Goal: Task Accomplishment & Management: Complete application form

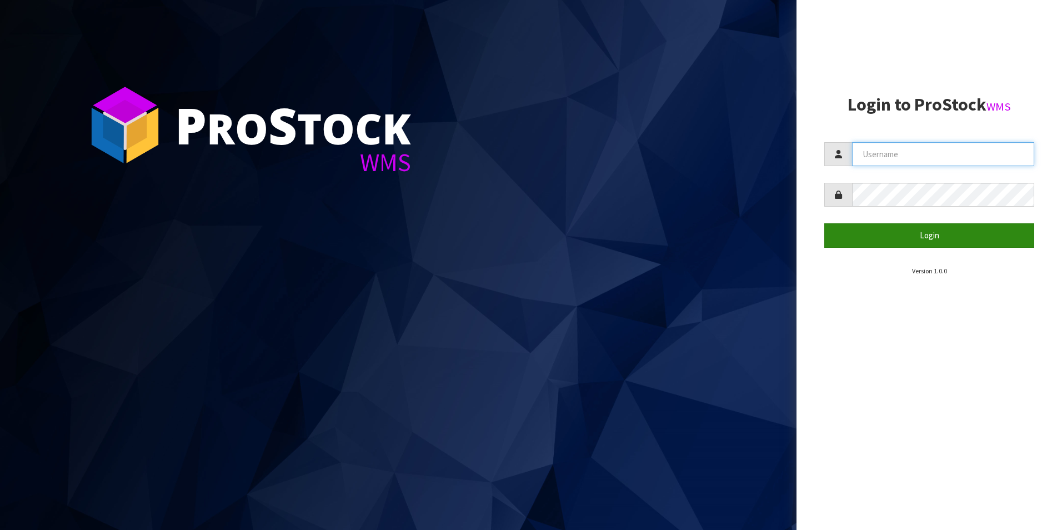
type input "DUTTNZ"
click at [954, 239] on button "Login" at bounding box center [929, 235] width 210 height 24
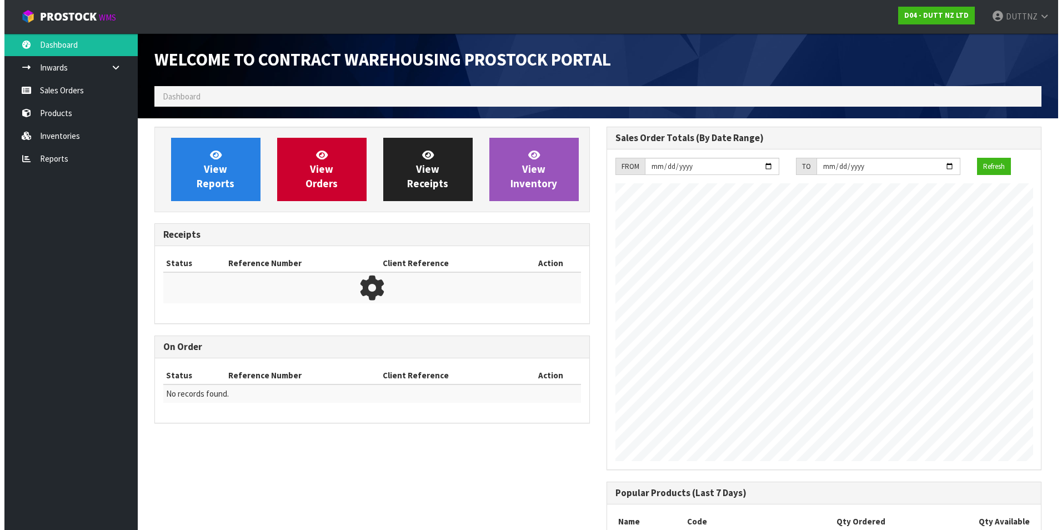
scroll to position [664, 452]
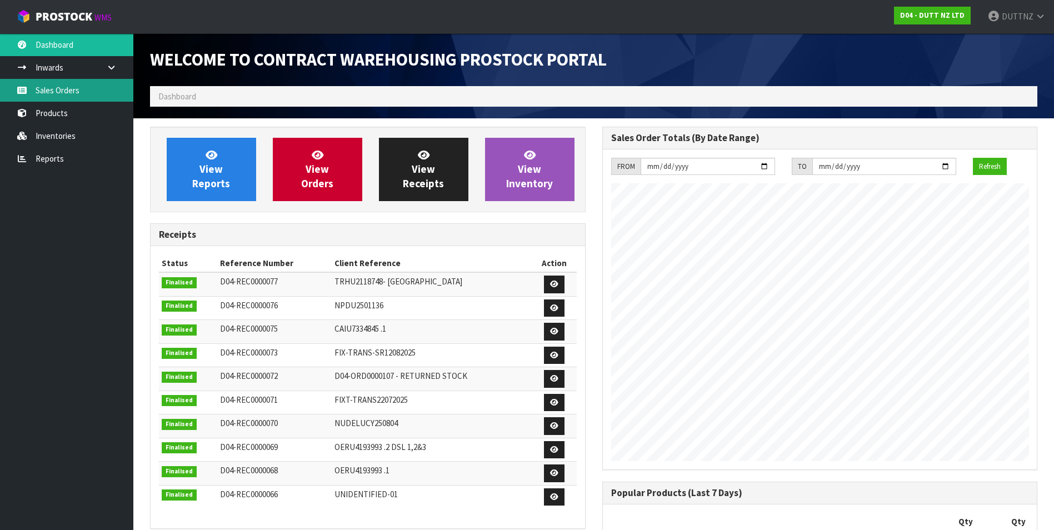
click at [78, 93] on link "Sales Orders" at bounding box center [66, 90] width 133 height 23
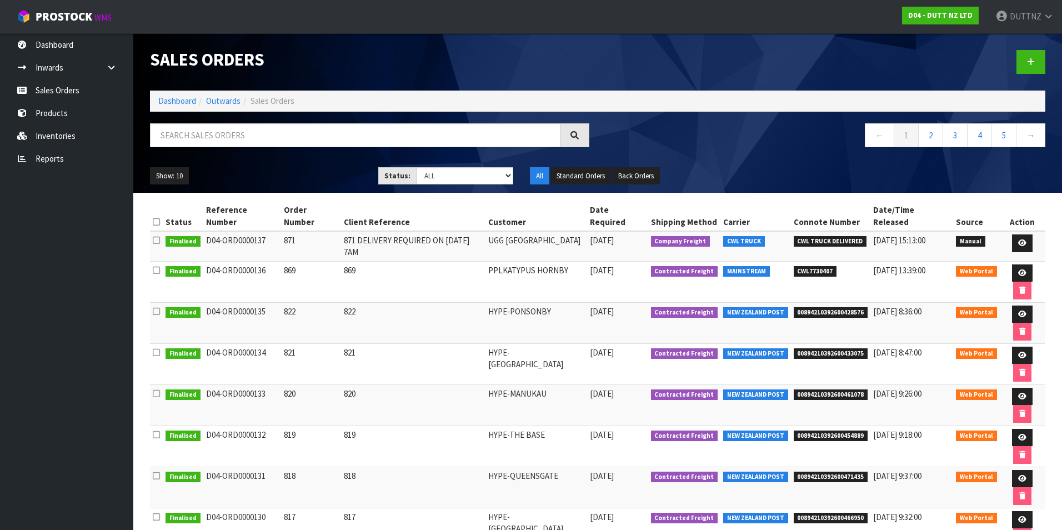
click at [614, 265] on span "[DATE]" at bounding box center [602, 270] width 24 height 11
click at [1012, 264] on link at bounding box center [1022, 273] width 21 height 18
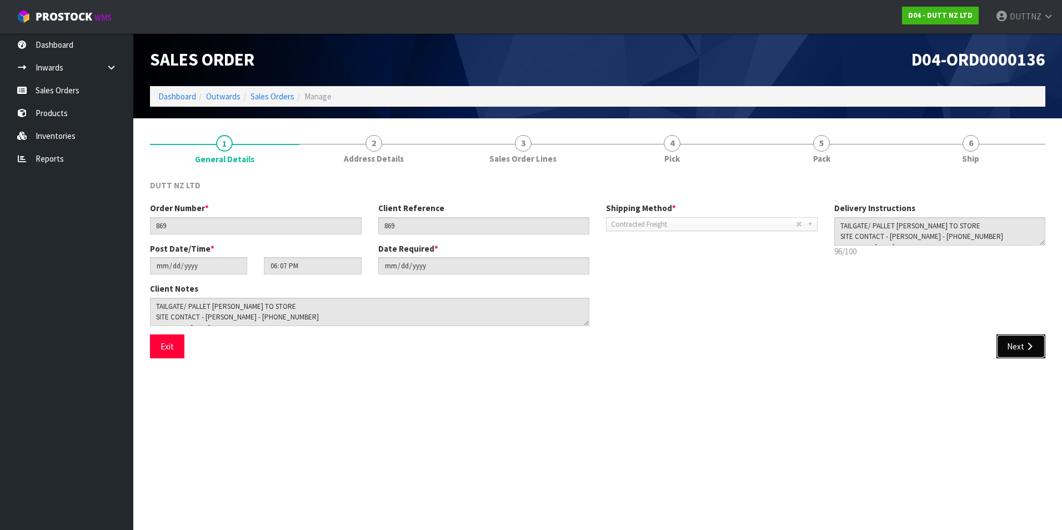
click at [1020, 342] on button "Next" at bounding box center [1021, 346] width 49 height 24
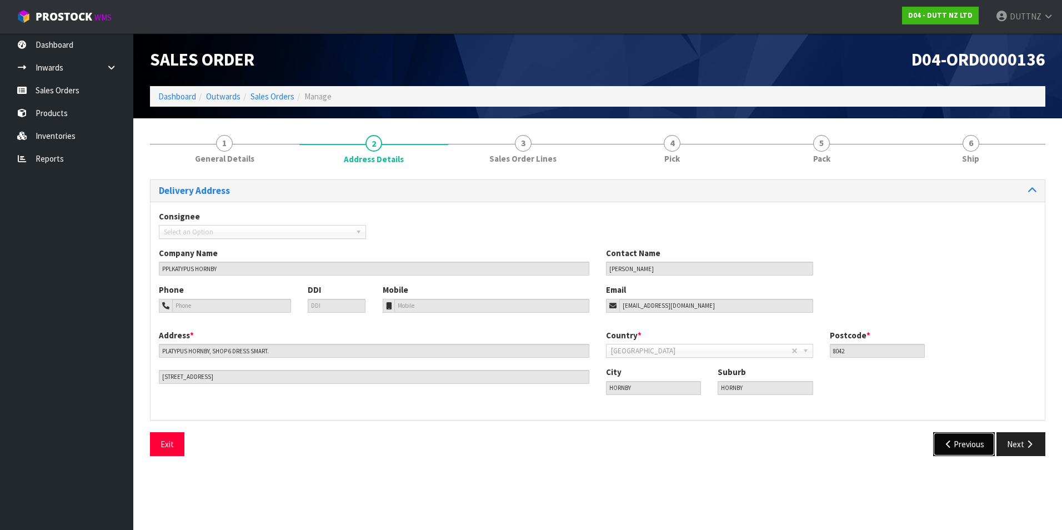
click at [979, 456] on button "Previous" at bounding box center [964, 444] width 62 height 24
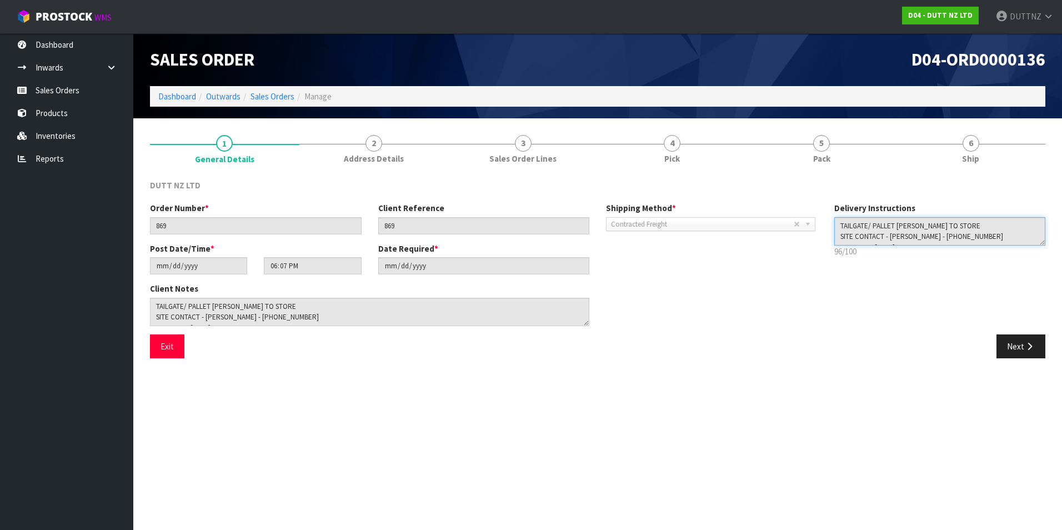
drag, startPoint x: 975, startPoint y: 241, endPoint x: 984, endPoint y: 238, distance: 9.8
click at [980, 240] on textarea at bounding box center [940, 231] width 212 height 28
click at [1011, 348] on button "Next" at bounding box center [1021, 346] width 49 height 24
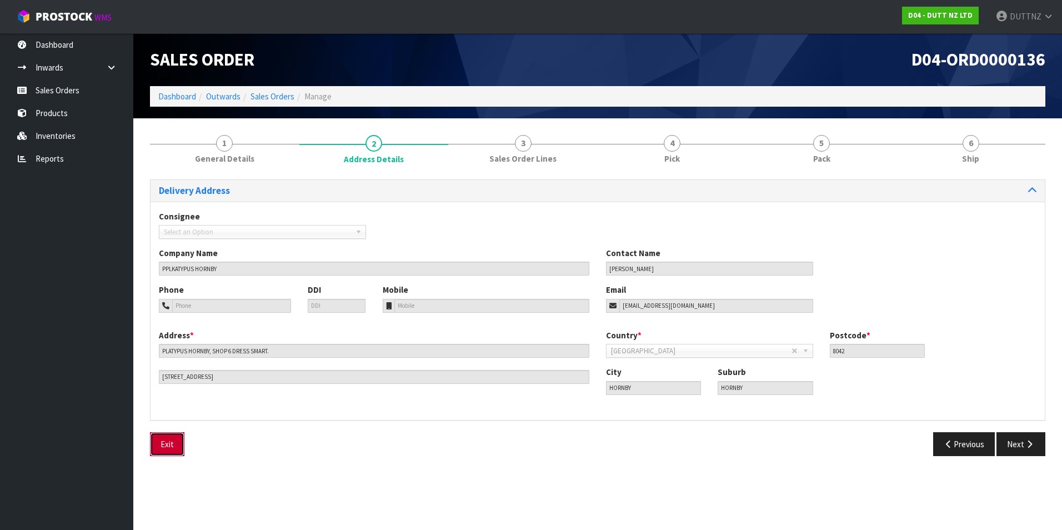
click at [175, 450] on button "Exit" at bounding box center [167, 444] width 34 height 24
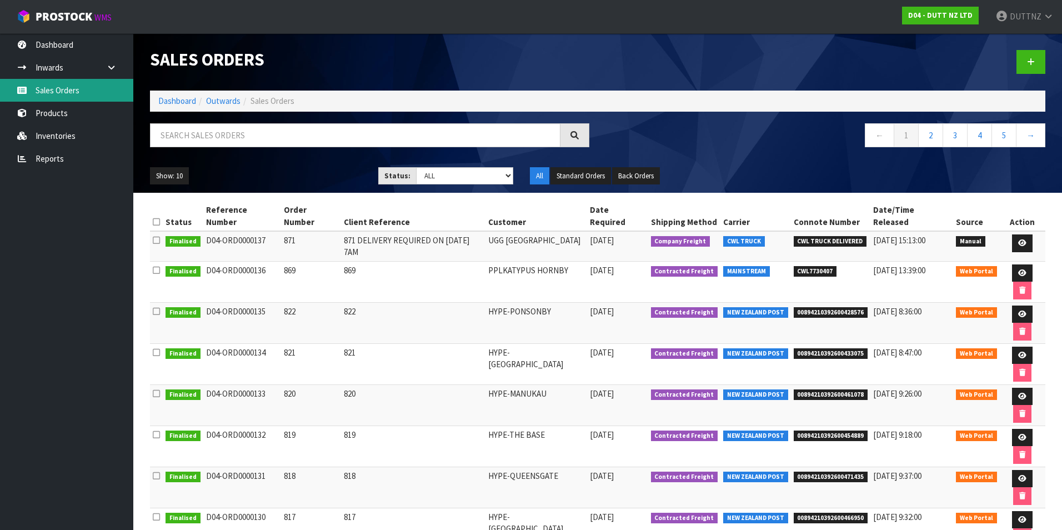
click at [74, 91] on link "Sales Orders" at bounding box center [66, 90] width 133 height 23
click at [1031, 56] on link at bounding box center [1031, 62] width 29 height 24
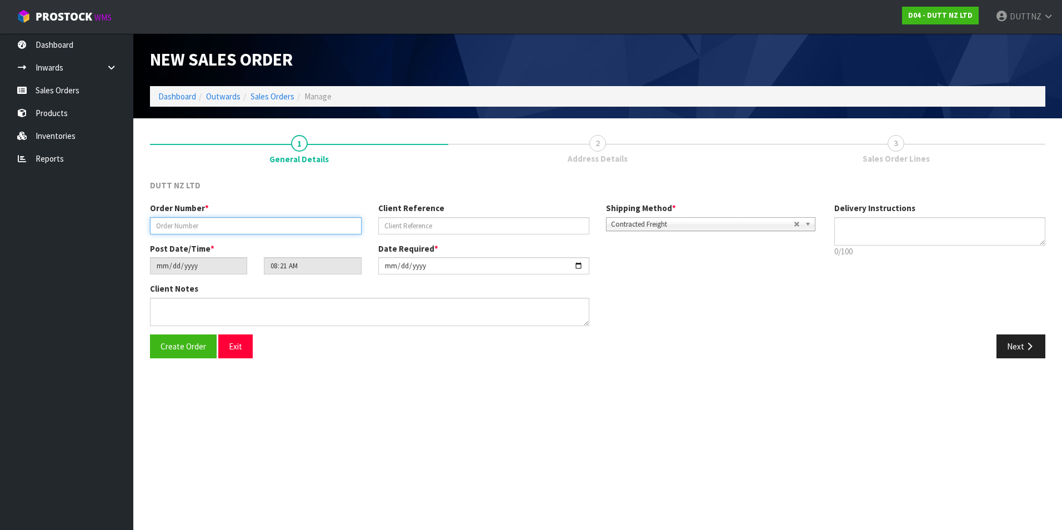
click at [211, 227] on input "text" at bounding box center [256, 225] width 212 height 17
type input "878"
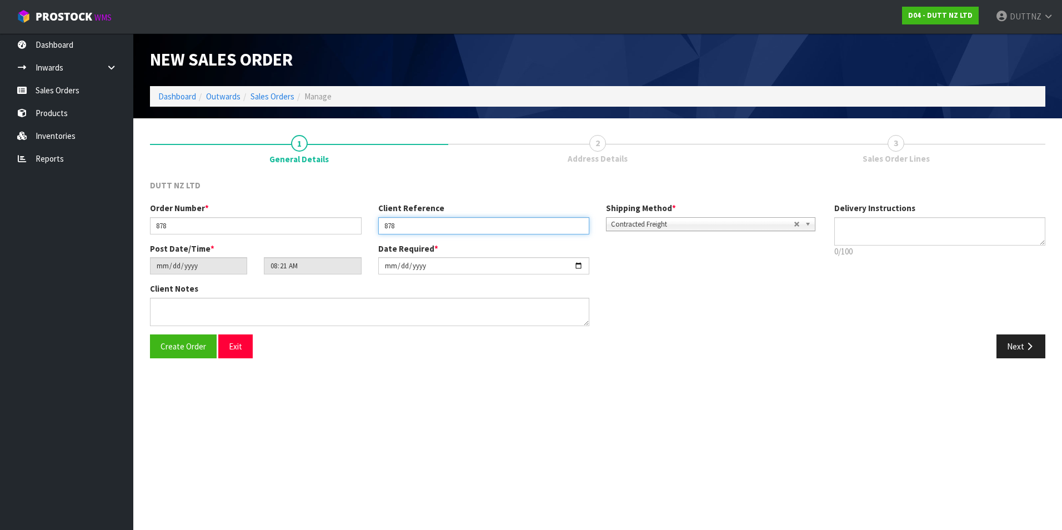
type input "878"
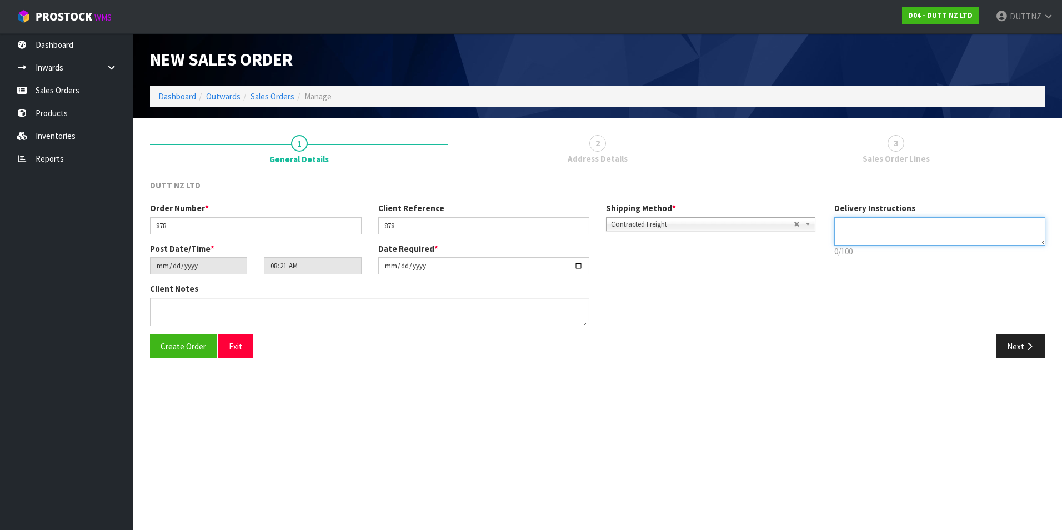
click at [961, 226] on textarea at bounding box center [940, 231] width 212 height 28
type textarea "TAILGATE/PALLET [PERSON_NAME] TO STORE"
click at [584, 263] on input "[DATE]" at bounding box center [484, 265] width 212 height 17
click at [579, 267] on input "[DATE]" at bounding box center [484, 265] width 212 height 17
type input "[DATE]"
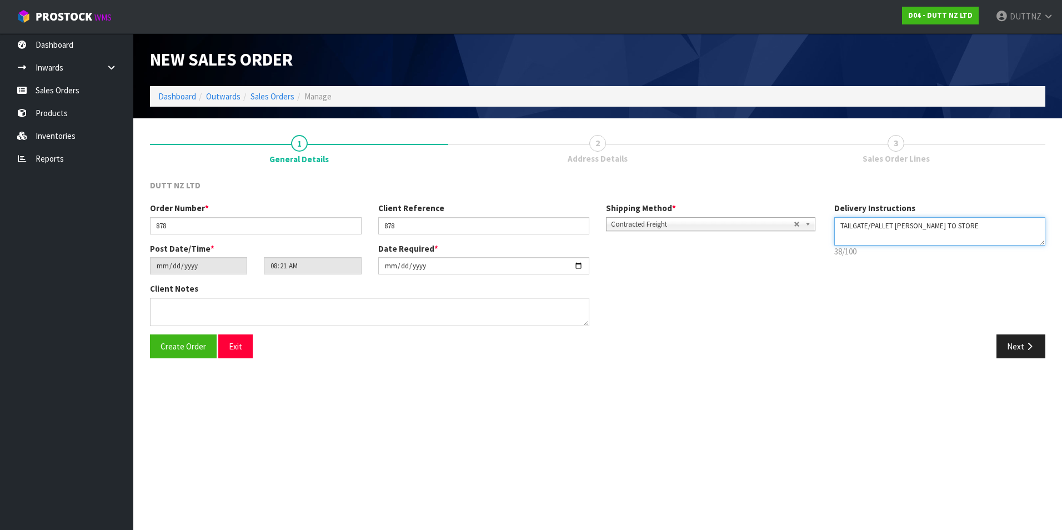
click at [984, 233] on textarea at bounding box center [940, 231] width 212 height 28
click at [917, 236] on textarea at bounding box center [940, 231] width 212 height 28
paste textarea "[PHONE_NUMBER]"
type textarea "TAILGATE/PALLET [PERSON_NAME] TO STORE DELVIERY DATE [DATE]6AM. CONTACT - [PERS…"
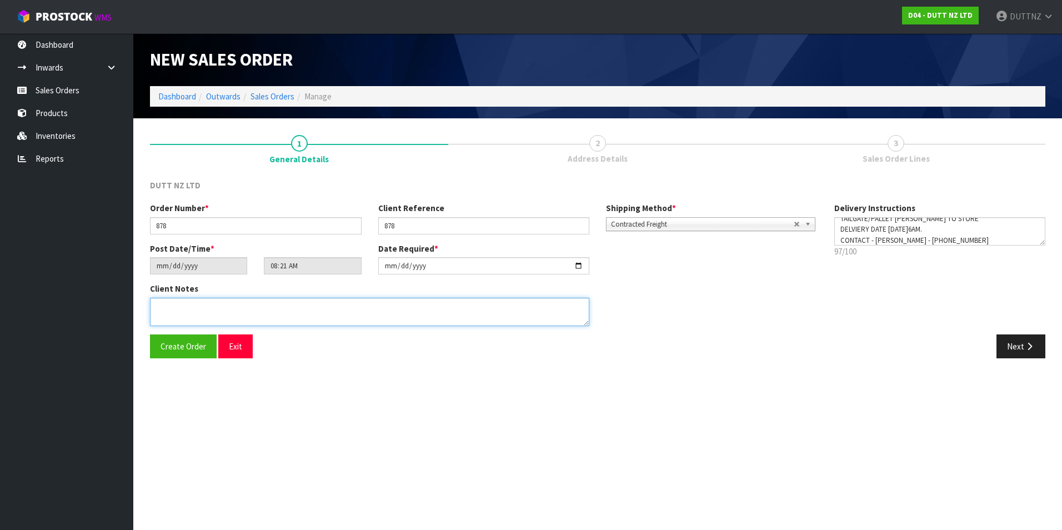
click at [509, 311] on textarea at bounding box center [369, 312] width 439 height 28
paste textarea "TAILGATE/PALLET [PERSON_NAME] TO STORE DELVIERY DATE [DATE]6AM. CONTACT - [PERS…"
type textarea "TAILGATE/PALLET [PERSON_NAME] TO STORE DELVIERY DATE [DATE]6AM. CONTACT - [PERS…"
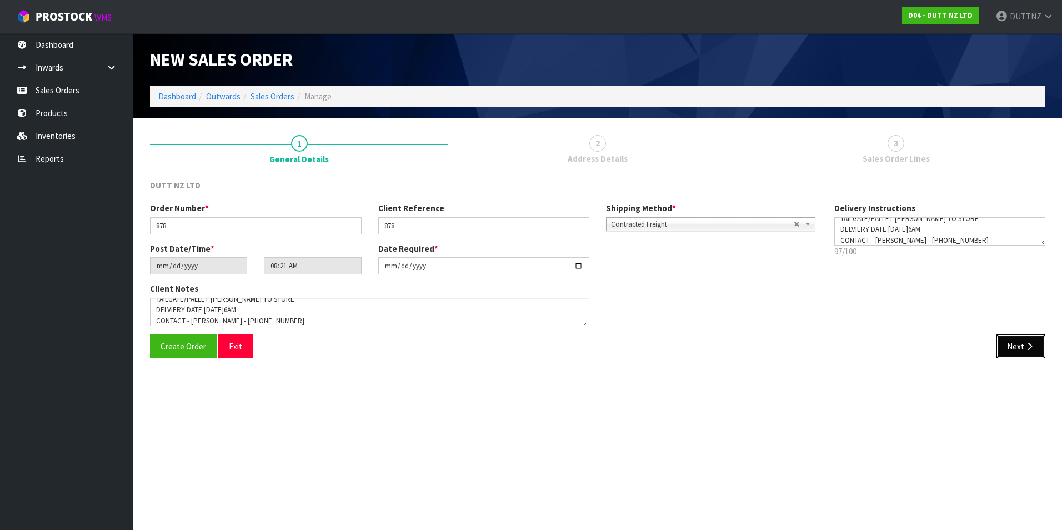
click at [1023, 345] on button "Next" at bounding box center [1021, 346] width 49 height 24
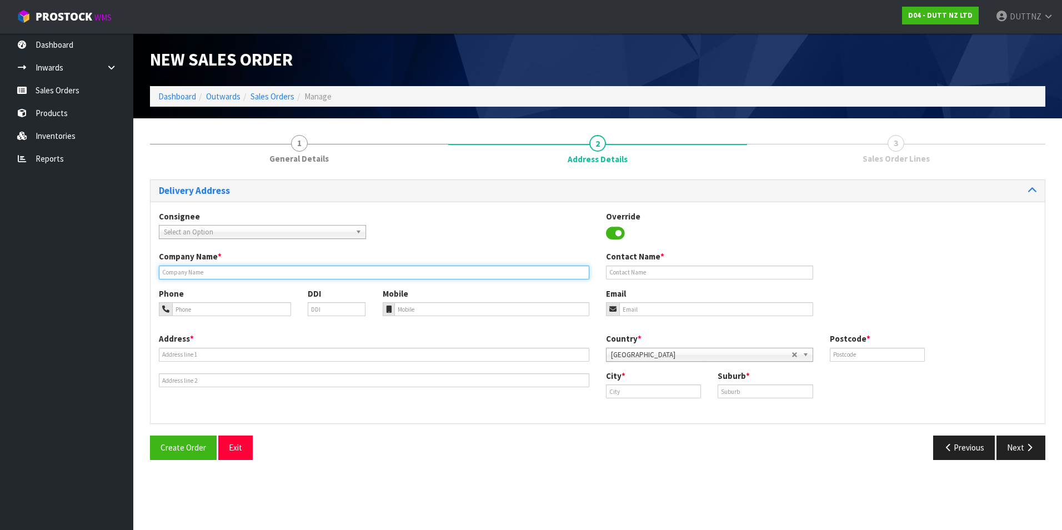
click at [413, 267] on input "text" at bounding box center [374, 273] width 431 height 14
type input "UGG QUEENSTOWN"
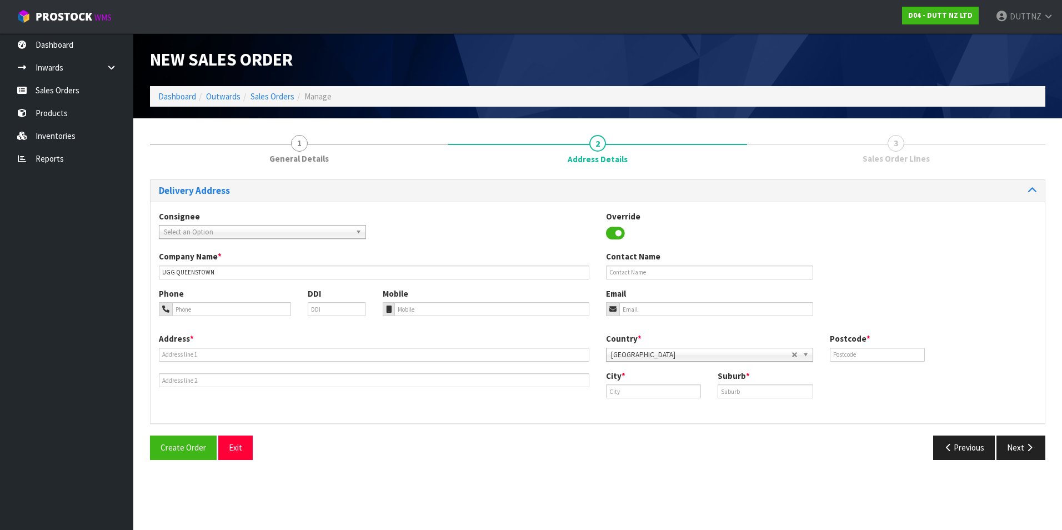
click at [665, 282] on div "Company Name * UGG [GEOGRAPHIC_DATA] Contact Name" at bounding box center [598, 269] width 894 height 37
click at [667, 276] on input "text" at bounding box center [709, 273] width 207 height 14
paste input "[PERSON_NAME]"
type input "[PERSON_NAME]"
click at [647, 322] on div "Phone DDI Mobile Email" at bounding box center [598, 310] width 894 height 45
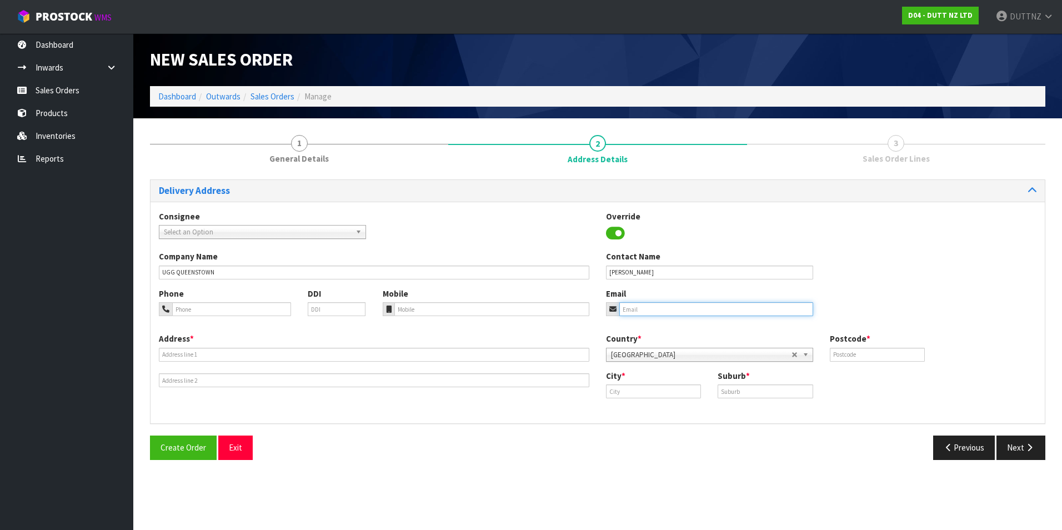
click at [647, 315] on input "email" at bounding box center [716, 309] width 194 height 14
type input "[EMAIL_ADDRESS][DOMAIN_NAME]"
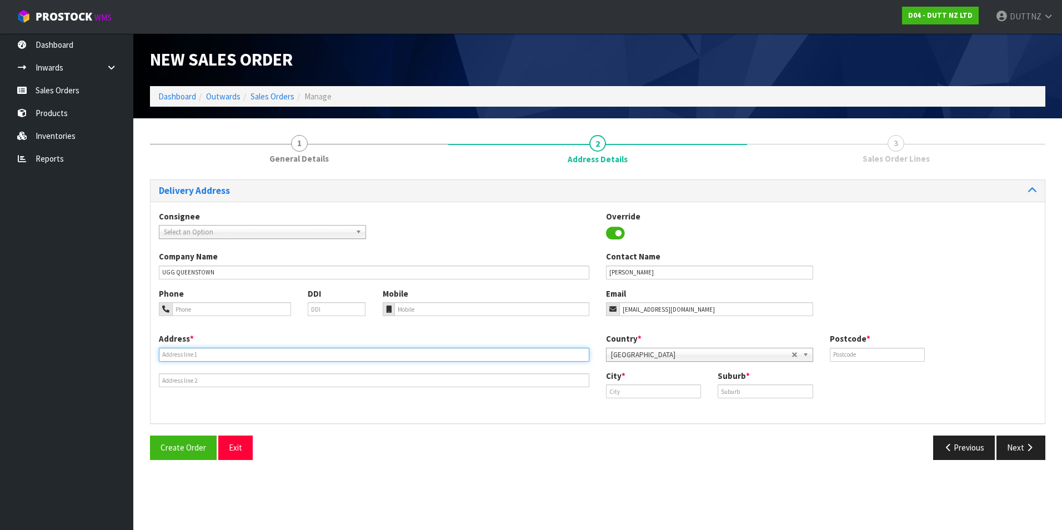
type input "SHOP 2"
type input "[STREET_ADDRESS]"
type input "1010"
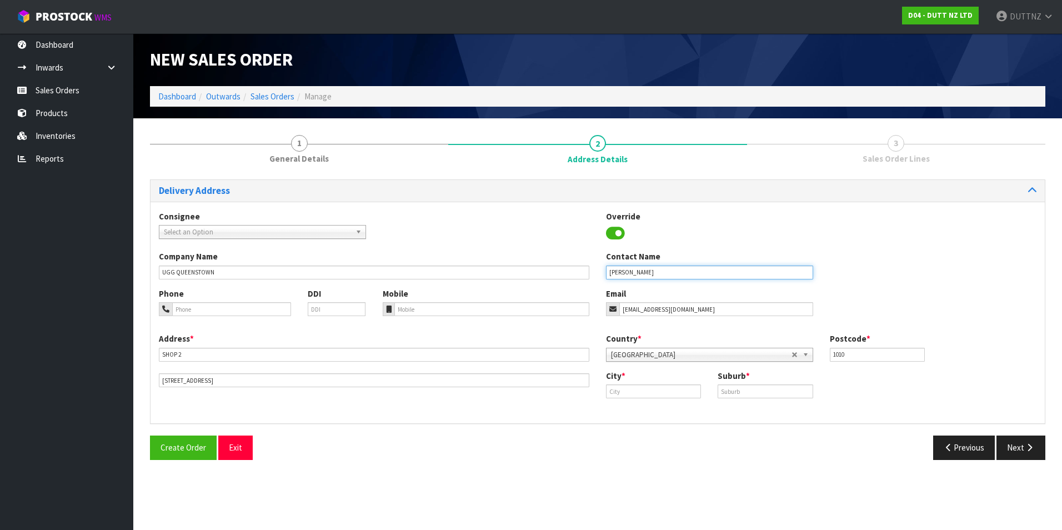
click at [662, 274] on input "[PERSON_NAME]" at bounding box center [709, 273] width 207 height 14
click at [150, 436] on button "Create Order" at bounding box center [183, 448] width 67 height 24
type input "[PERSON_NAME]"
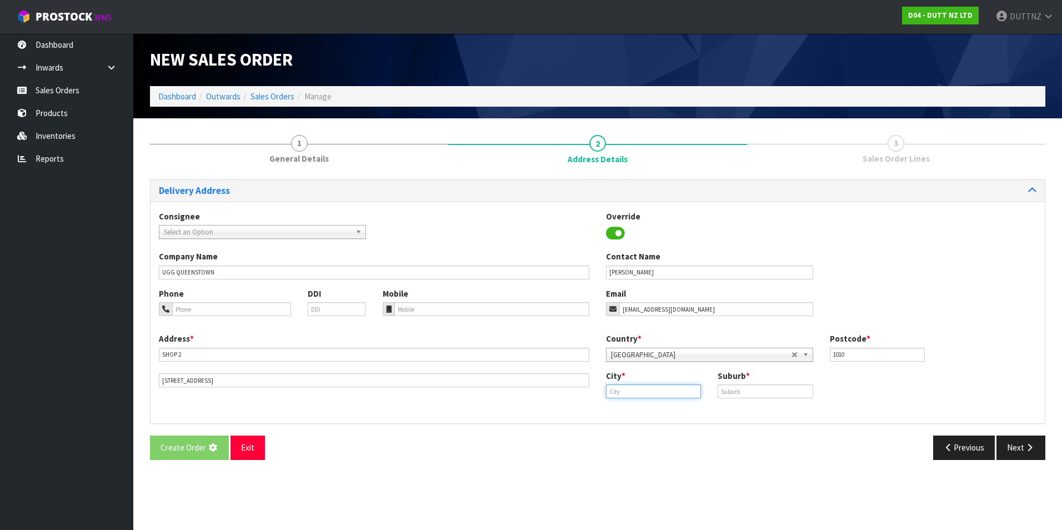
type input "HORNBY"
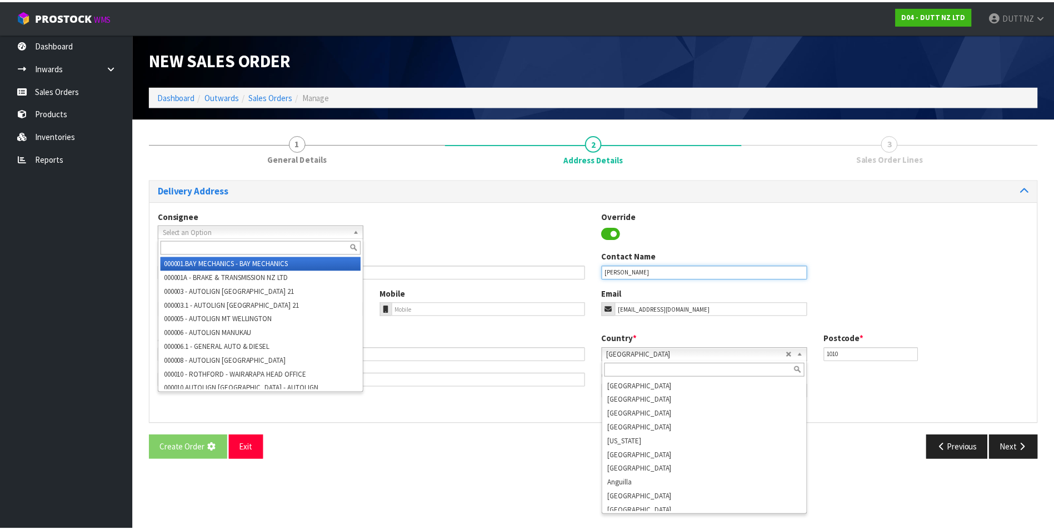
scroll to position [2075, 0]
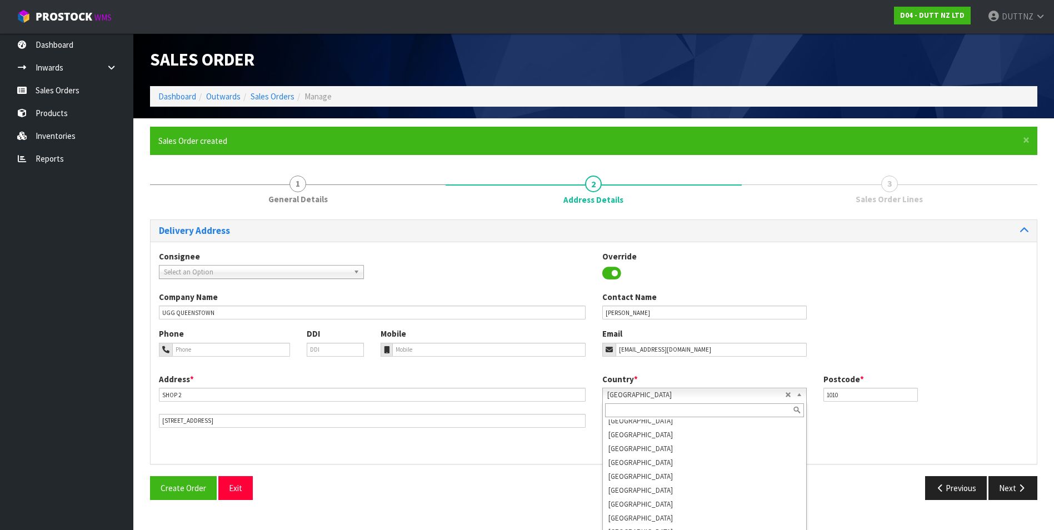
type input "J"
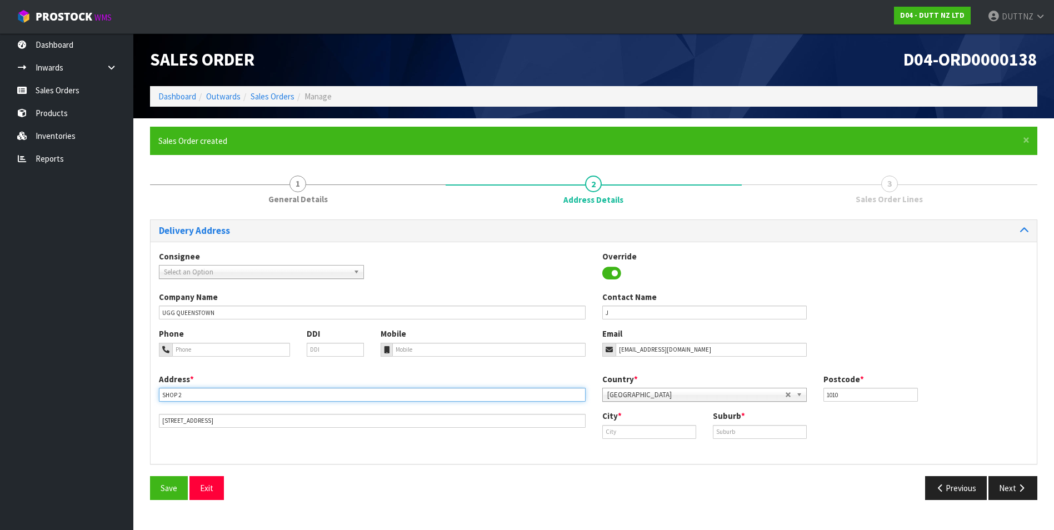
drag, startPoint x: 195, startPoint y: 397, endPoint x: 101, endPoint y: 393, distance: 93.9
click at [101, 393] on body "Toggle navigation ProStock WMS D04 - DUTT NZ LTD DUTTNZ Logout Dashboard Inward…" at bounding box center [527, 265] width 1054 height 530
paste input "SHOP 3, [STREET_ADDRESS][PERSON_NAME]"
type input "UGG QUEENSTOWN, SHOP [STREET_ADDRESS][PERSON_NAME]"
click at [260, 428] on div "Address * [GEOGRAPHIC_DATA] [STREET_ADDRESS][PERSON_NAME] Country * [GEOGRAPHIC…" at bounding box center [594, 414] width 886 height 82
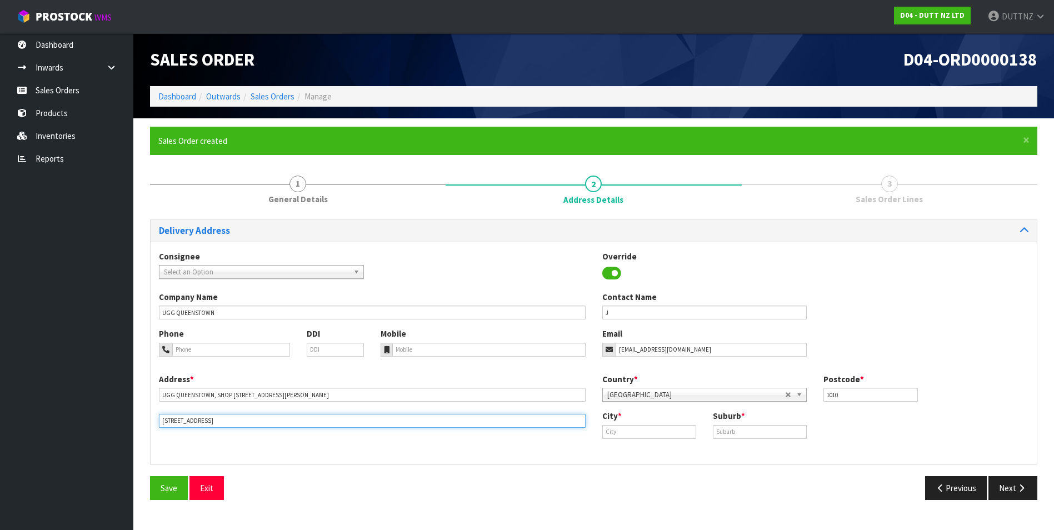
drag, startPoint x: 259, startPoint y: 420, endPoint x: 67, endPoint y: 417, distance: 192.2
click at [67, 417] on body "Toggle navigation ProStock WMS D04 - DUTT NZ LTD DUTTNZ Logout Dashboard Inward…" at bounding box center [527, 265] width 1054 height 530
paste input "QUEENSTOWN 9300"
click at [174, 425] on input "QUEENSTOWN 9300" at bounding box center [372, 421] width 427 height 14
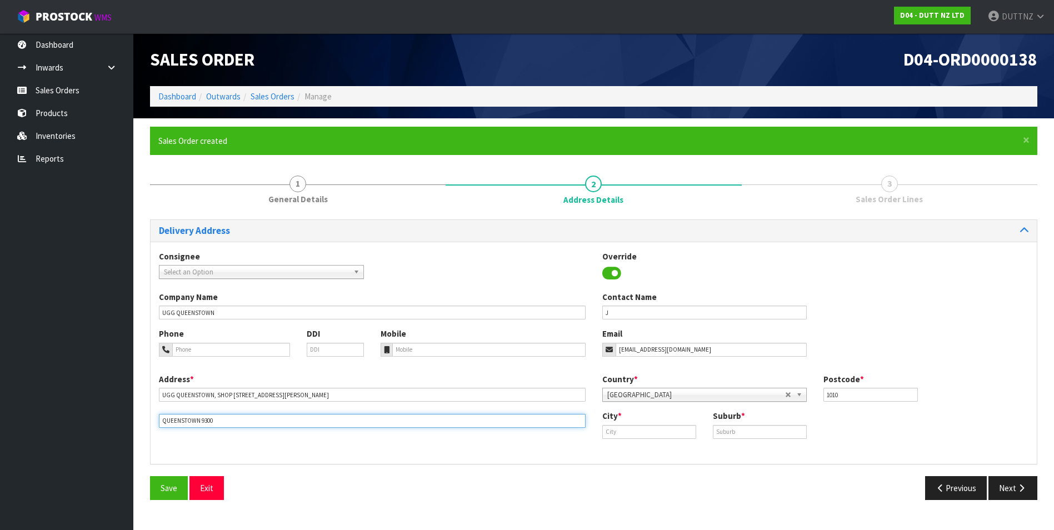
type input "QUEENSTOWN 9300"
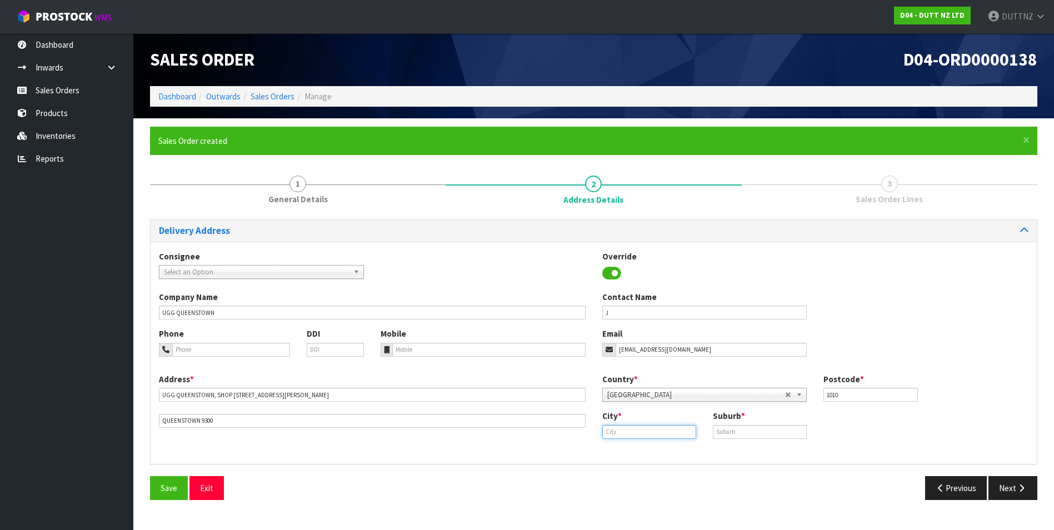
click at [641, 431] on input "text" at bounding box center [649, 432] width 94 height 14
paste input "[GEOGRAPHIC_DATA]"
type input "[GEOGRAPHIC_DATA]"
click at [738, 431] on input "text" at bounding box center [760, 432] width 94 height 14
paste input "[GEOGRAPHIC_DATA]"
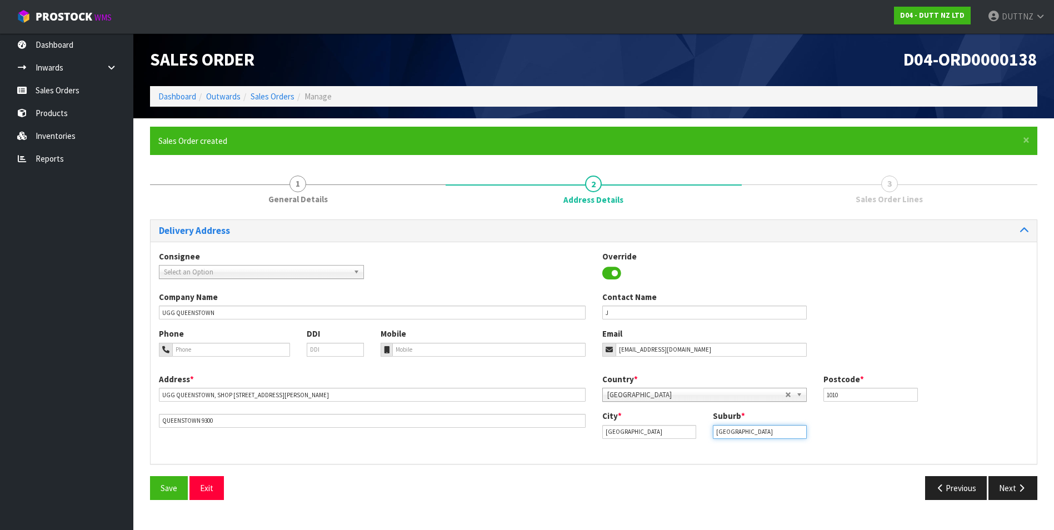
type input "[GEOGRAPHIC_DATA]"
drag, startPoint x: 872, startPoint y: 394, endPoint x: 688, endPoint y: 393, distance: 183.9
click at [690, 395] on div "Country * [GEOGRAPHIC_DATA] [GEOGRAPHIC_DATA] [GEOGRAPHIC_DATA] [GEOGRAPHIC_DAT…" at bounding box center [815, 391] width 443 height 37
type input "9300"
click at [1024, 496] on button "Next" at bounding box center [1012, 488] width 49 height 24
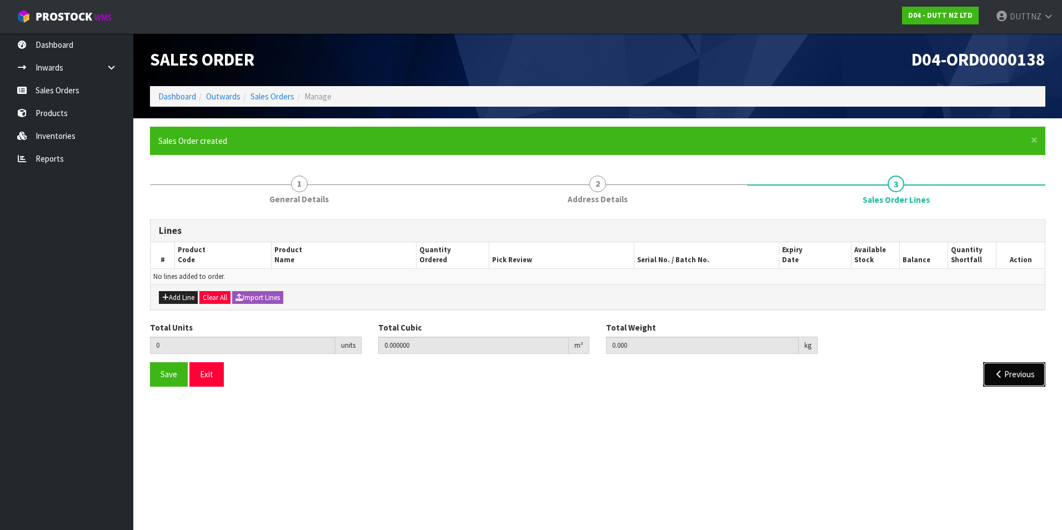
click at [1009, 380] on button "Previous" at bounding box center [1014, 374] width 62 height 24
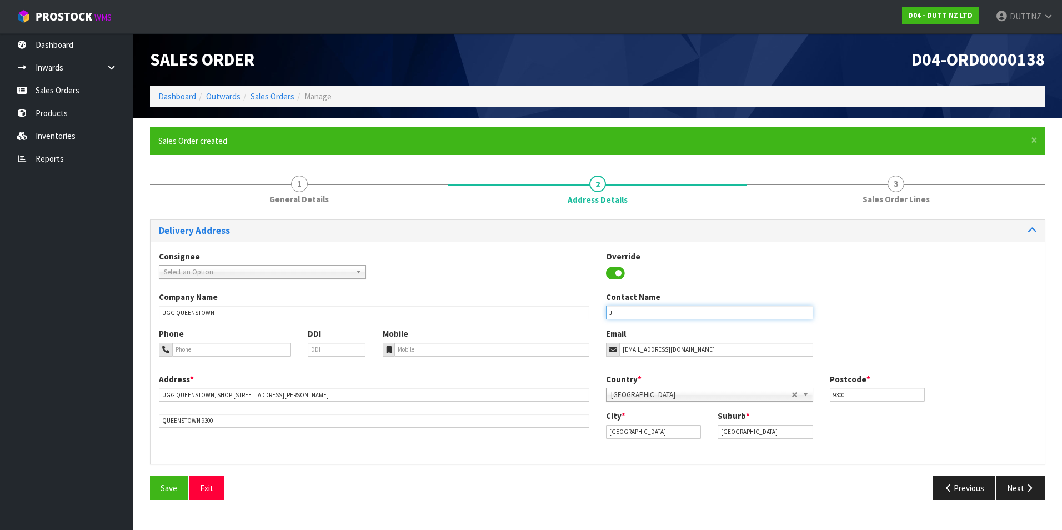
click at [678, 311] on input "J" at bounding box center [709, 313] width 207 height 14
type input "[PERSON_NAME]"
click at [1029, 494] on button "Next" at bounding box center [1021, 488] width 49 height 24
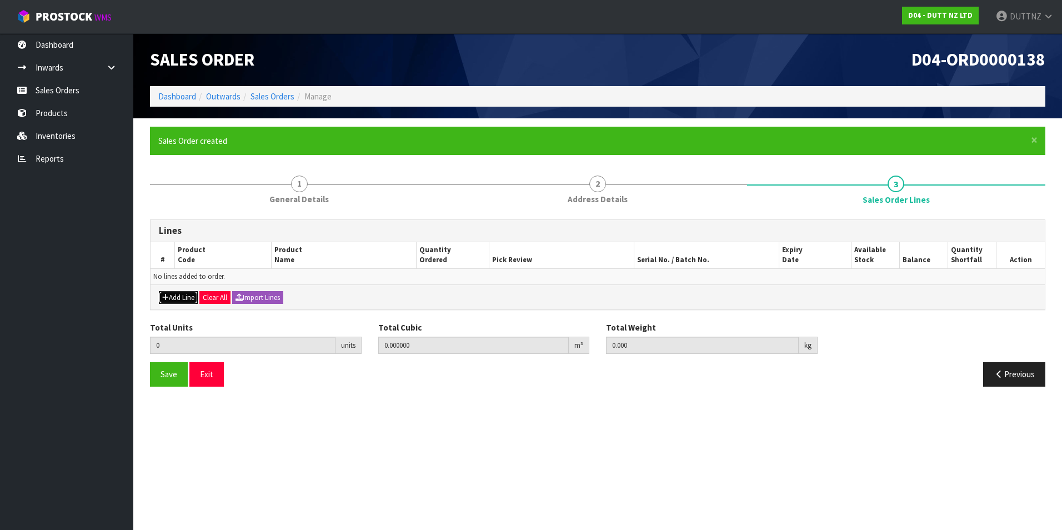
click at [176, 298] on button "Add Line" at bounding box center [178, 297] width 39 height 13
type input "0"
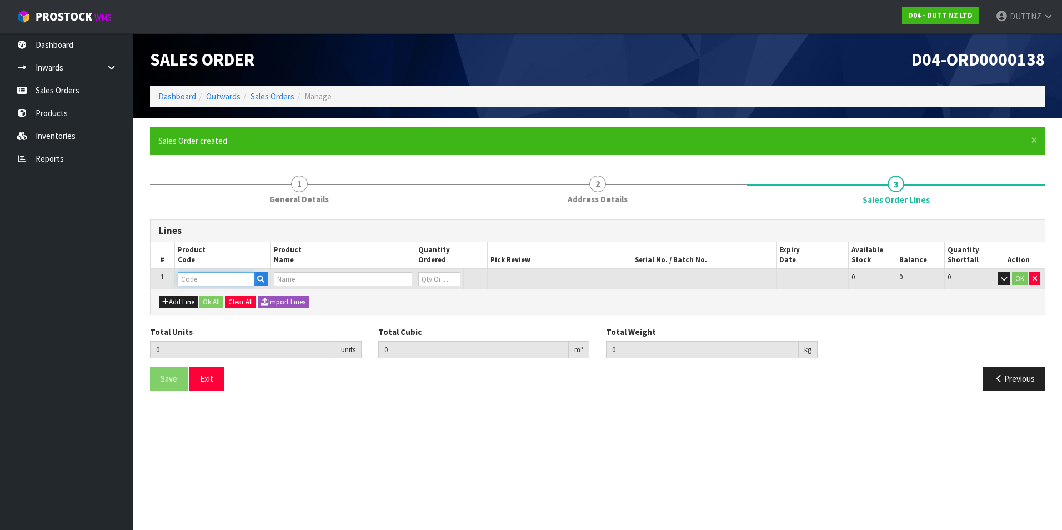
click at [187, 279] on input "text" at bounding box center [216, 279] width 77 height 14
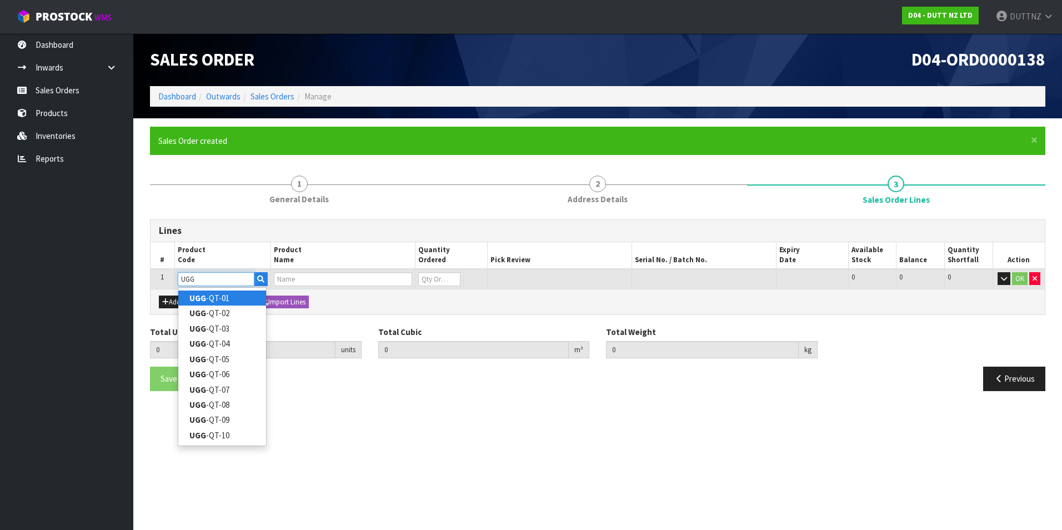
type input "UGG-QT-01"
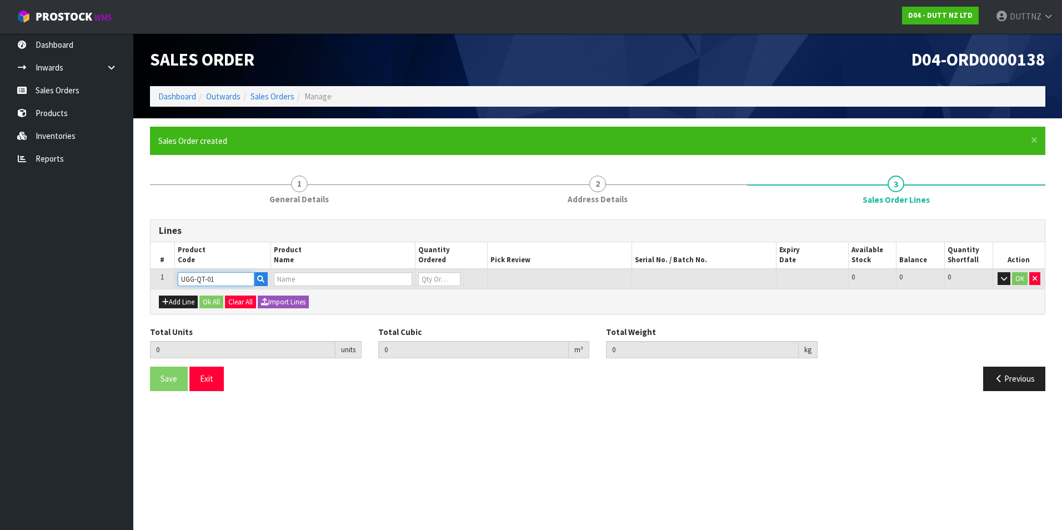
type input "0.000000"
type input "0.000"
type input "UGG-QT-01 - PALLET 1"
type input "0"
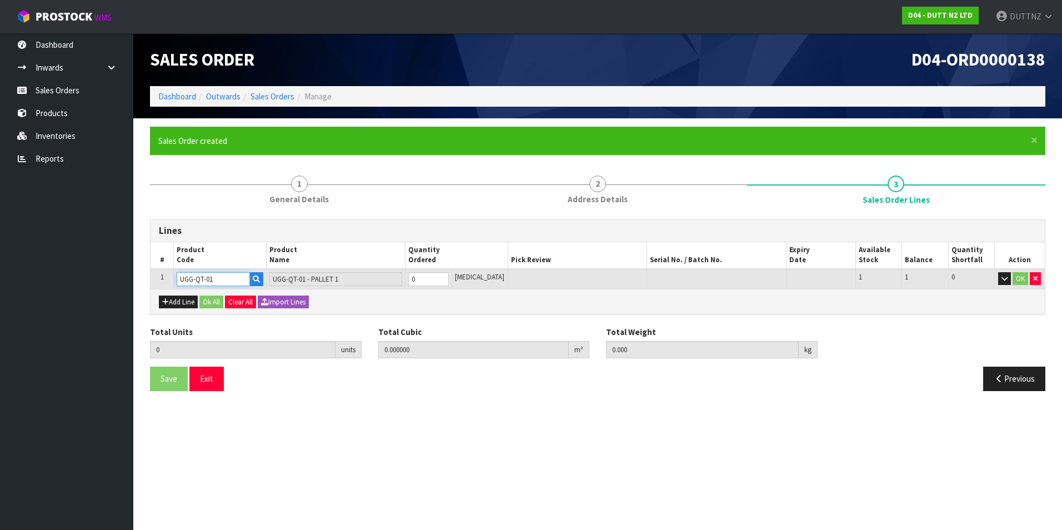
drag, startPoint x: 211, startPoint y: 278, endPoint x: 121, endPoint y: 269, distance: 89.8
click at [122, 270] on body "Toggle navigation ProStock WMS D04 - DUTT NZ LTD DUTTNZ Logout Dashboard Inward…" at bounding box center [531, 265] width 1062 height 530
type input "UGG-QT-01"
click at [187, 304] on button "Add Line" at bounding box center [178, 302] width 39 height 13
type input "0"
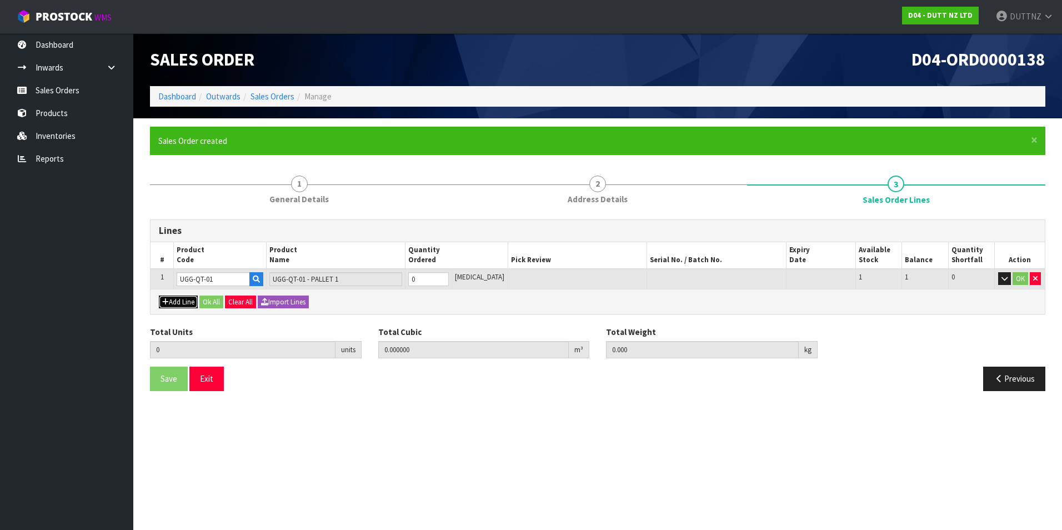
type input "0"
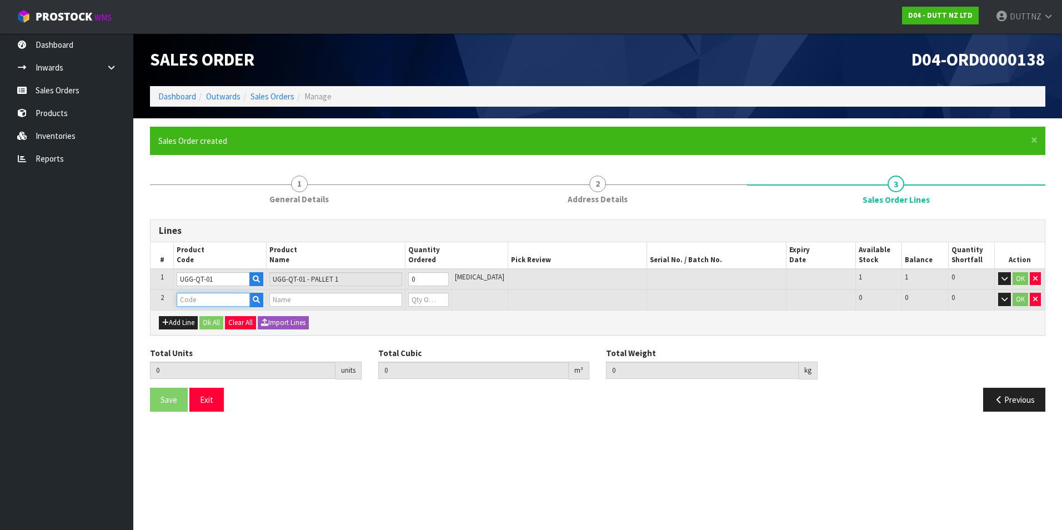
drag, startPoint x: 196, startPoint y: 302, endPoint x: 217, endPoint y: 300, distance: 20.7
click at [202, 301] on input "text" at bounding box center [213, 300] width 73 height 14
paste input "UGG-QT-0"
type input "UGG-QT-02"
type input "0.000000"
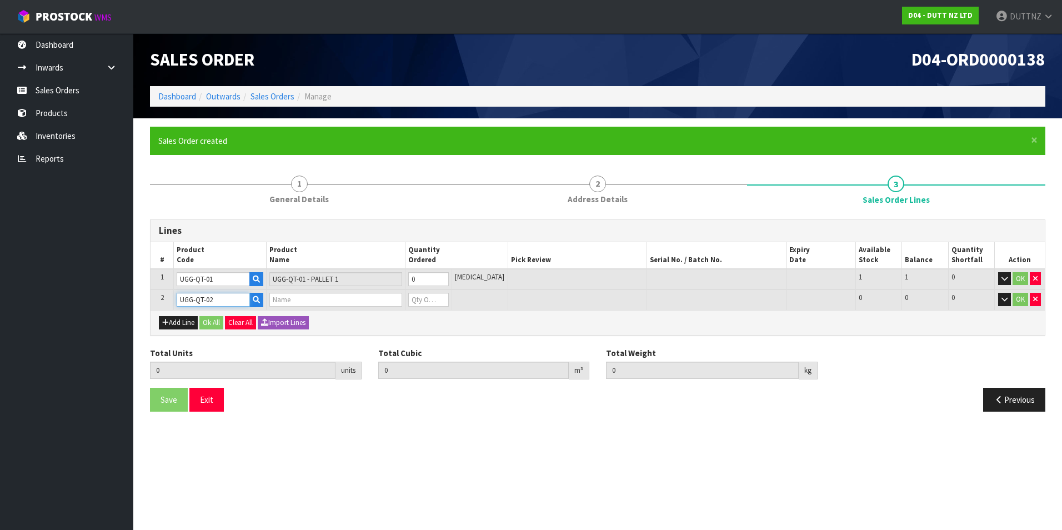
type input "0.000"
type input "UGG-QT-02 - PALLET 2"
type input "0"
type input "UGG-QT-02"
click at [177, 319] on button "Add Line" at bounding box center [178, 322] width 39 height 13
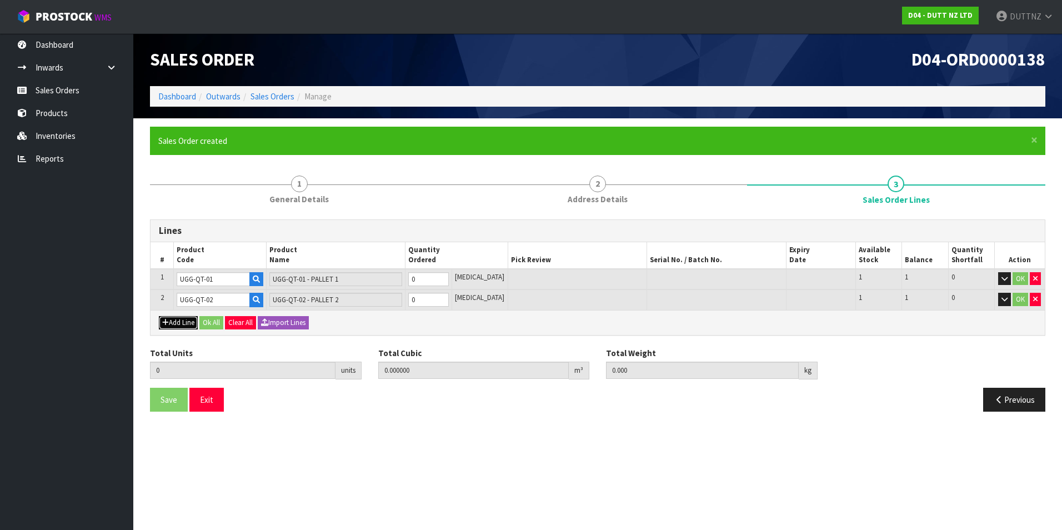
type input "0"
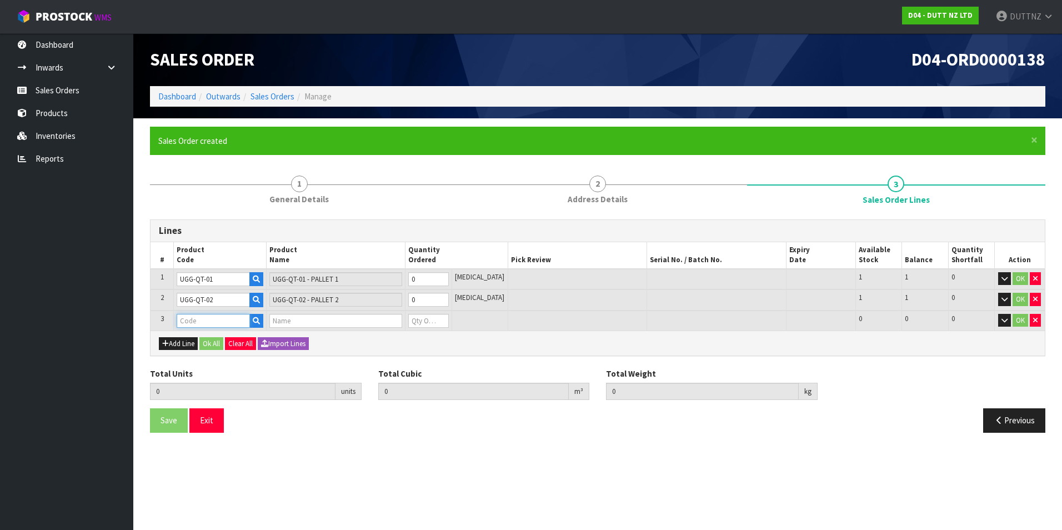
click at [210, 320] on input "text" at bounding box center [213, 321] width 73 height 14
paste input "UGG-QT-0"
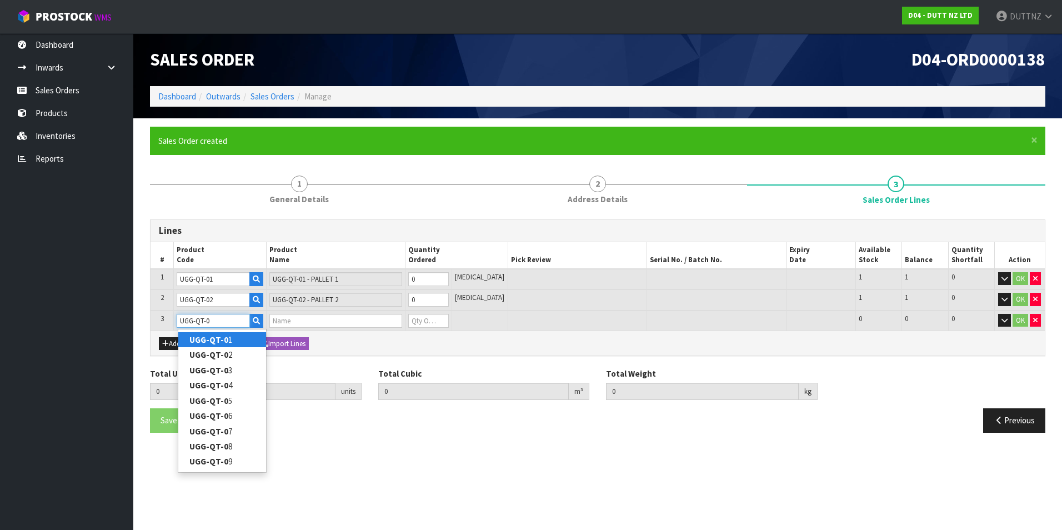
type input "UGG-QT-03"
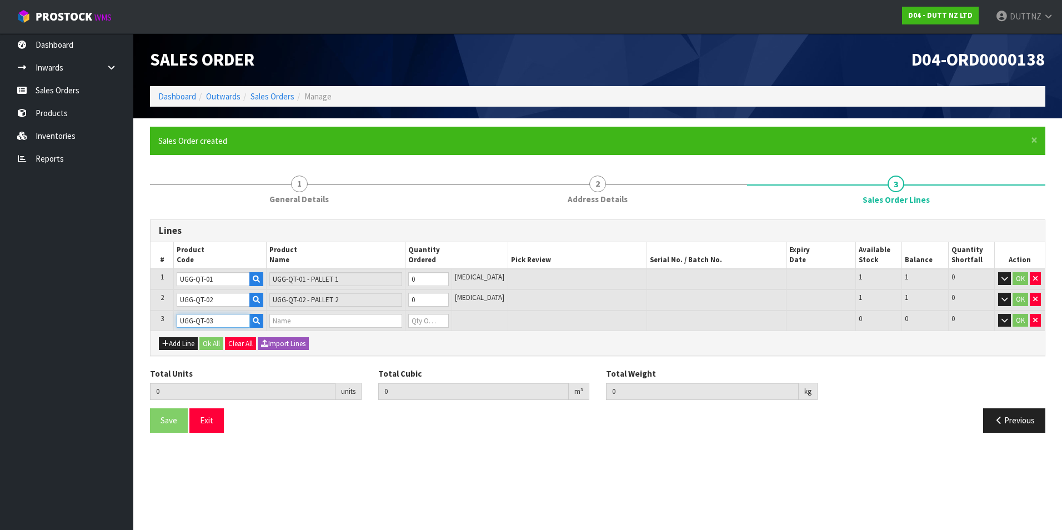
type input "0.000000"
type input "0.000"
type input "UGG-QT-03 - PALLET 3"
type input "0"
type input "UGG-QT-03"
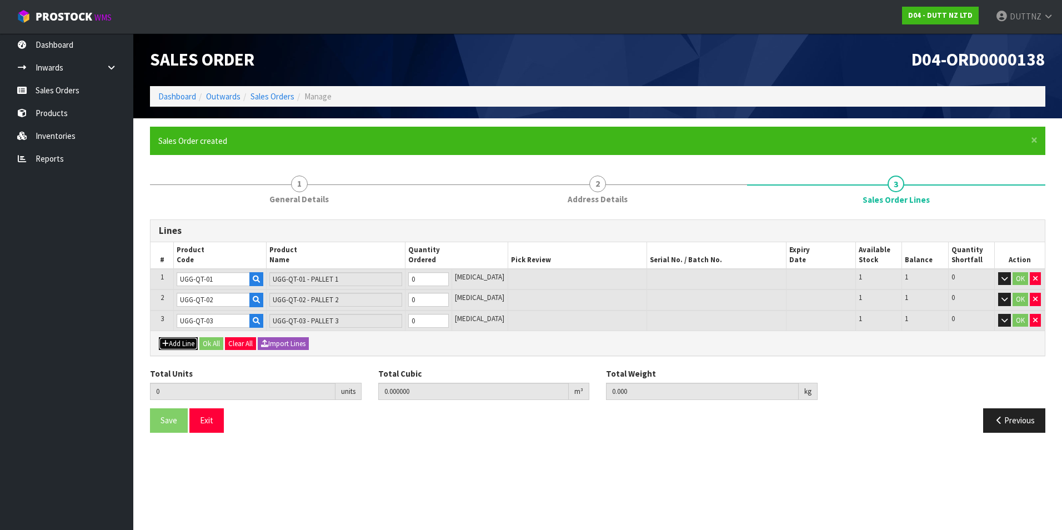
click at [192, 337] on button "Add Line" at bounding box center [178, 343] width 39 height 13
type input "0"
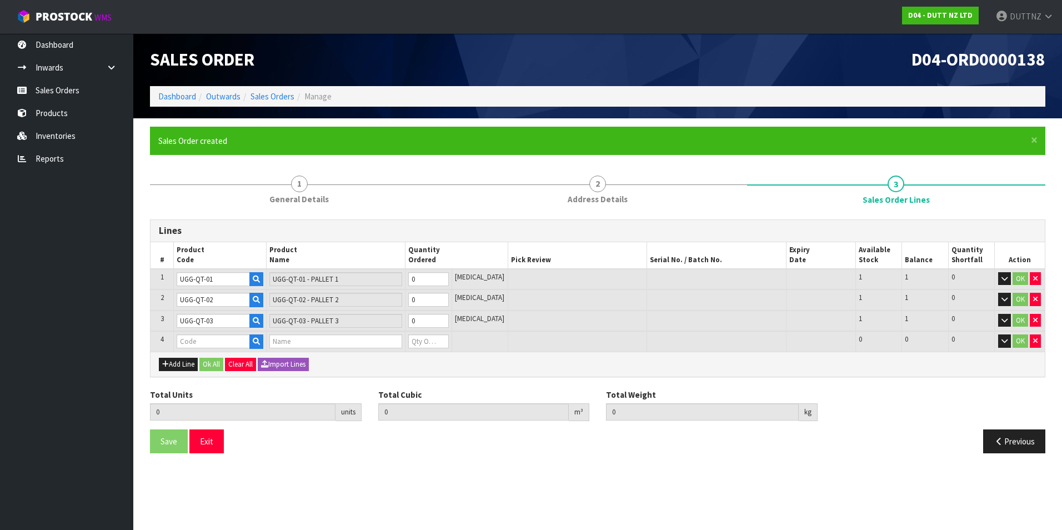
drag, startPoint x: 201, startPoint y: 333, endPoint x: 203, endPoint y: 339, distance: 5.8
click at [202, 335] on td at bounding box center [220, 341] width 93 height 21
click at [204, 340] on input "text" at bounding box center [213, 341] width 73 height 14
paste input "UGG-QT-0"
type input "UGG-QT-04"
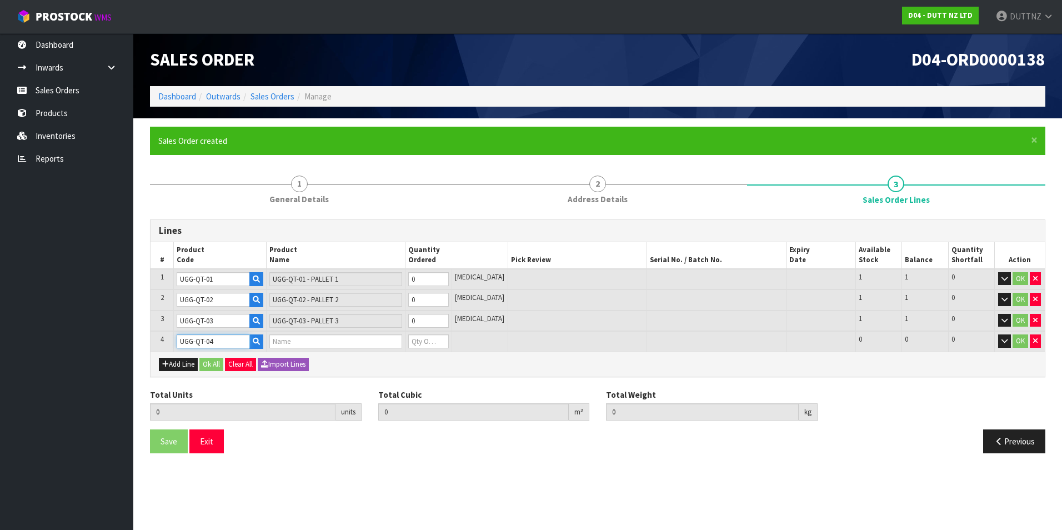
type input "0.000000"
type input "0.000"
type input "UGG-QT-04 - PALLET 4"
type input "0"
type input "UGG-QT-04"
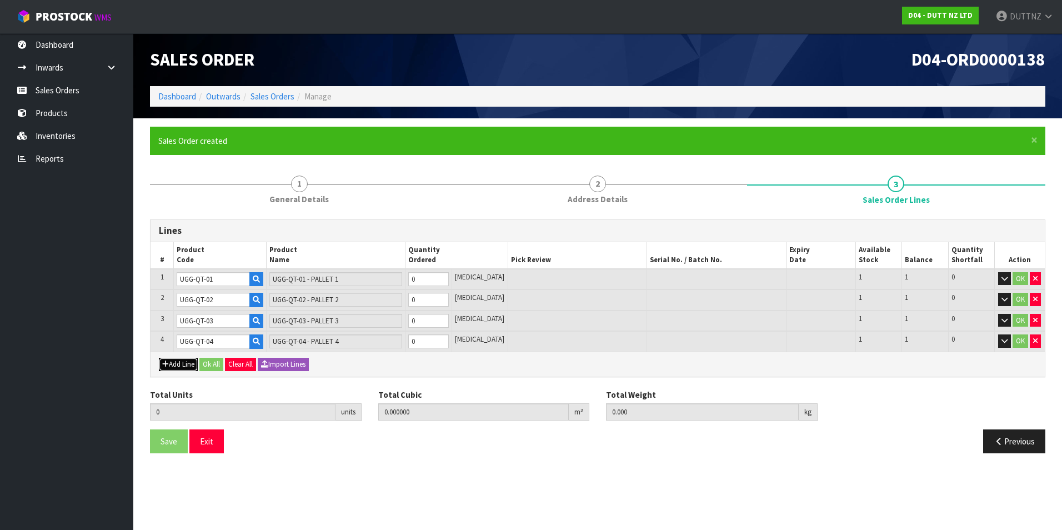
click at [191, 364] on button "Add Line" at bounding box center [178, 364] width 39 height 13
type input "0"
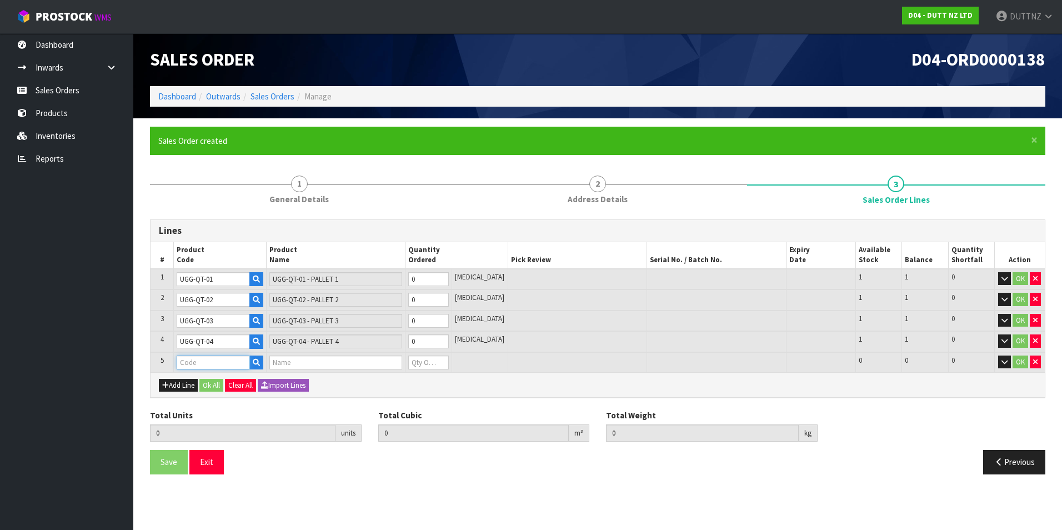
click at [203, 362] on input "text" at bounding box center [213, 363] width 73 height 14
paste input "UGG-QT-0"
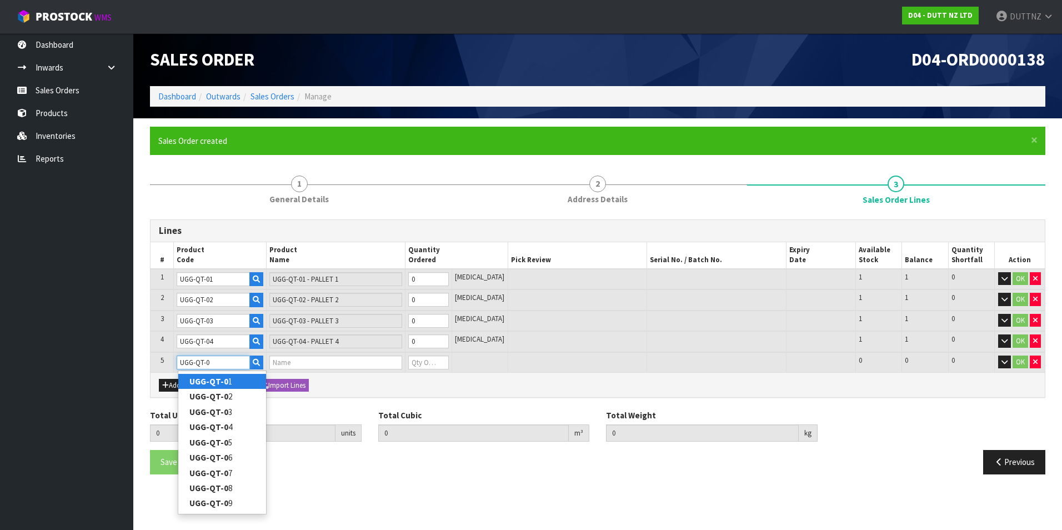
type input "UGG-QT-05"
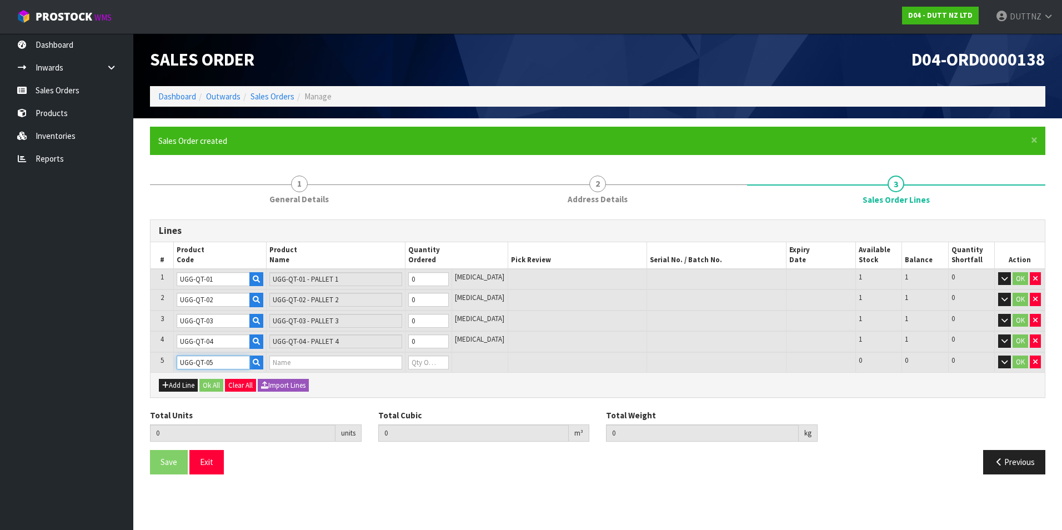
type input "0.000000"
type input "0.000"
type input "UGG-QT-05 - PALLET 5"
type input "0"
type input "UGG-QT-05"
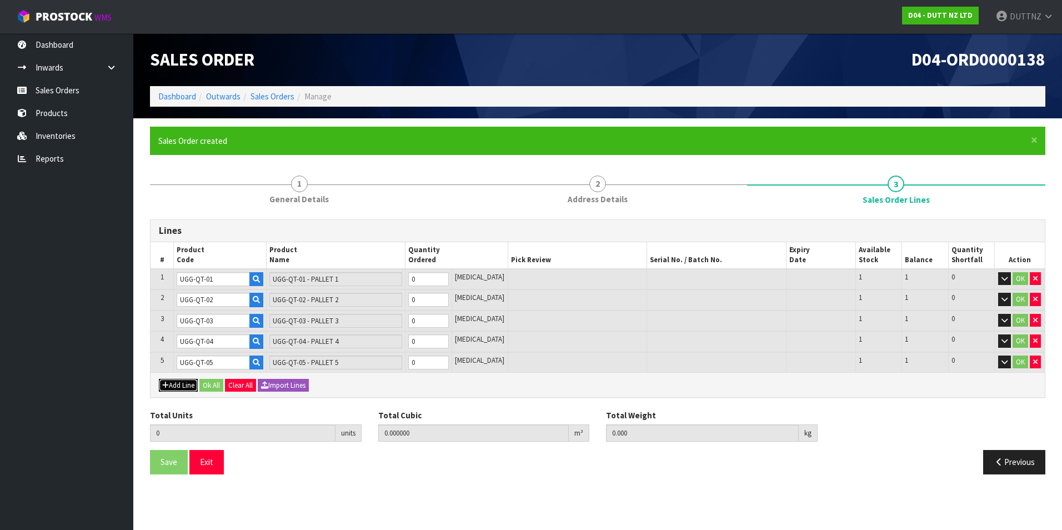
click at [179, 381] on button "Add Line" at bounding box center [178, 385] width 39 height 13
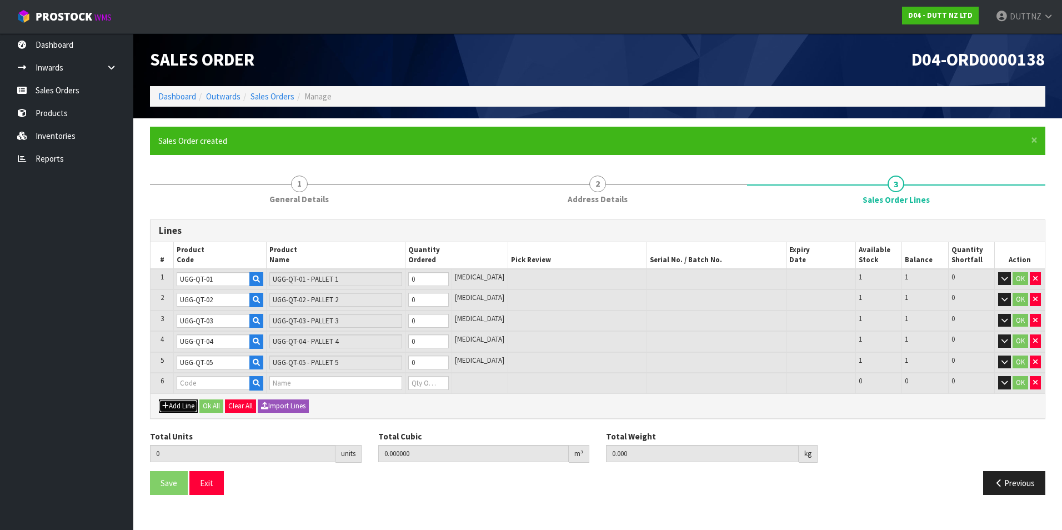
type input "0"
click at [204, 381] on input "text" at bounding box center [213, 383] width 73 height 14
paste input "UGG-QT-0"
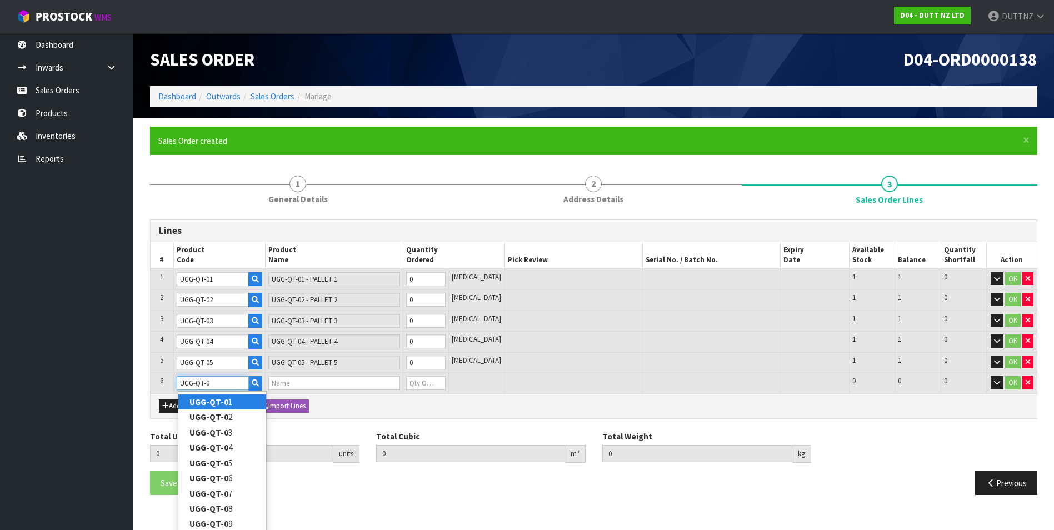
type input "UGG-QT-06"
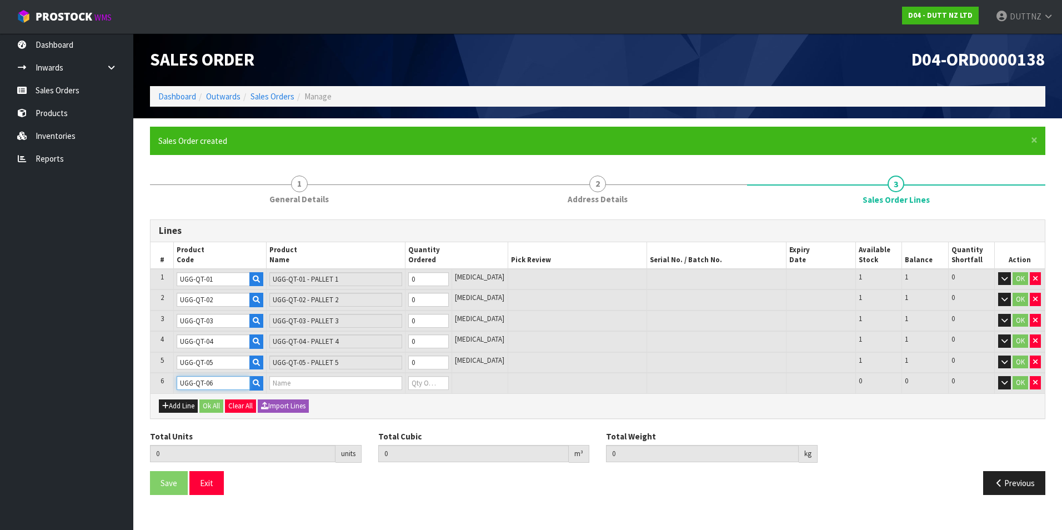
type input "0.000000"
type input "0.000"
type input "UGG-QT-06 - PALLET 6"
type input "0"
type input "UGG-QT-06"
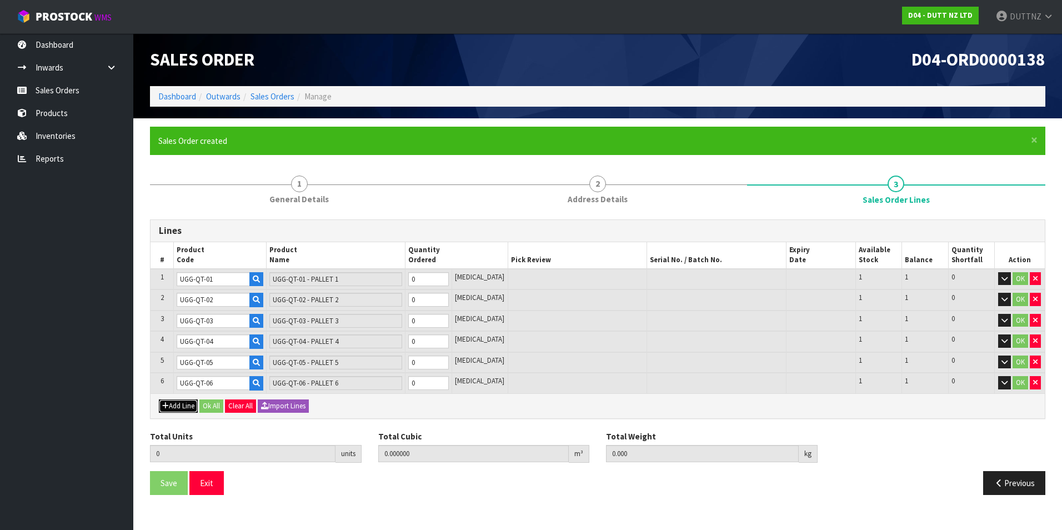
click at [166, 407] on icon "button" at bounding box center [165, 405] width 7 height 7
type input "0"
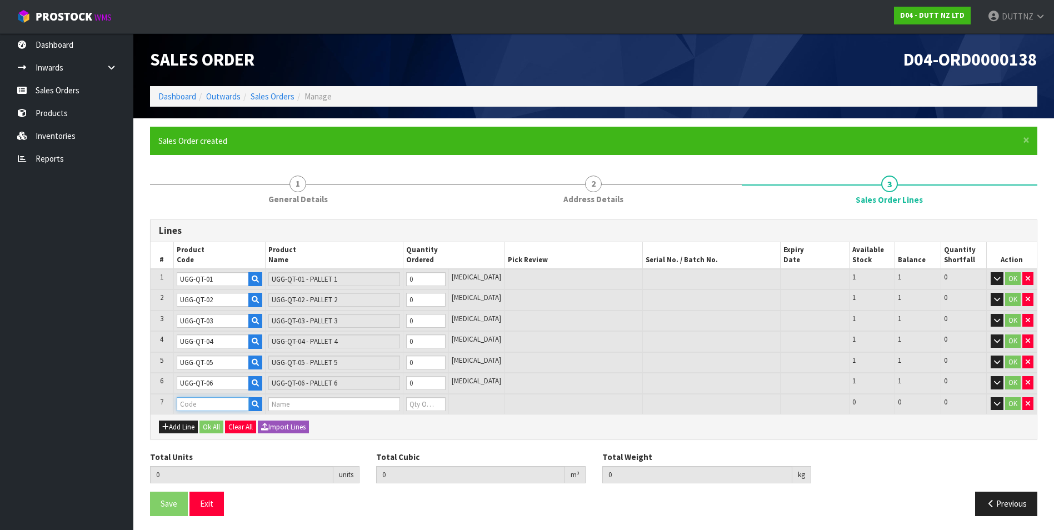
click at [221, 409] on input "text" at bounding box center [213, 404] width 72 height 14
paste input "UGG-QT-0"
type input "UGG-QT-07"
type input "0.000000"
type input "0.000"
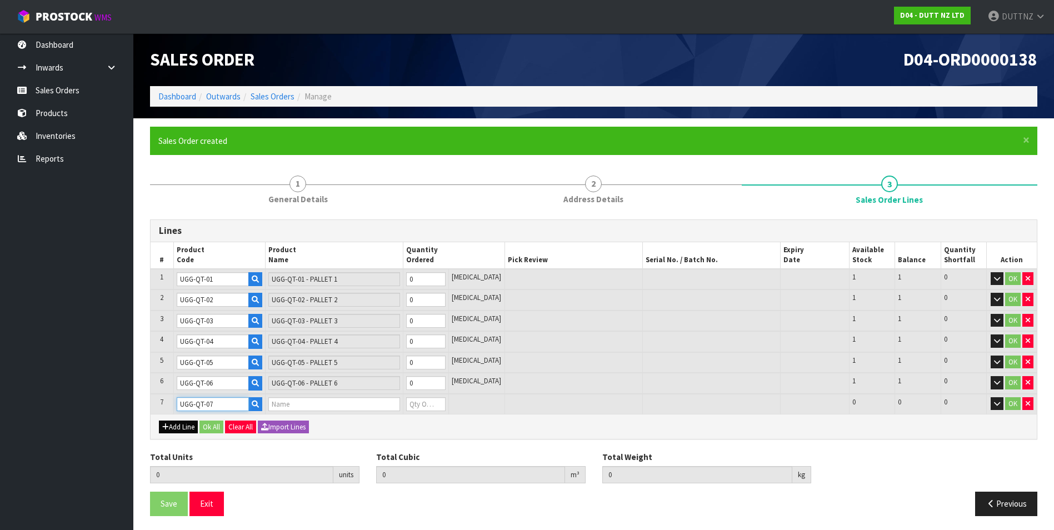
type input "UGG-QT-07 - PALLET 7"
type input "0"
type input "UGG-QT-07"
click at [173, 424] on button "Add Line" at bounding box center [178, 427] width 39 height 13
type input "0"
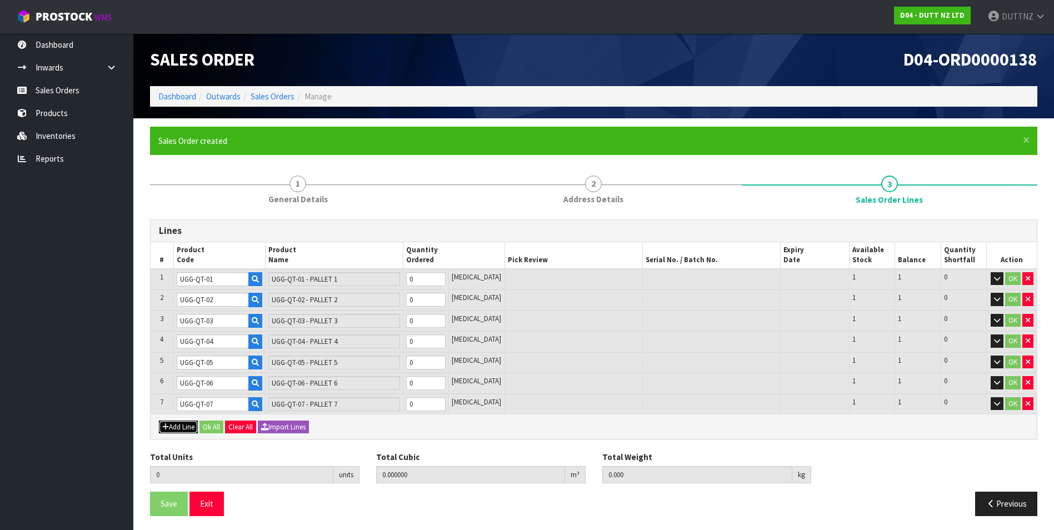
type input "0"
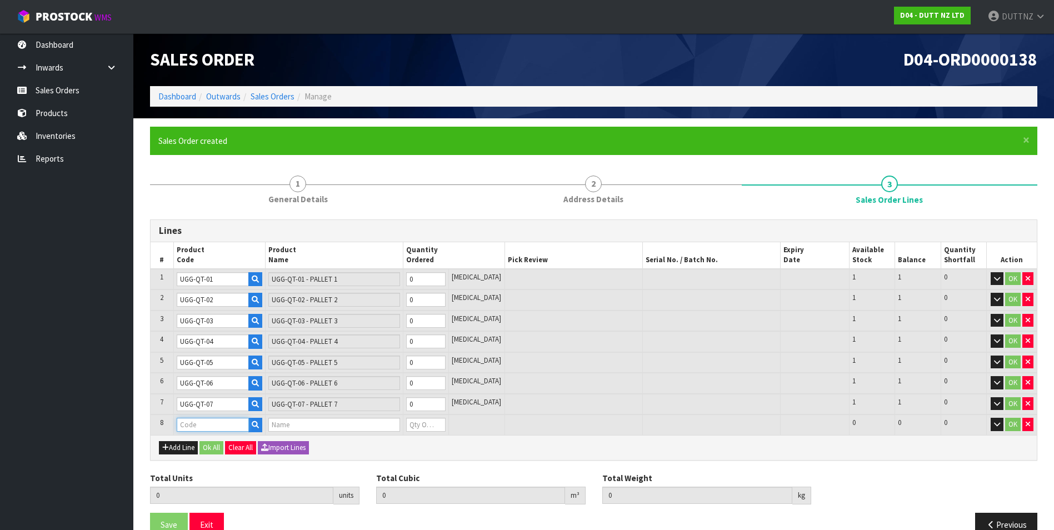
click at [198, 423] on input "text" at bounding box center [213, 425] width 72 height 14
paste input "UGG-QT-0"
type input "UGG-QT-08"
type input "0.000000"
type input "0.000"
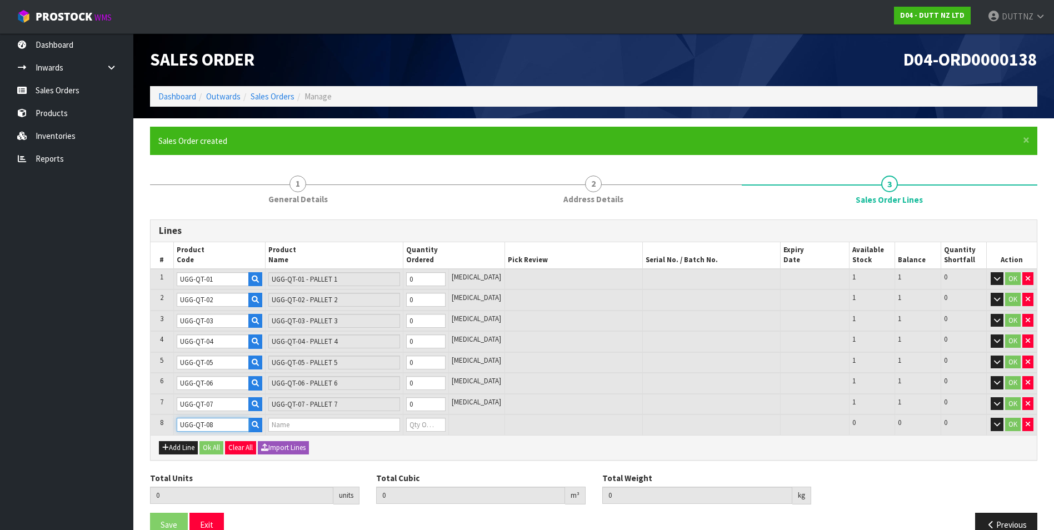
type input "UGG-QT-08 - PALLET 8"
type input "0"
type input "UGG-QT-08"
click at [178, 446] on button "Add Line" at bounding box center [178, 447] width 39 height 13
type input "0"
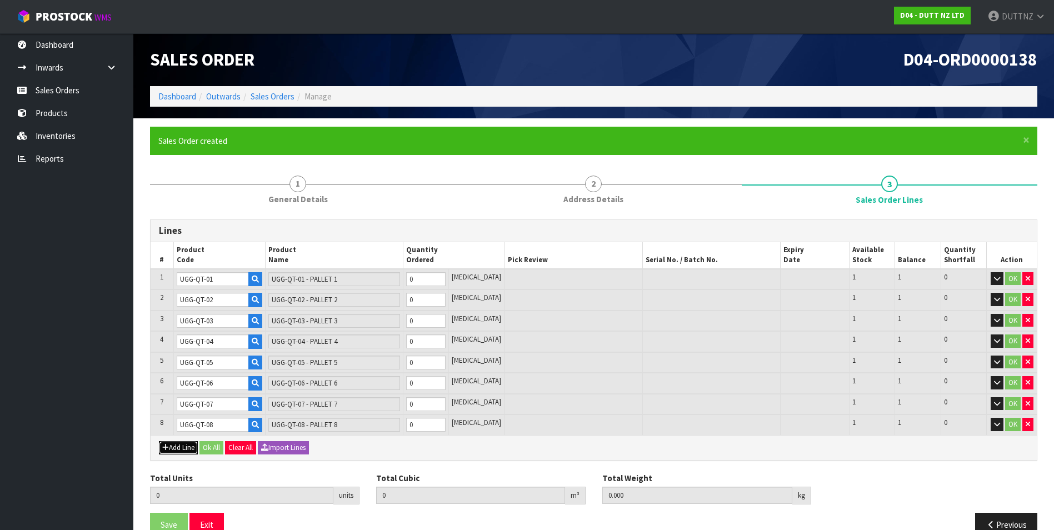
type input "0"
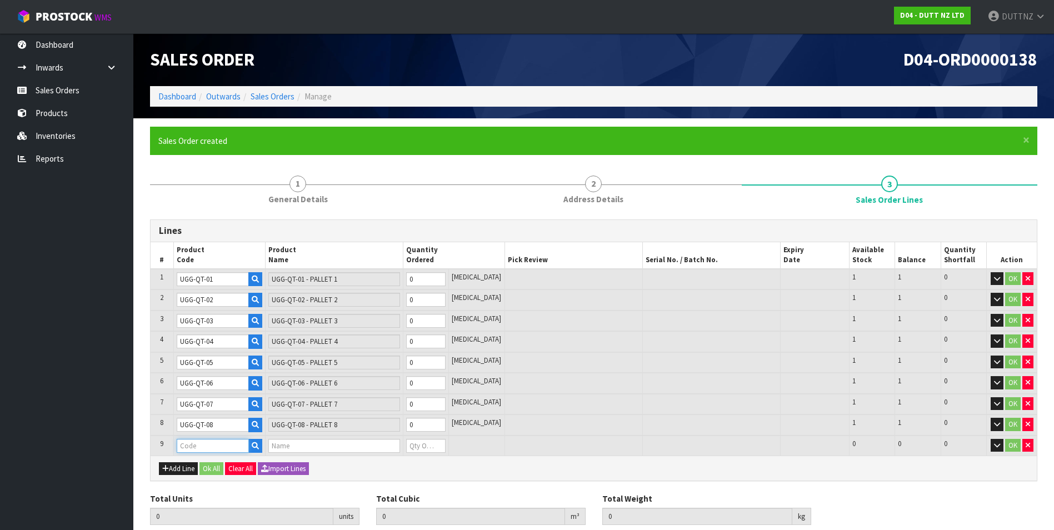
click at [193, 446] on input "text" at bounding box center [213, 446] width 72 height 14
paste input "UGG-QT-0"
type input "UGG-QT-09"
type input "0.000000"
type input "0.000"
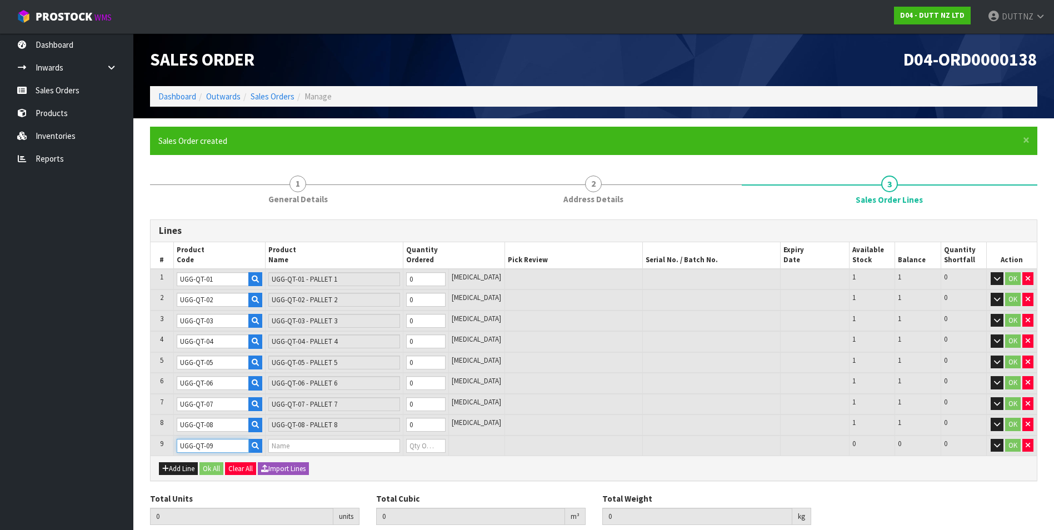
type input "UGG-QT-09 - PALLET 9"
type input "0"
type input "UGG-QT-09"
click at [195, 469] on button "Add Line" at bounding box center [178, 468] width 39 height 13
type input "0"
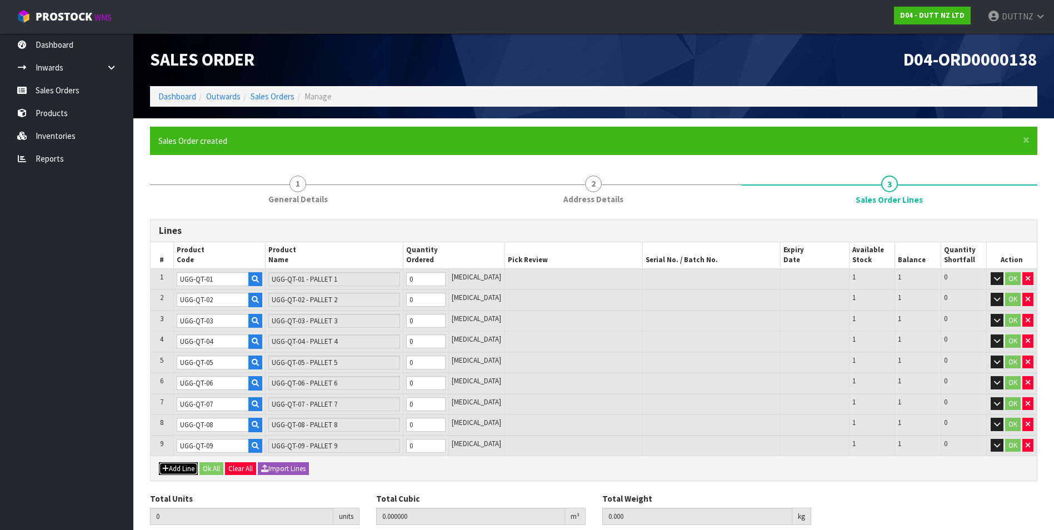
type input "0"
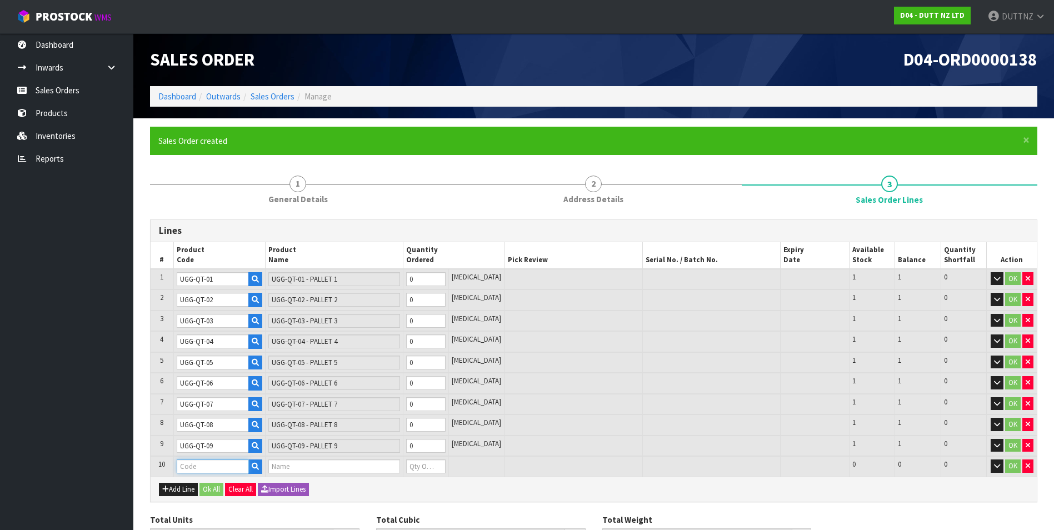
click at [200, 463] on input "text" at bounding box center [213, 466] width 72 height 14
paste input "UGG-QT-0"
paste input "0"
type input "UGG-QT-10"
type input "0.000000"
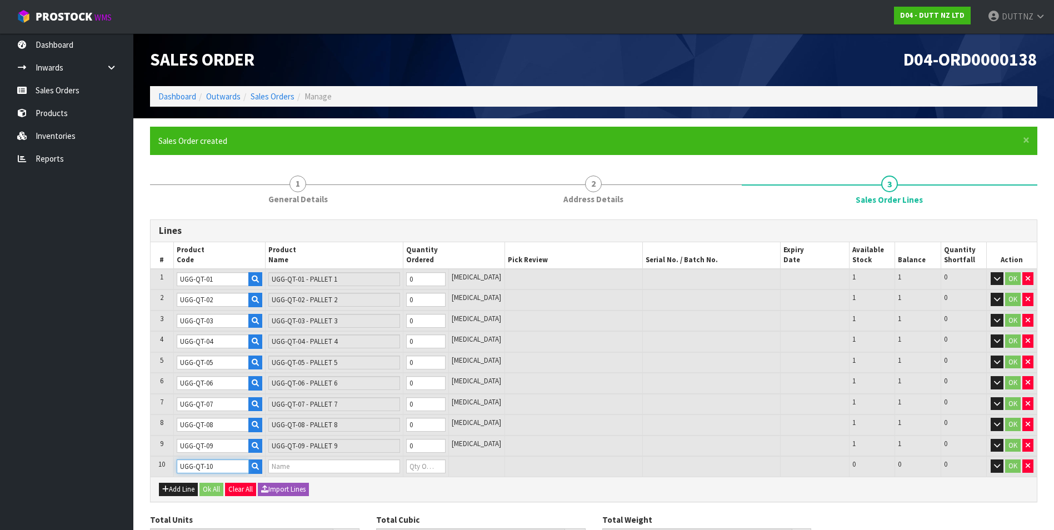
type input "0.000"
type input "UGG-QT-10 - PALLET 10"
type input "0"
type input "UGG-QT-10"
click at [179, 482] on div "Add Line Ok All Clear All Import Lines" at bounding box center [594, 489] width 886 height 25
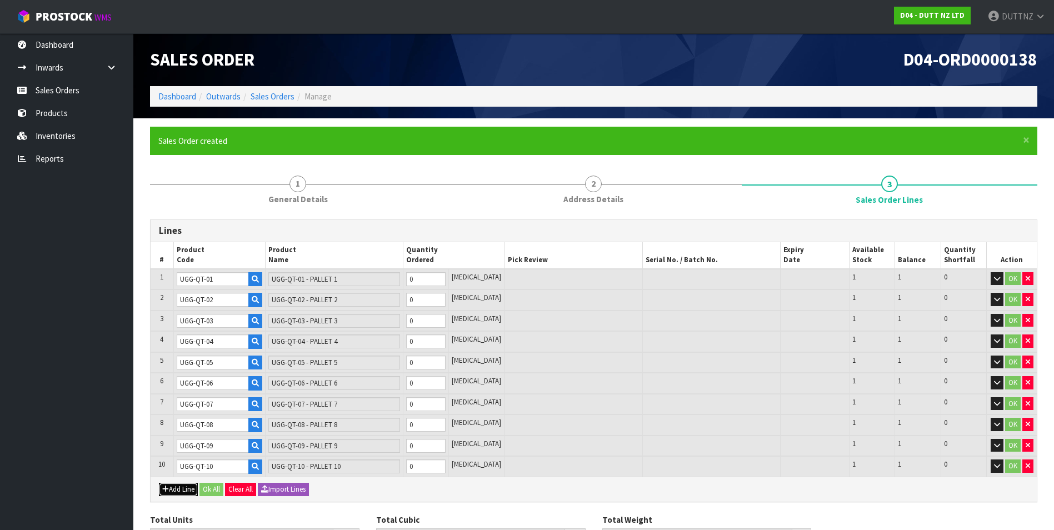
click at [182, 491] on button "Add Line" at bounding box center [178, 489] width 39 height 13
type input "0"
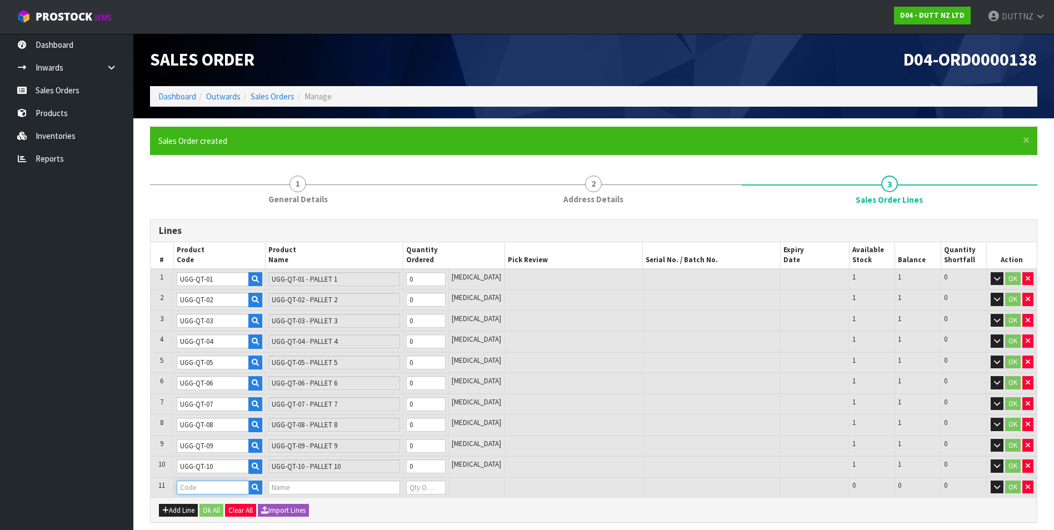
click at [191, 486] on input "text" at bounding box center [213, 488] width 72 height 14
paste input "UGG-QT-1"
type input "UGG-QT-11"
type input "0.000000"
type input "0.000"
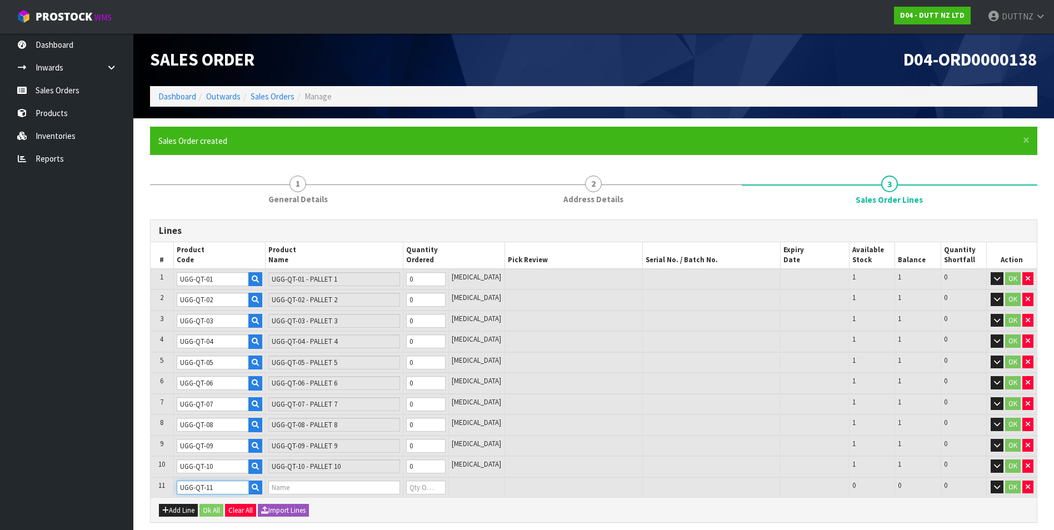
type input "UGG-QT-11 - PALLET 11"
type input "0"
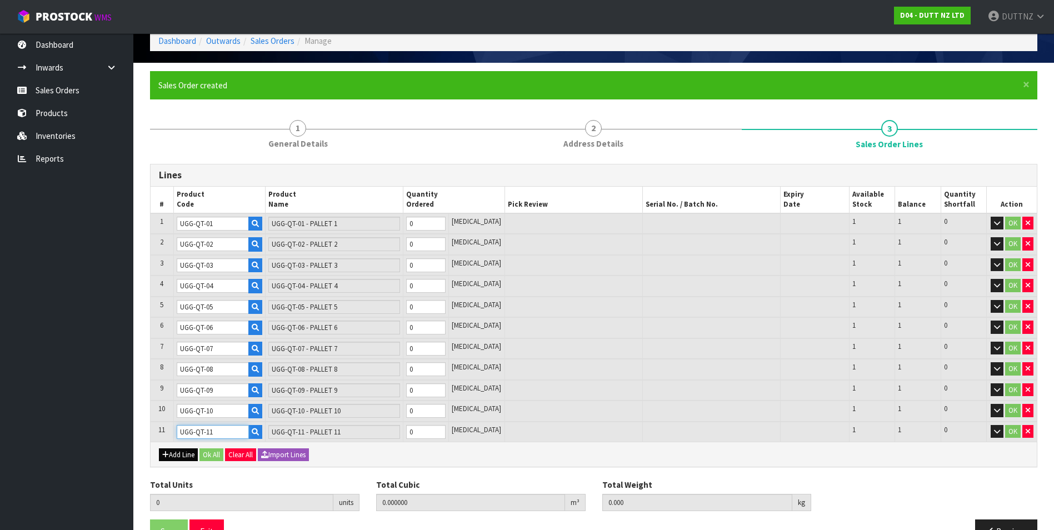
type input "UGG-QT-11"
click at [183, 457] on button "Add Line" at bounding box center [178, 454] width 39 height 13
type input "0"
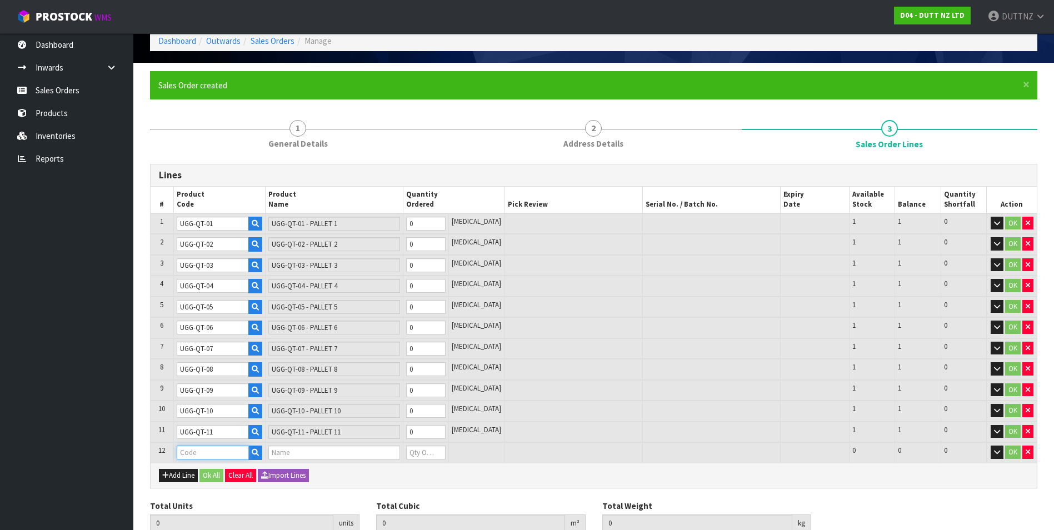
click at [196, 451] on input "text" at bounding box center [213, 453] width 72 height 14
paste input "UGG-QT-1"
type input "UGG-QT-12"
type input "0.000000"
type input "0.000"
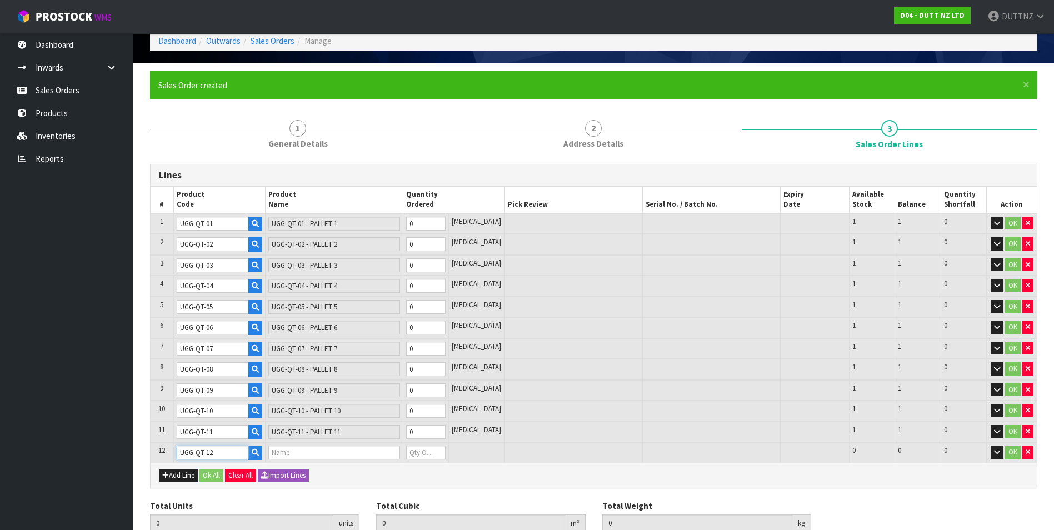
type input "UGG-QT-12 - PALLET 12"
type input "0"
type input "UGG-QT-12"
click at [172, 479] on button "Add Line" at bounding box center [178, 475] width 39 height 13
type input "0"
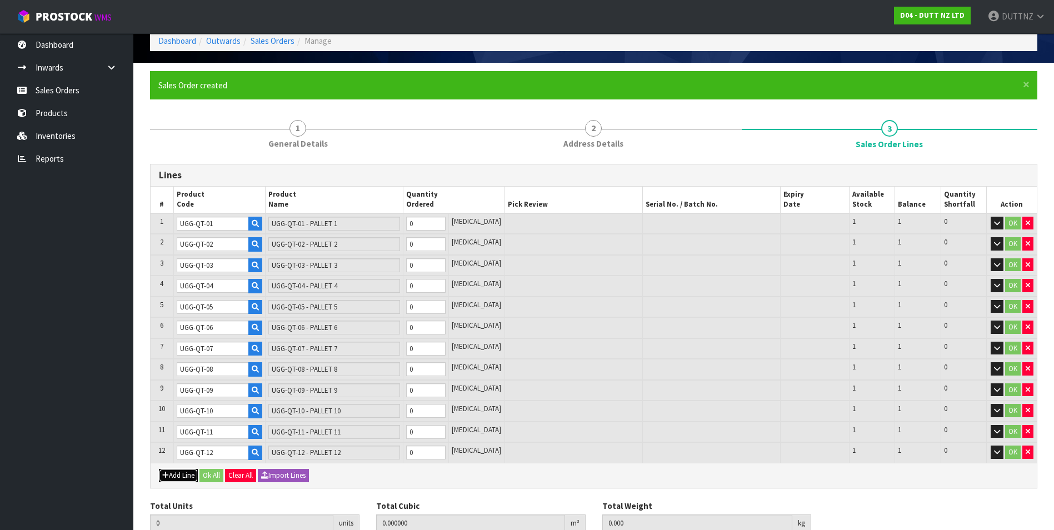
type input "0"
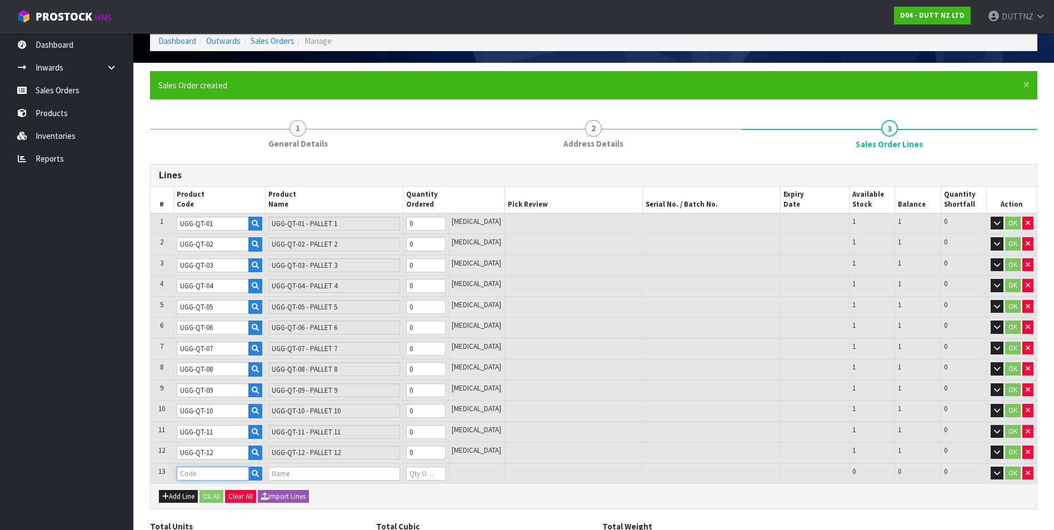
click at [203, 473] on input "text" at bounding box center [213, 474] width 72 height 14
paste input "UGG-QT-1"
type input "UGG-QT-13"
type input "0.000000"
type input "0.000"
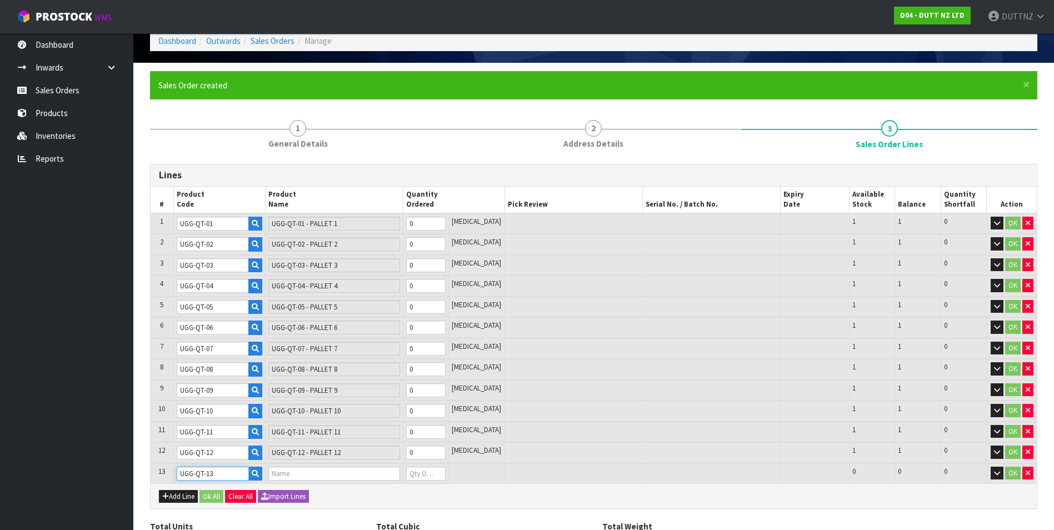
type input "UGG-QT-13 - PALLET 13"
type input "0"
type input "UGG-QT-13"
click at [177, 498] on button "Add Line" at bounding box center [178, 496] width 39 height 13
type input "0"
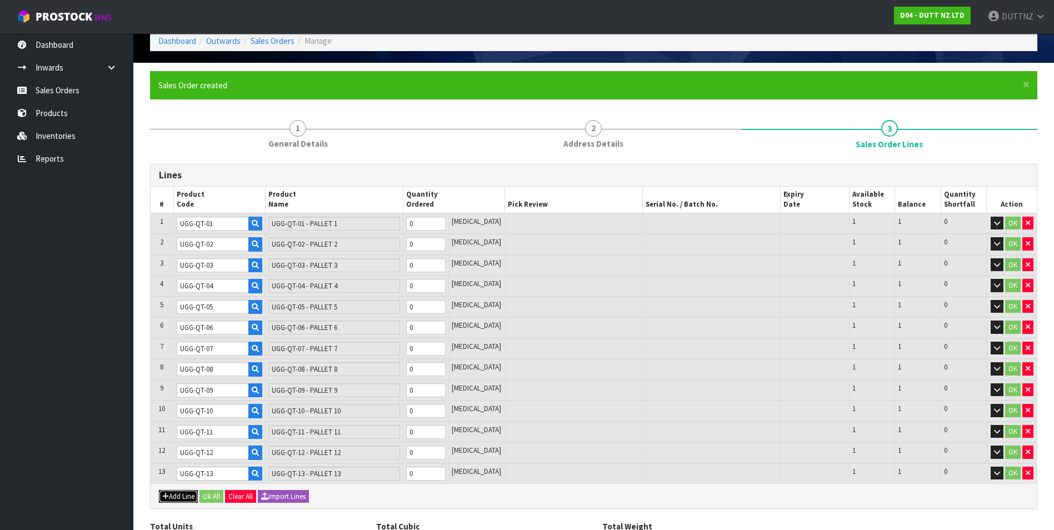
type input "0"
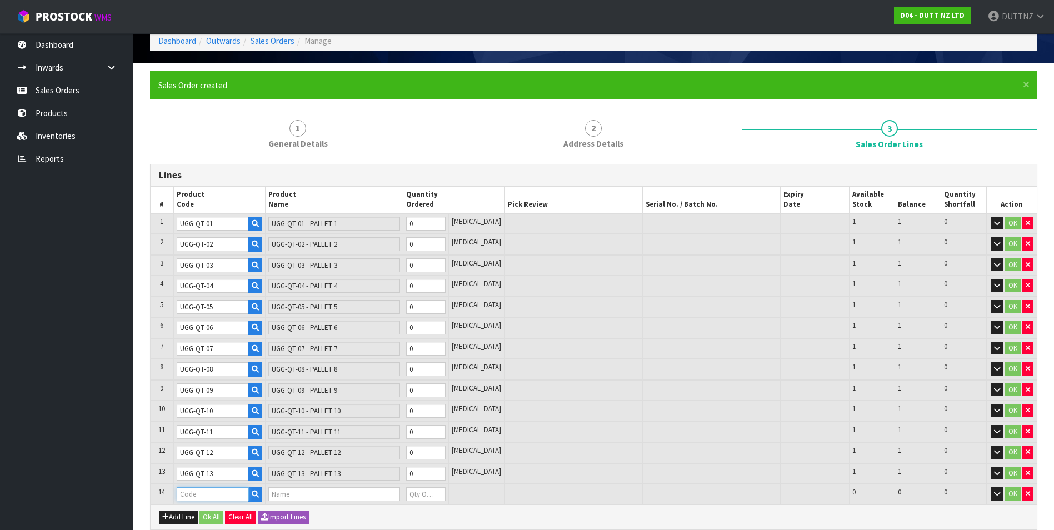
click at [192, 496] on input "text" at bounding box center [213, 494] width 72 height 14
paste input "UGG-QT-1"
type input "UGG-QT-14"
type input "0.000000"
type input "0.000"
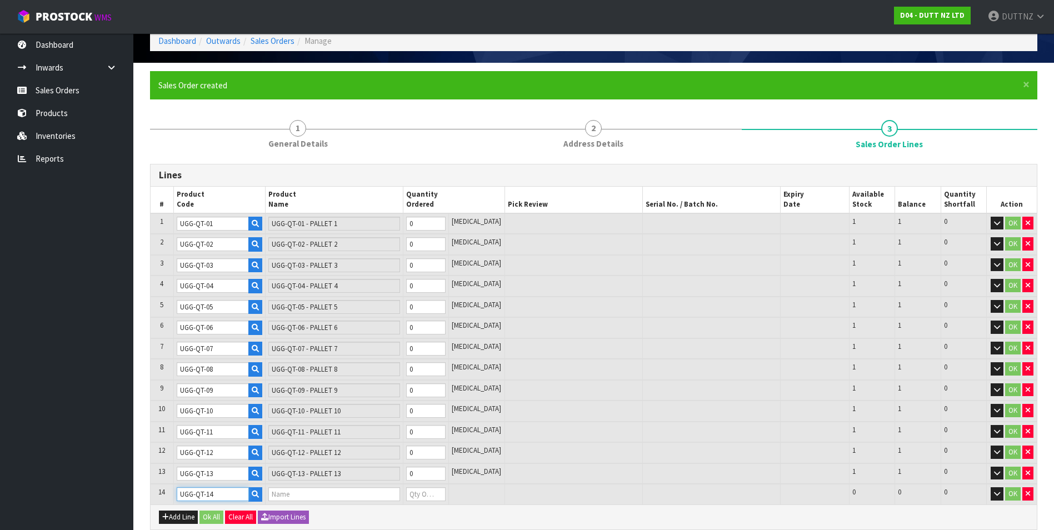
type input "UGG-QT-14 - PALLET 14"
type input "0"
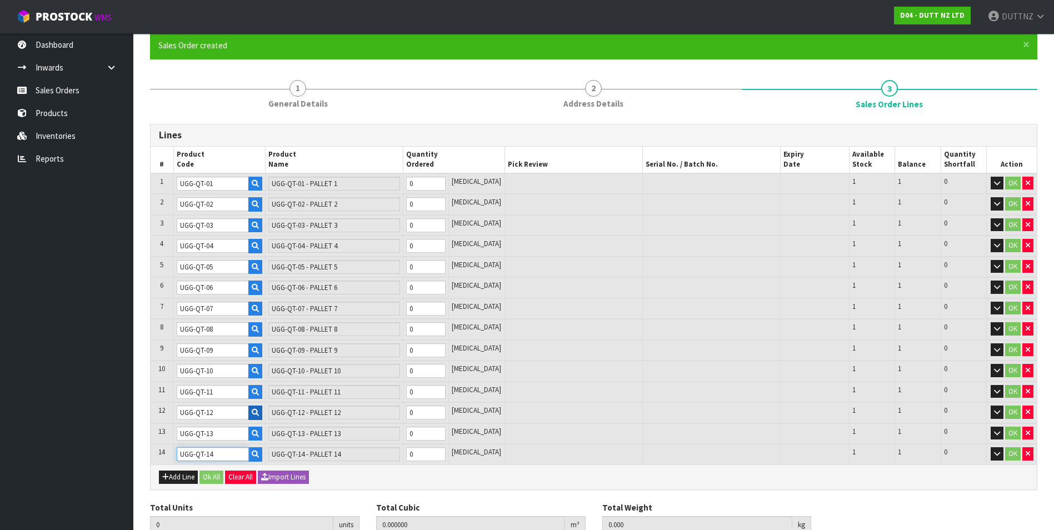
scroll to position [148, 0]
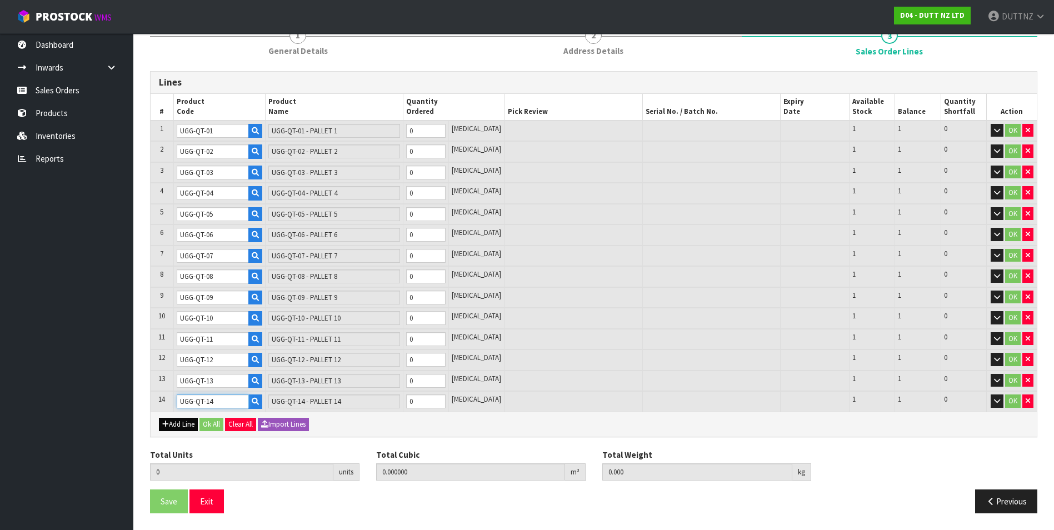
type input "UGG-QT-14"
click at [192, 421] on button "Add Line" at bounding box center [178, 424] width 39 height 13
type input "0"
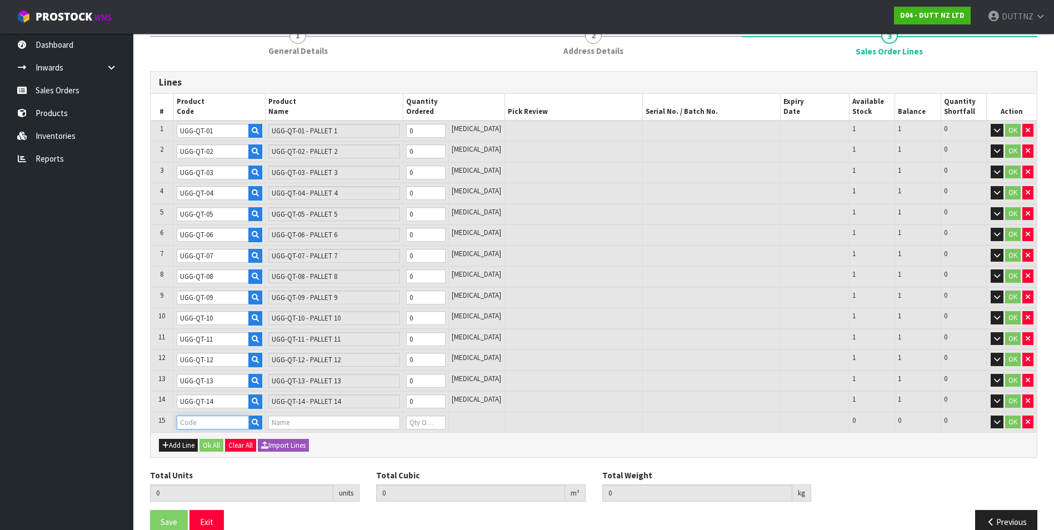
click at [198, 419] on input "text" at bounding box center [213, 423] width 72 height 14
paste input "UGG-QT-1"
type input "UGG-QT-15"
type input "0.000000"
type input "0.000"
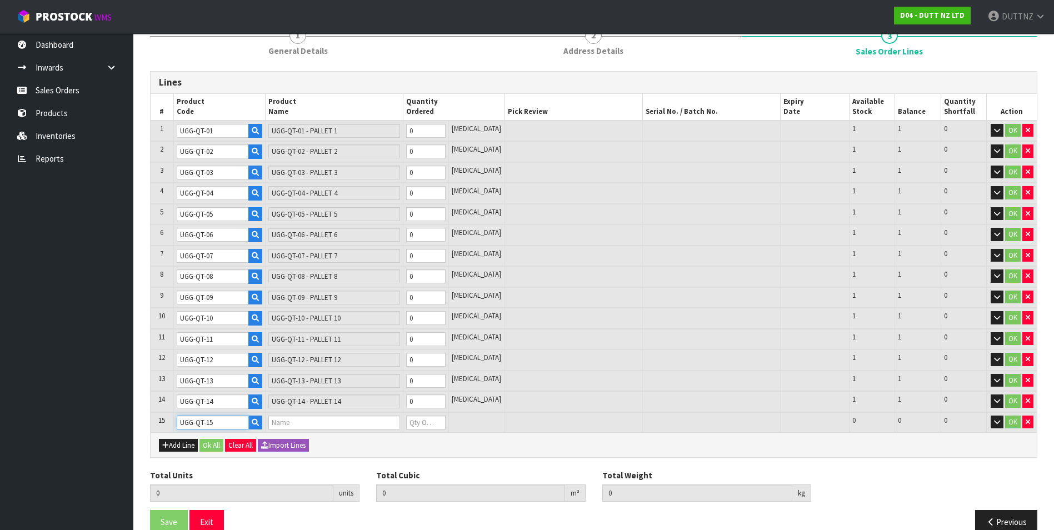
type input "UGG-QT-15 -PALLET 15"
type input "0"
type input "UGG-QT-15"
click at [167, 448] on icon "button" at bounding box center [165, 445] width 7 height 7
type input "0"
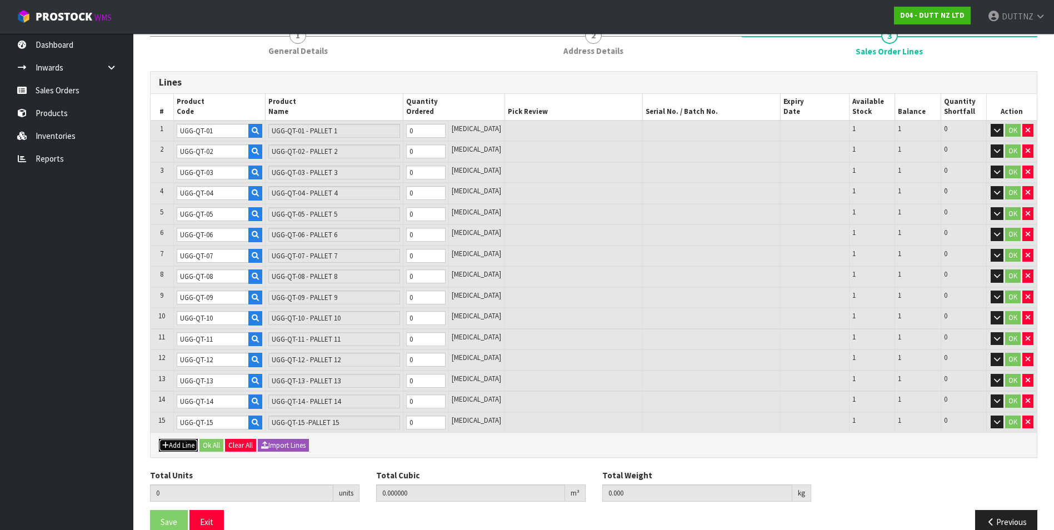
type input "0"
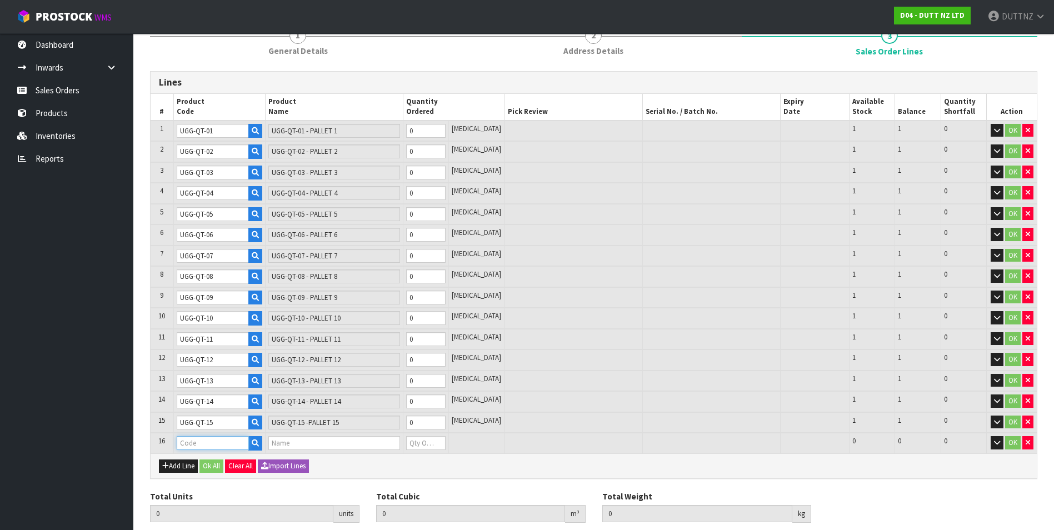
click at [212, 445] on input "text" at bounding box center [213, 443] width 72 height 14
paste input "UGG-QT-1"
type input "UGG-QT-16"
type input "0.000000"
type input "0.000"
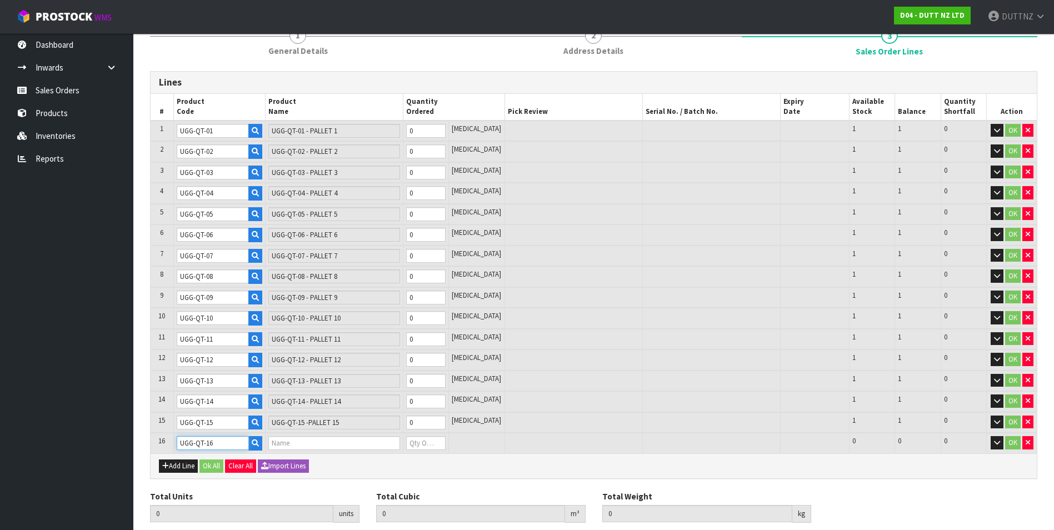
type input "UGG-QT-16 - PALLET 16"
type input "0"
type input "UGG-QT-16"
click at [181, 464] on button "Add Line" at bounding box center [178, 465] width 39 height 13
type input "0"
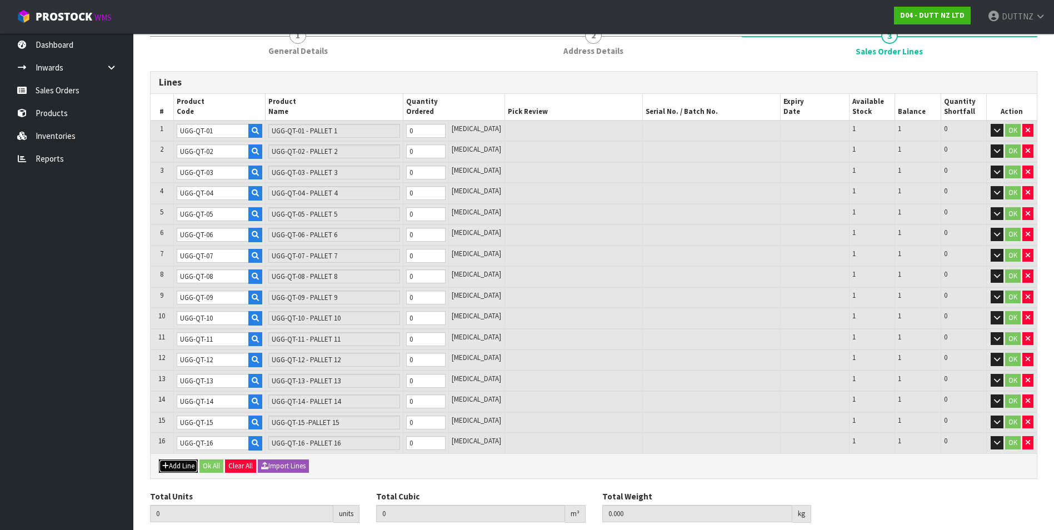
type input "0"
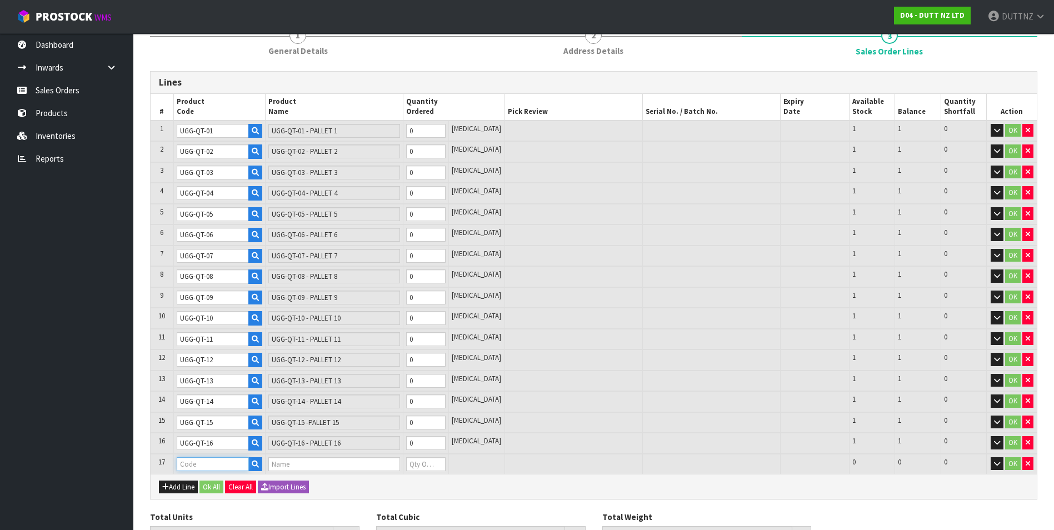
click at [218, 463] on input "text" at bounding box center [213, 464] width 72 height 14
paste input "UGG-QT-1"
type input "UGG-QT-17"
click at [178, 492] on button "Add Line" at bounding box center [178, 487] width 39 height 13
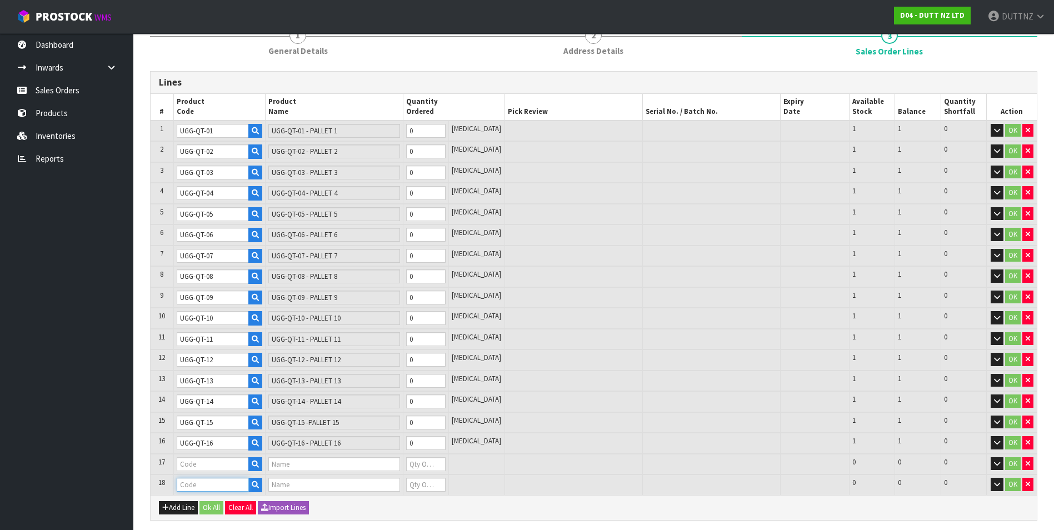
click at [186, 487] on input "text" at bounding box center [213, 485] width 72 height 14
click at [202, 463] on input "text" at bounding box center [213, 464] width 72 height 14
paste input "UGG-QT-1"
type input "UGG-QT-17"
click at [199, 487] on input "text" at bounding box center [213, 485] width 72 height 14
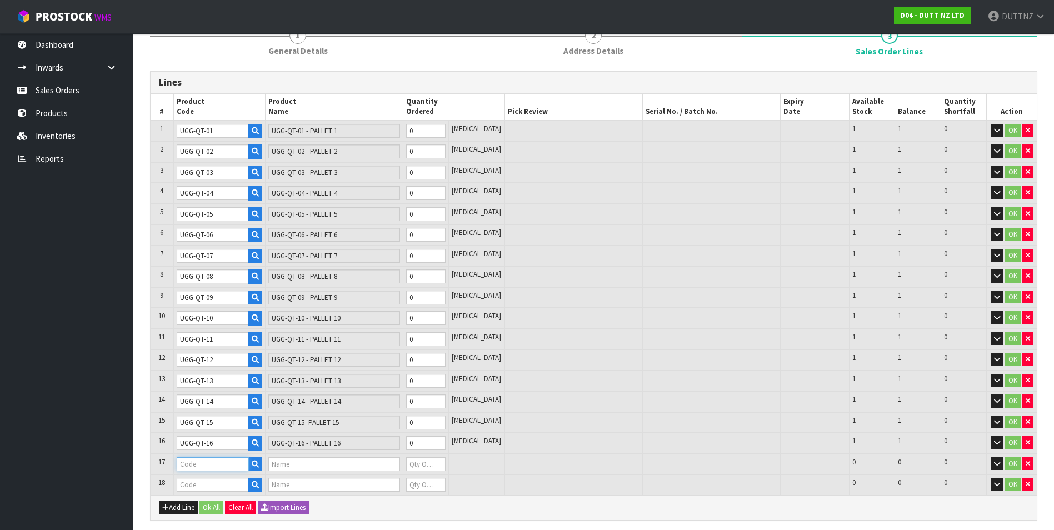
click at [211, 463] on input "text" at bounding box center [213, 464] width 72 height 14
click at [86, 138] on link "Inventories" at bounding box center [66, 135] width 133 height 23
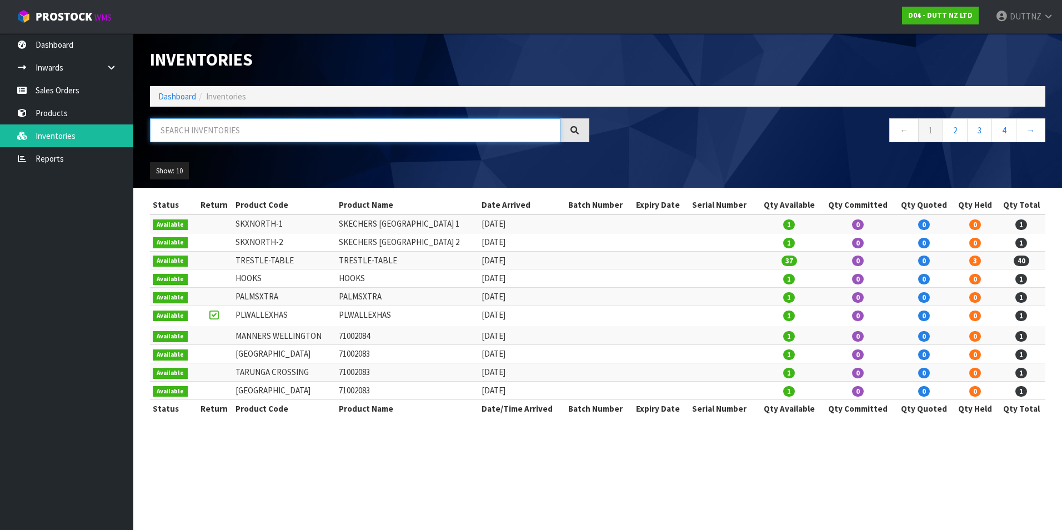
click at [242, 128] on input "text" at bounding box center [355, 130] width 411 height 24
paste input "UGG-QT-1"
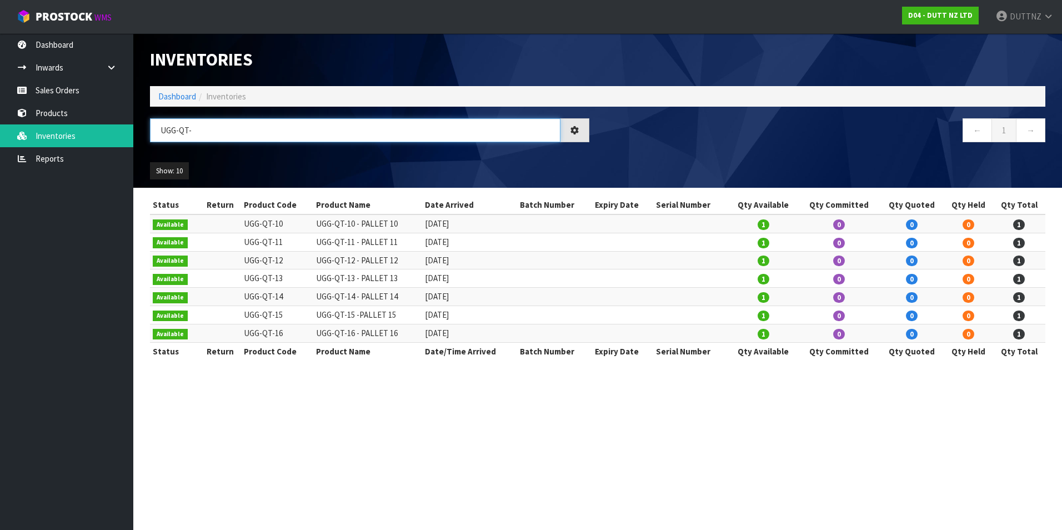
type input "UGG-QT-"
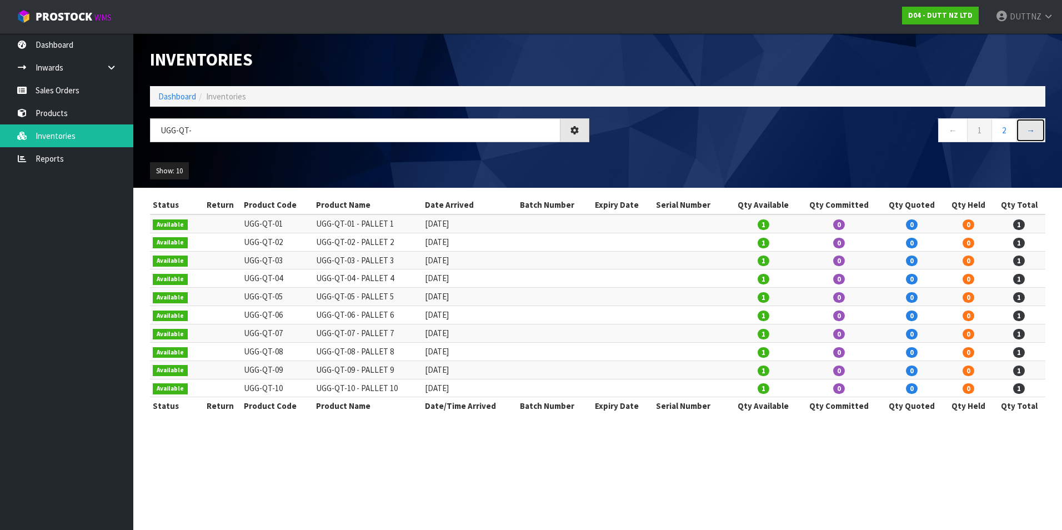
click at [1029, 139] on link "→" at bounding box center [1030, 130] width 29 height 24
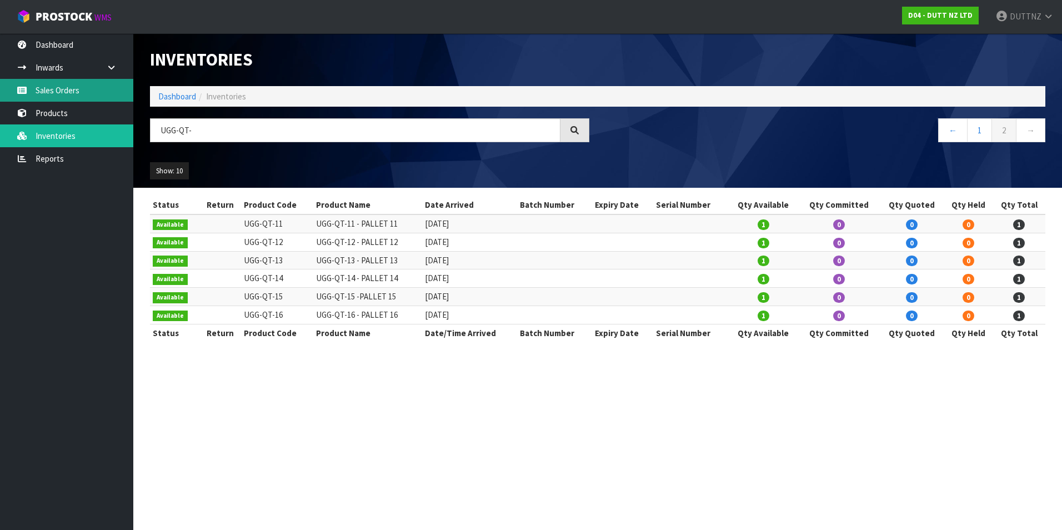
click at [92, 86] on link "Sales Orders" at bounding box center [66, 90] width 133 height 23
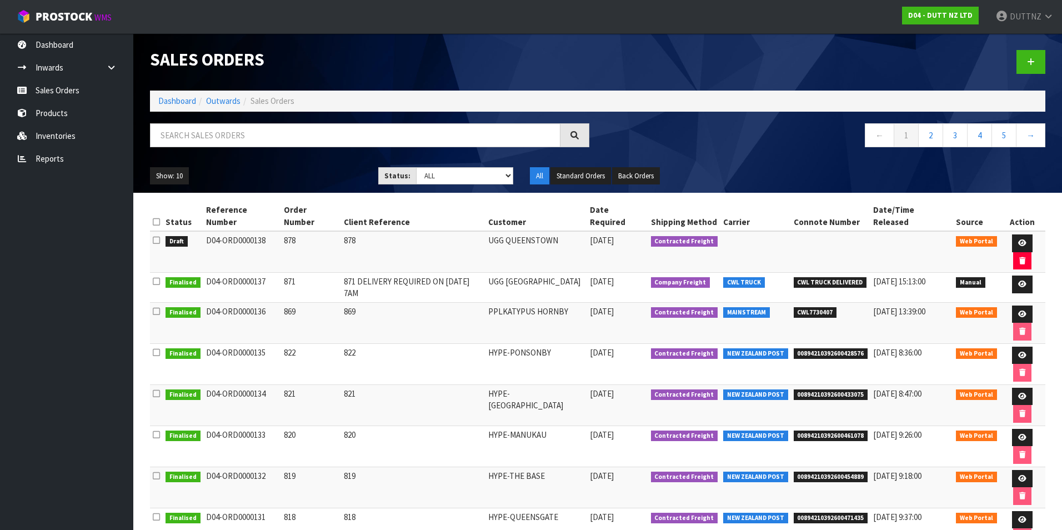
click at [587, 231] on td "UGG QUEENSTOWN" at bounding box center [537, 252] width 102 height 42
click at [1013, 237] on link at bounding box center [1022, 243] width 21 height 18
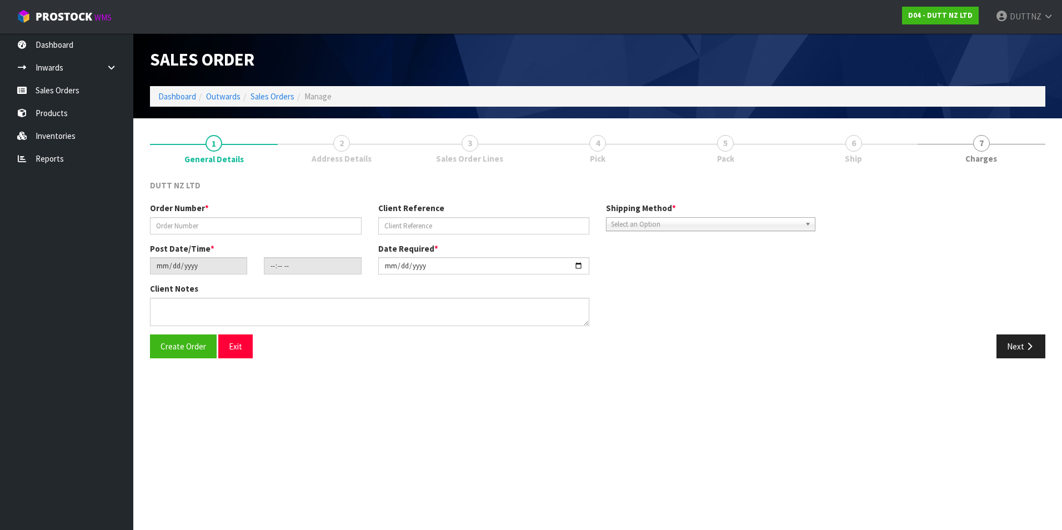
type input "878"
type input "[DATE]"
type input "10:21:00.000"
type input "[DATE]"
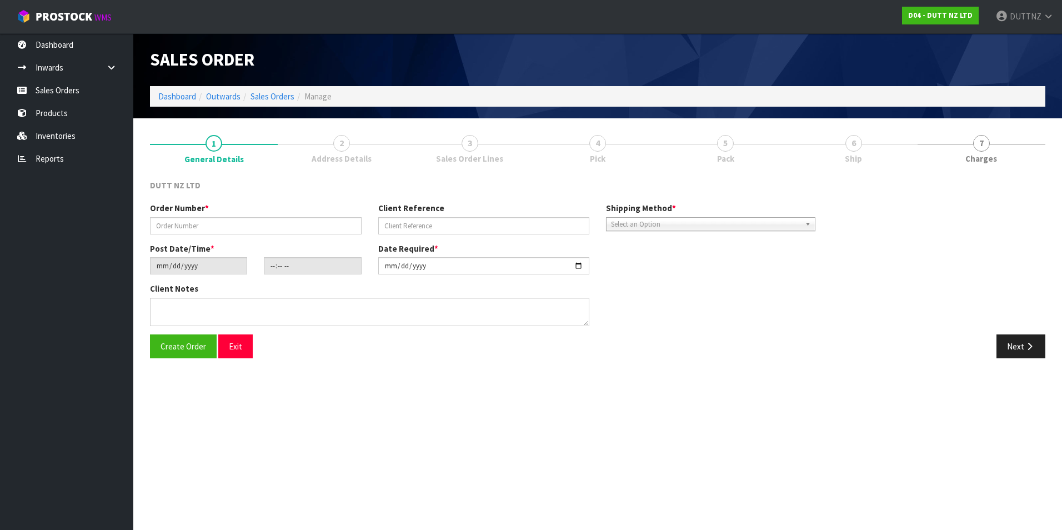
type textarea "TAILGATE/PALLET [PERSON_NAME] TO STORE DELVIERY DATE [DATE]6AM. CONTACT - [PERS…"
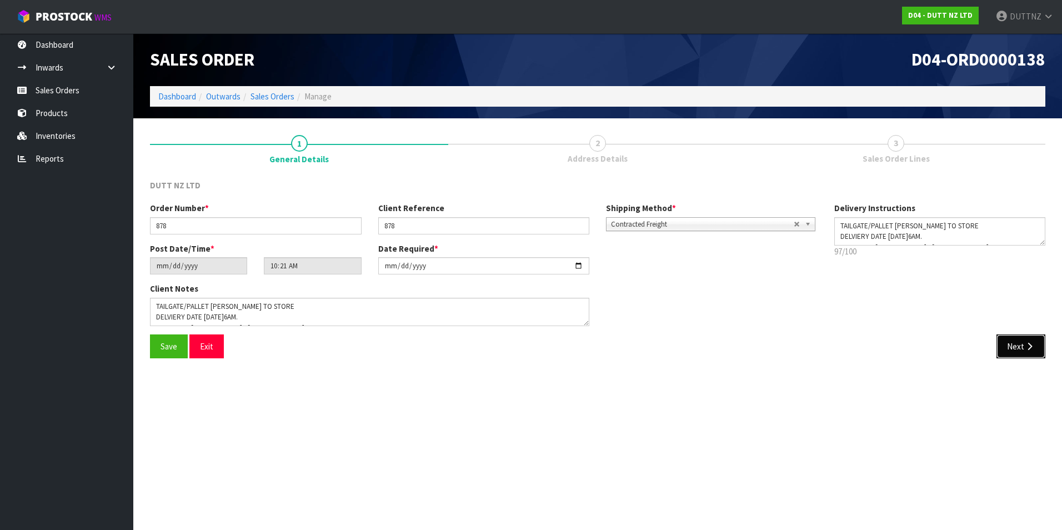
click at [1014, 347] on button "Next" at bounding box center [1021, 346] width 49 height 24
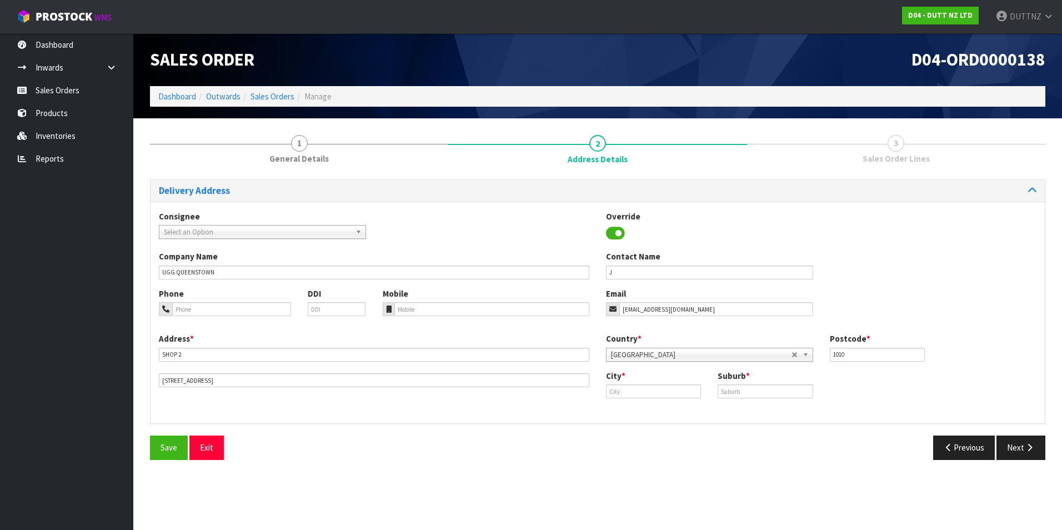
click at [654, 279] on div "Company Name UGG [GEOGRAPHIC_DATA] Contact Name J" at bounding box center [598, 269] width 894 height 37
click at [653, 275] on input "J" at bounding box center [709, 273] width 207 height 14
type input "[PERSON_NAME]"
click at [1017, 447] on button "Next" at bounding box center [1021, 448] width 49 height 24
click at [216, 352] on input "SHOP 2" at bounding box center [374, 355] width 431 height 14
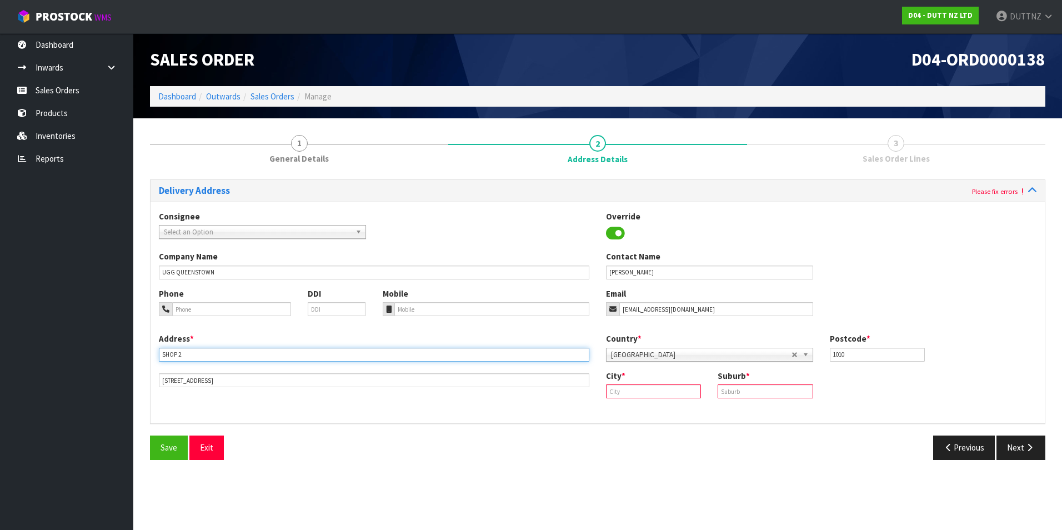
click at [216, 352] on input "SHOP 2" at bounding box center [374, 355] width 431 height 14
click at [277, 355] on input "UGG QUEENSTOWN," at bounding box center [374, 355] width 431 height 14
paste input "SHOP 3, [STREET_ADDRESS][PERSON_NAME]"
type input "UGG QUEENSTOWN, SHOP [STREET_ADDRESS][PERSON_NAME]"
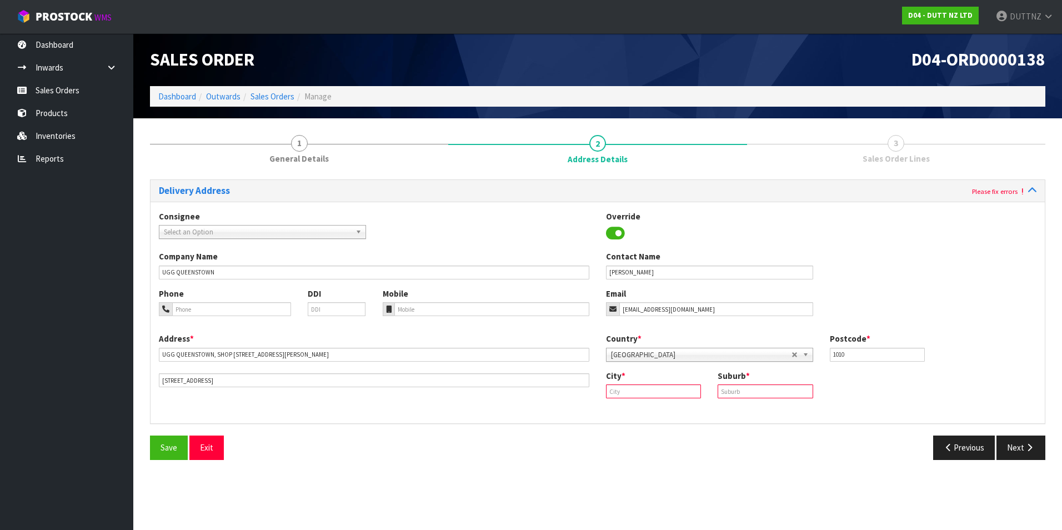
click at [332, 393] on div "Address * [GEOGRAPHIC_DATA] [STREET_ADDRESS][PERSON_NAME] Country * [GEOGRAPHIC…" at bounding box center [598, 374] width 894 height 82
drag, startPoint x: 322, startPoint y: 383, endPoint x: -2, endPoint y: 377, distance: 324.5
click at [0, 377] on html "Toggle navigation ProStock WMS D04 - DUTT NZ LTD DUTTNZ Logout Dashboard Inward…" at bounding box center [531, 265] width 1062 height 530
paste input "QUEENSTOWN 9300."
click at [159, 378] on input "QUEENSTOWN 9300." at bounding box center [374, 380] width 431 height 14
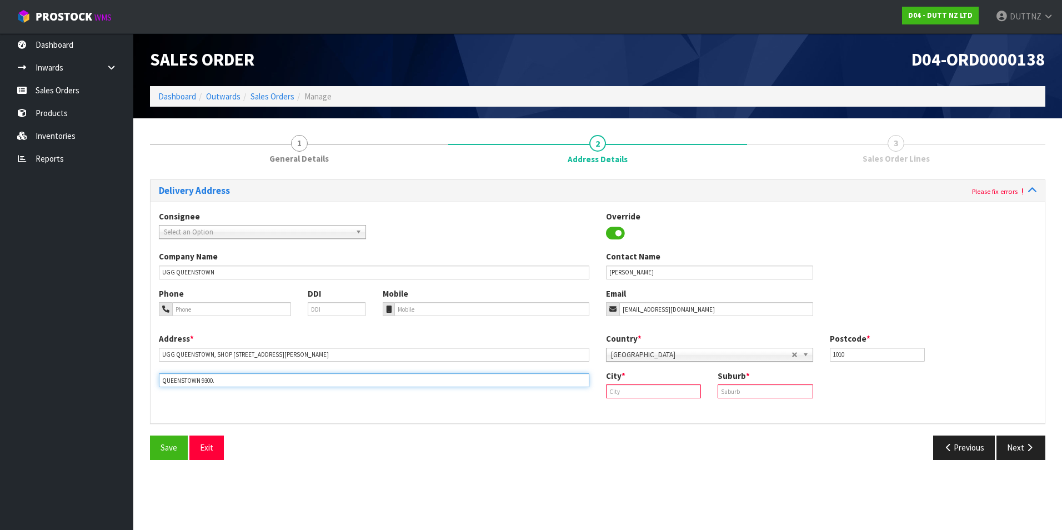
click at [176, 381] on input "QUEENSTOWN 9300." at bounding box center [374, 380] width 431 height 14
type input "QUEENSTOWN 9300."
click at [640, 386] on input "text" at bounding box center [653, 391] width 95 height 14
paste input "[GEOGRAPHIC_DATA]"
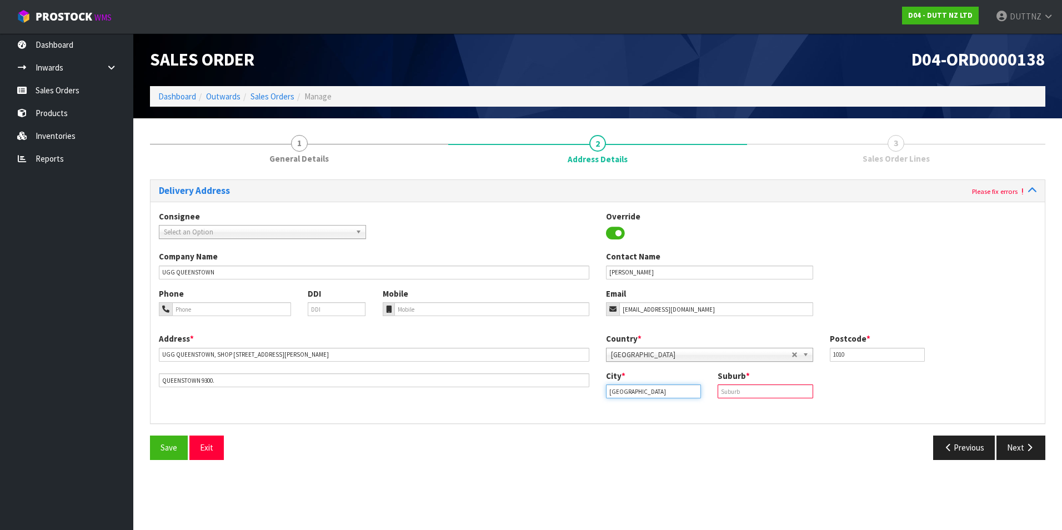
type input "[GEOGRAPHIC_DATA]"
click at [752, 391] on input "text" at bounding box center [765, 391] width 95 height 14
paste input "[GEOGRAPHIC_DATA]"
type input "[GEOGRAPHIC_DATA]"
click at [892, 357] on input "1010" at bounding box center [877, 355] width 95 height 14
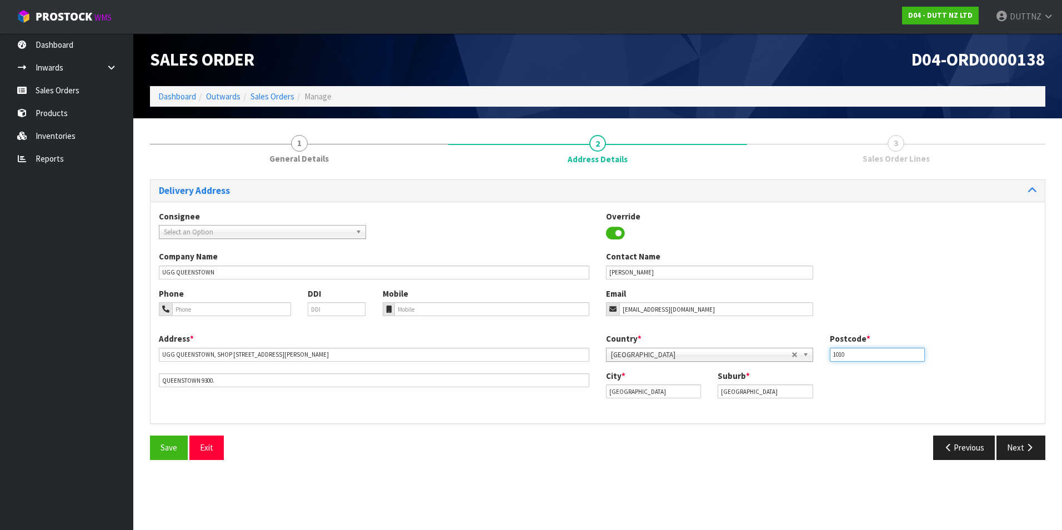
click at [892, 357] on input "1010" at bounding box center [877, 355] width 95 height 14
type input "9300"
click at [165, 448] on span "Save" at bounding box center [169, 447] width 17 height 11
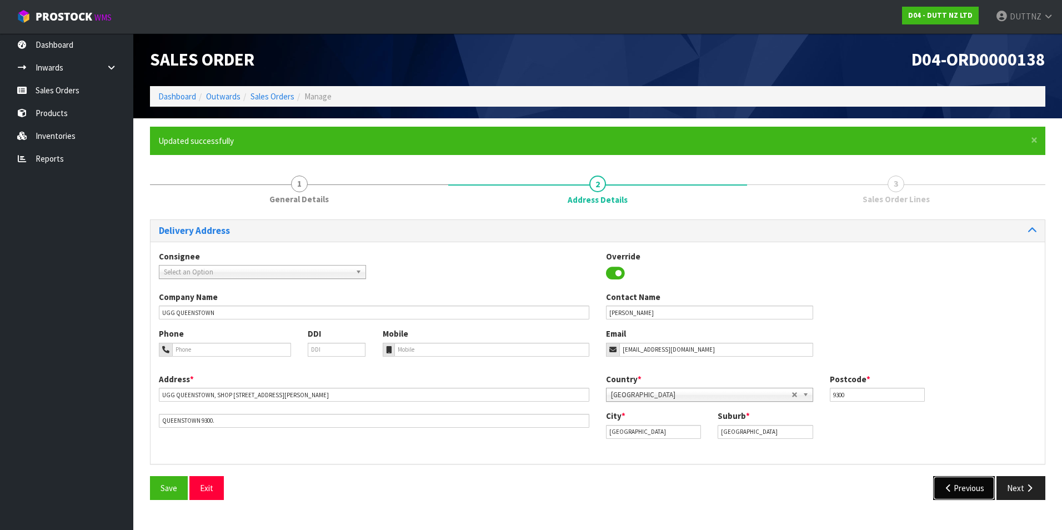
click at [970, 487] on button "Previous" at bounding box center [964, 488] width 62 height 24
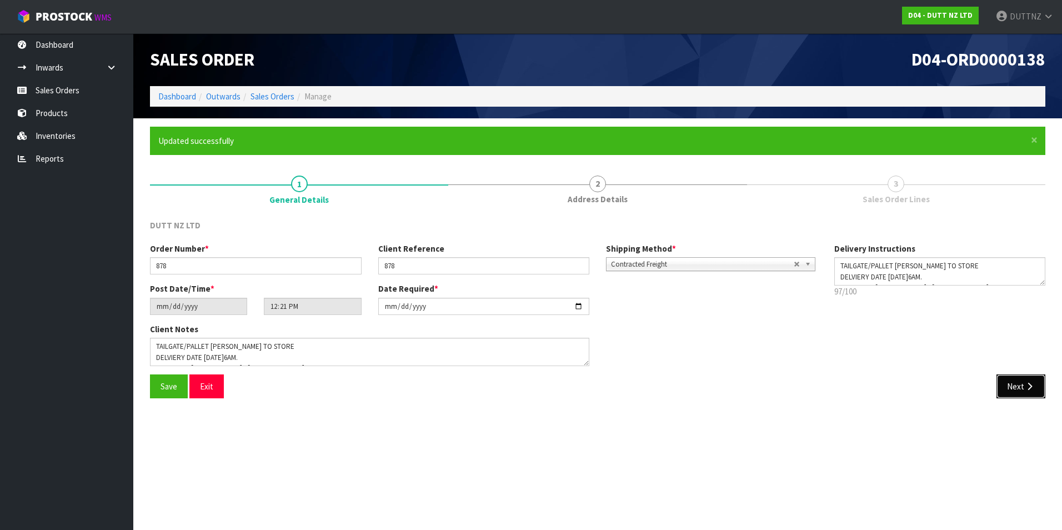
click at [1013, 384] on button "Next" at bounding box center [1021, 386] width 49 height 24
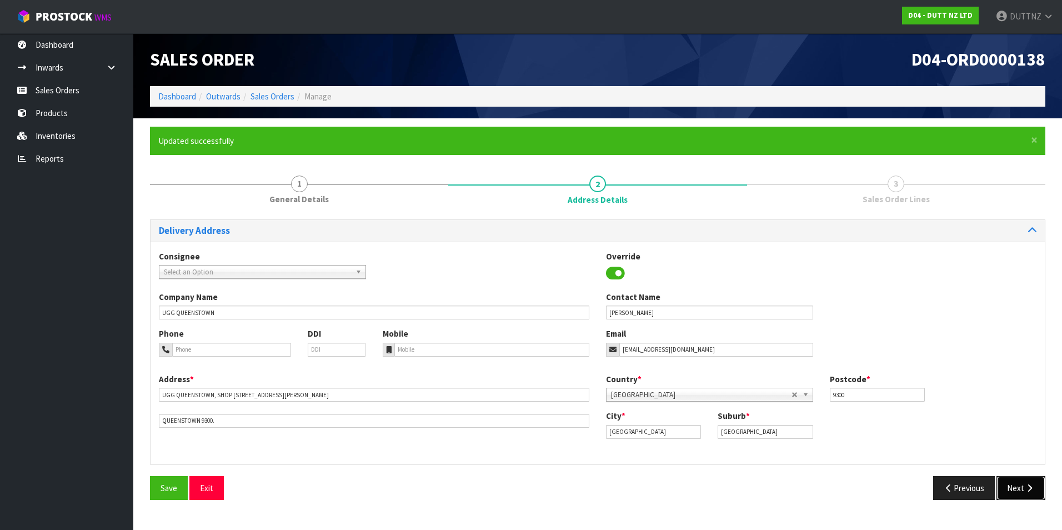
click at [1023, 492] on button "Next" at bounding box center [1021, 488] width 49 height 24
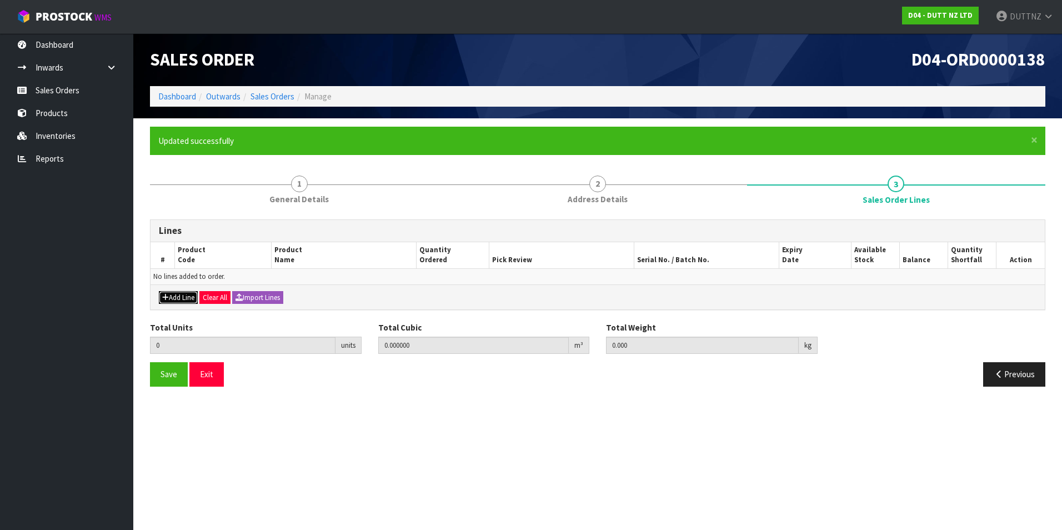
click at [178, 300] on button "Add Line" at bounding box center [178, 297] width 39 height 13
type input "0"
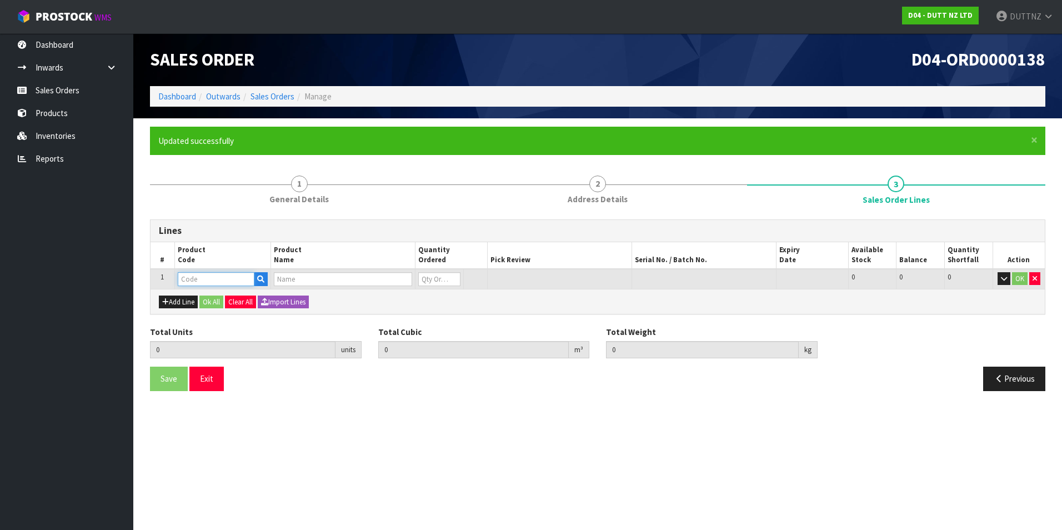
click at [196, 283] on input "text" at bounding box center [216, 279] width 77 height 14
paste input "[GEOGRAPHIC_DATA]"
drag, startPoint x: 235, startPoint y: 279, endPoint x: -2, endPoint y: 279, distance: 237.2
click at [0, 279] on html "Toggle navigation ProStock WMS D04 - DUTT NZ LTD DUTTNZ Logout Dashboard Inward…" at bounding box center [531, 265] width 1062 height 530
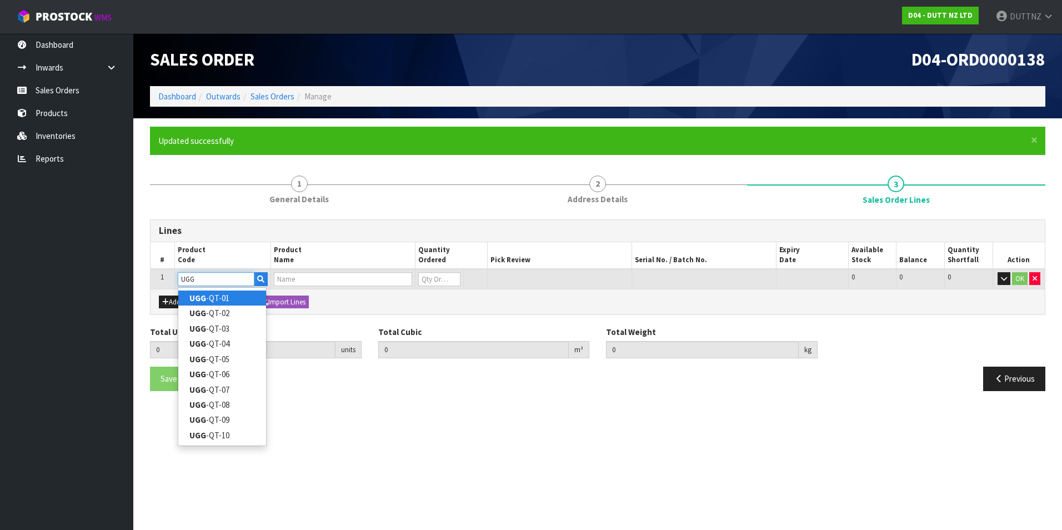
type input "UGG-QT-01"
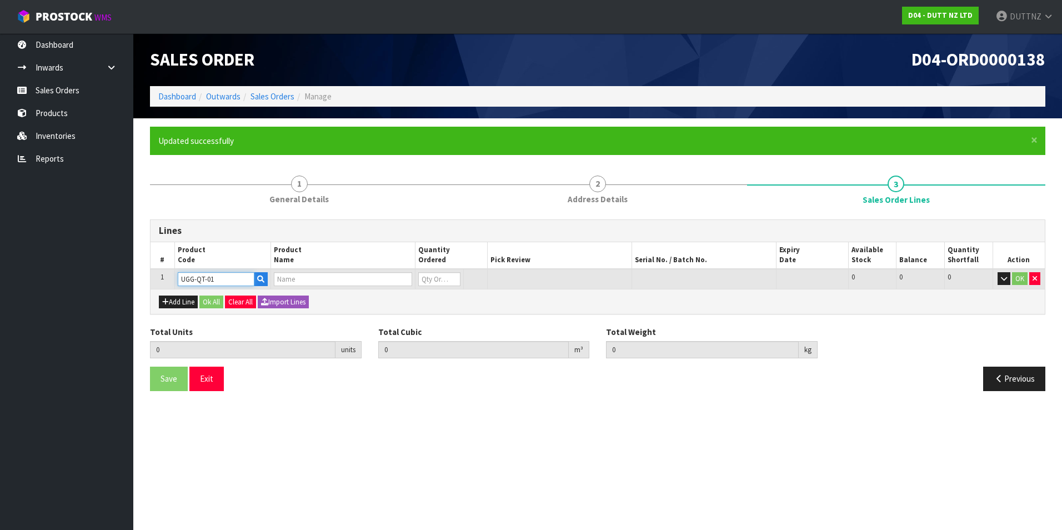
type input "0.000000"
type input "0.000"
type input "UGG-QT-01 - PALLET 1"
type input "0"
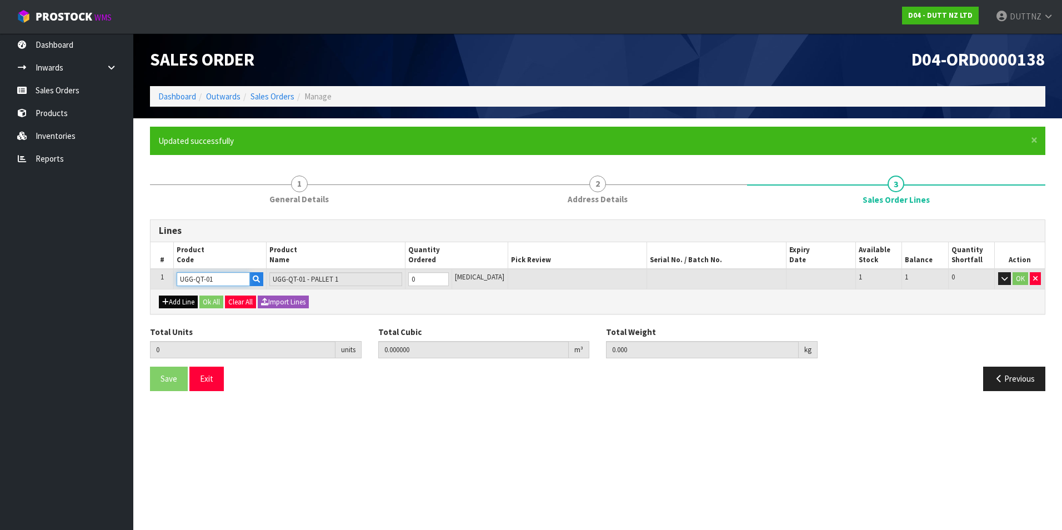
type input "UGG-QT-01"
click at [173, 303] on button "Add Line" at bounding box center [178, 302] width 39 height 13
type input "0"
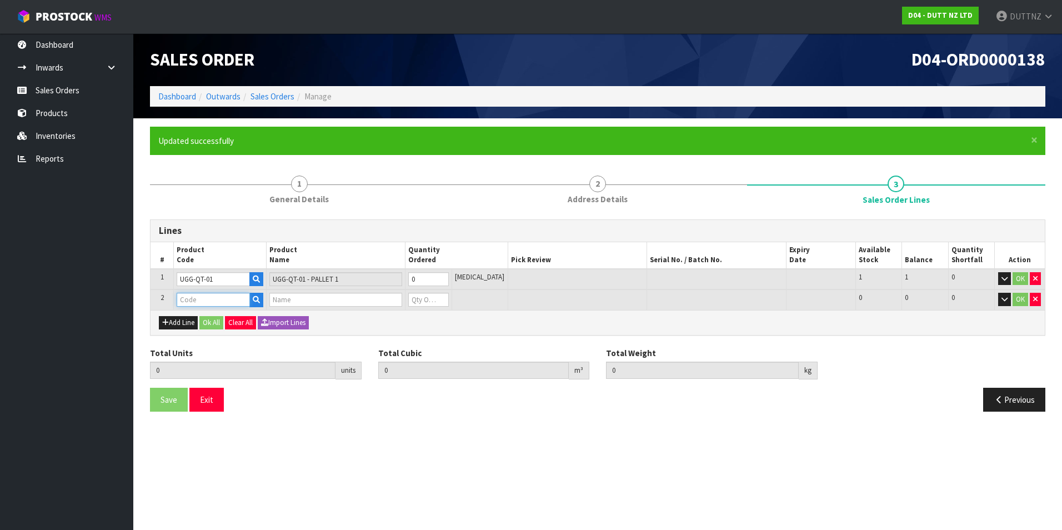
click at [211, 299] on input "text" at bounding box center [213, 300] width 73 height 14
paste input "UGG-QT-0"
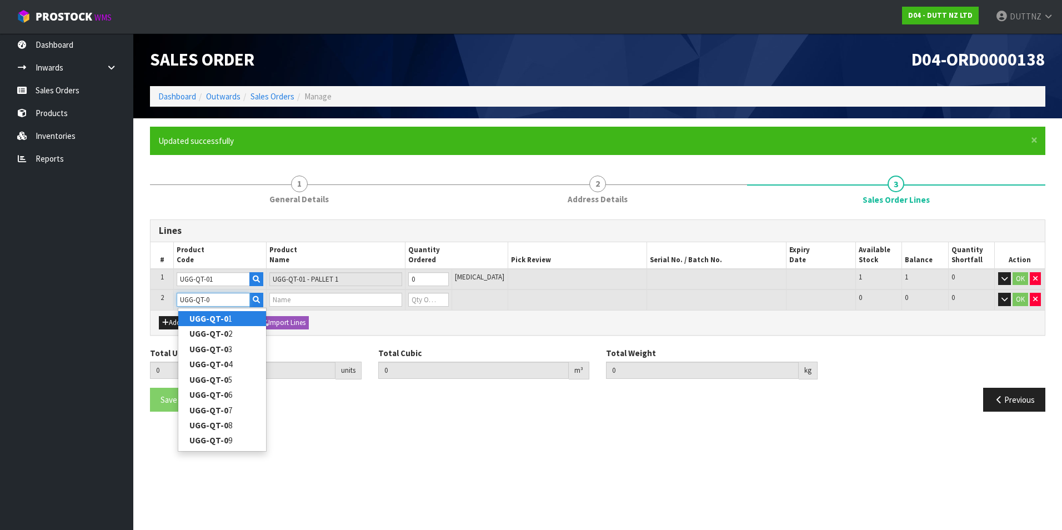
type input "UGG-QT-02"
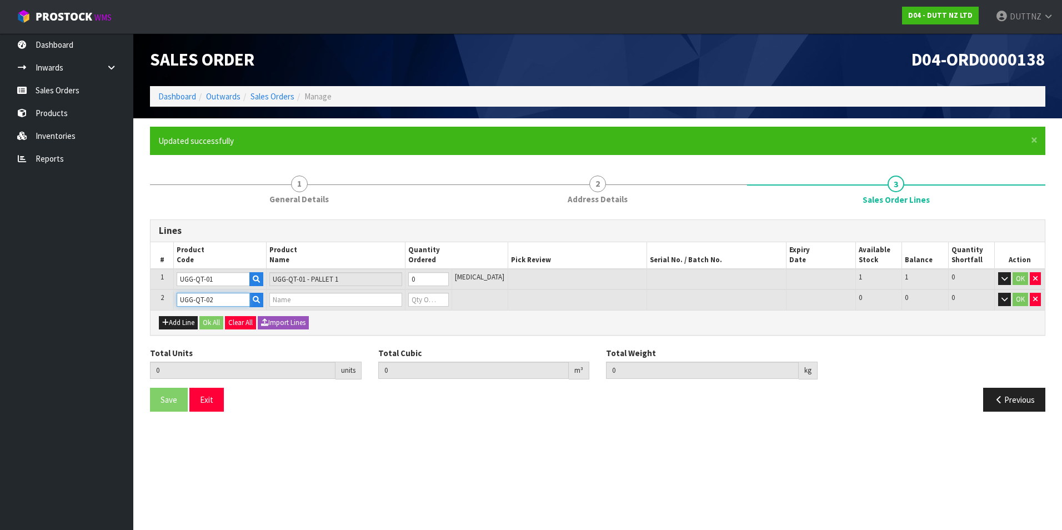
type input "0.000000"
type input "0.000"
type input "UGG-QT-02 - PALLET 2"
type input "0"
type input "UGG-QT-02"
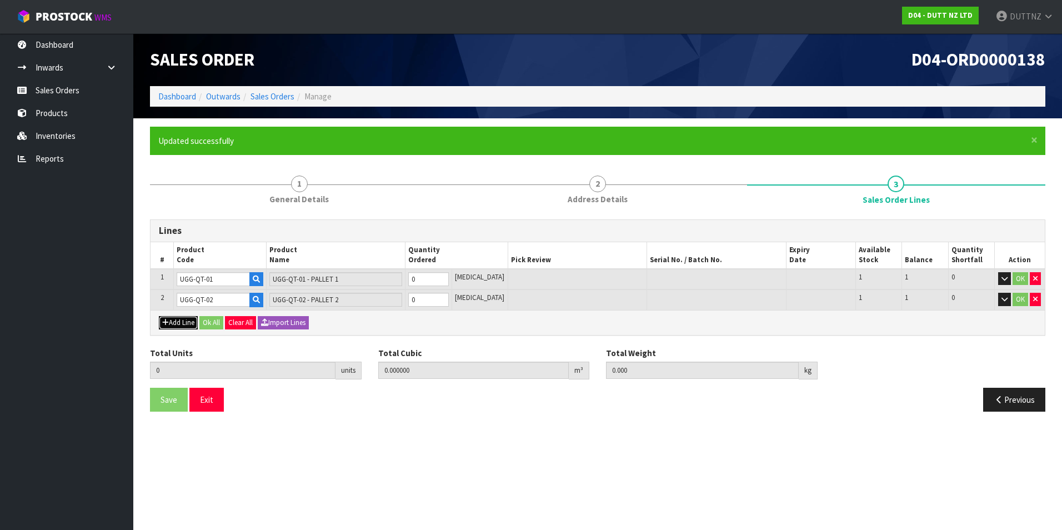
click at [178, 322] on button "Add Line" at bounding box center [178, 322] width 39 height 13
type input "0"
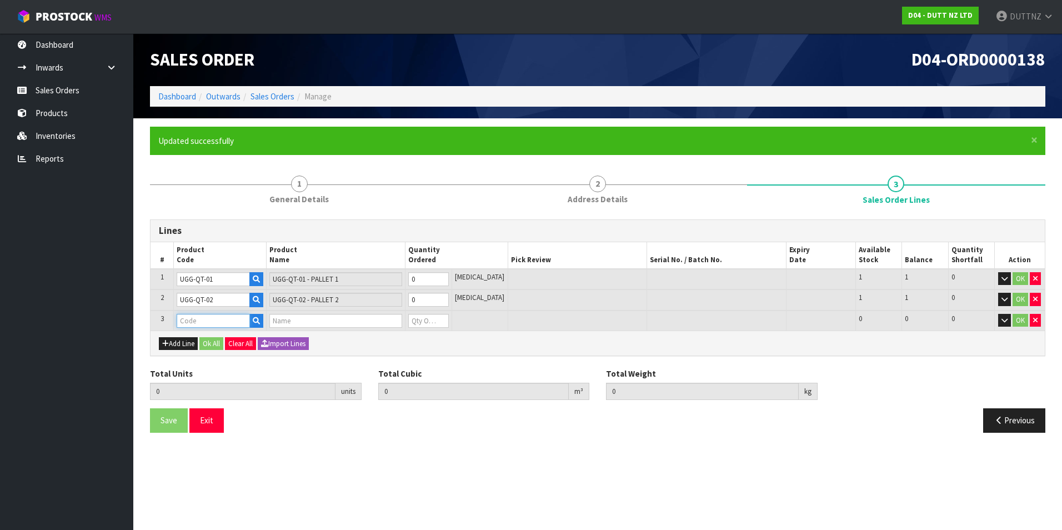
click at [206, 320] on input "text" at bounding box center [213, 321] width 73 height 14
paste input "UGG-QT-0"
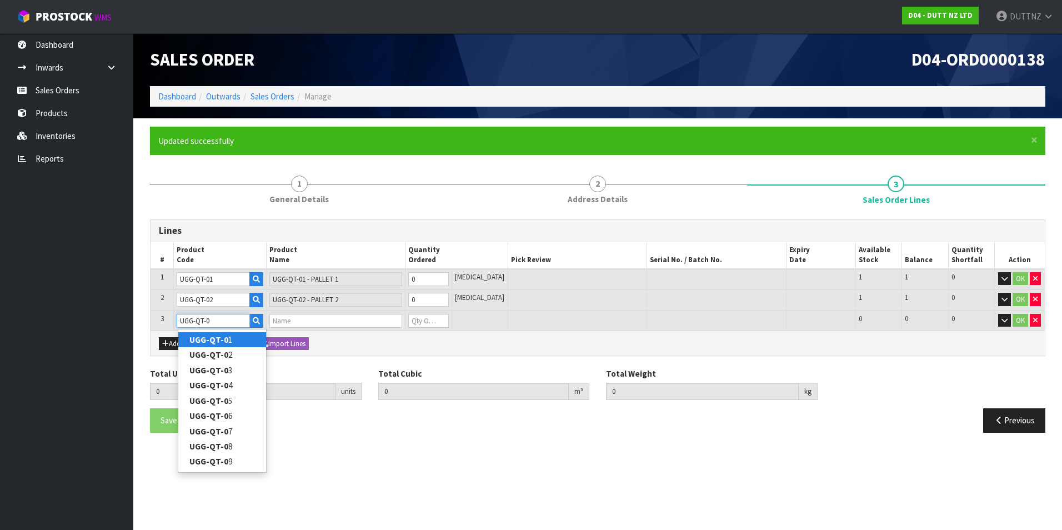
type input "UGG-QT-03"
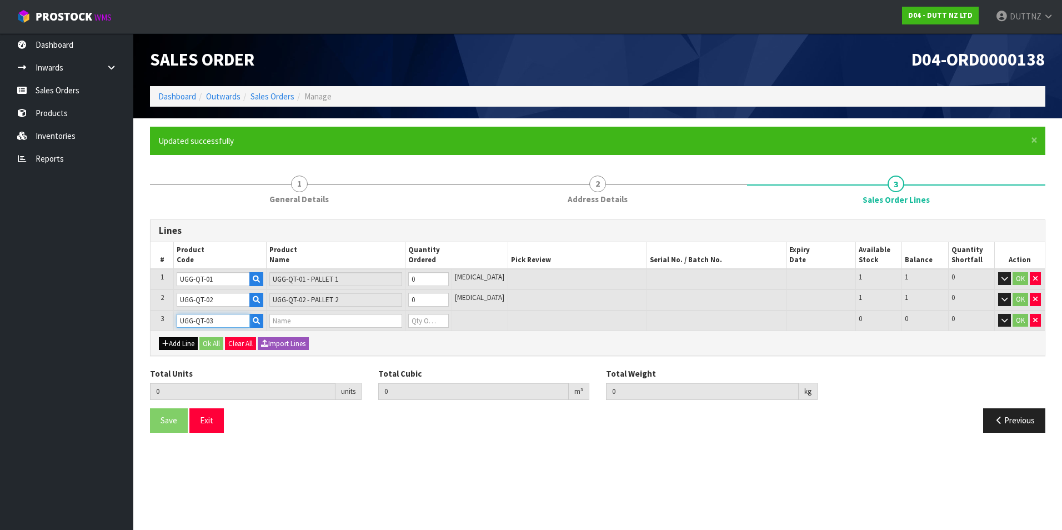
type input "0.000000"
type input "0.000"
type input "UGG-QT-03 - PALLET 3"
type input "0"
type input "UGG-QT-03"
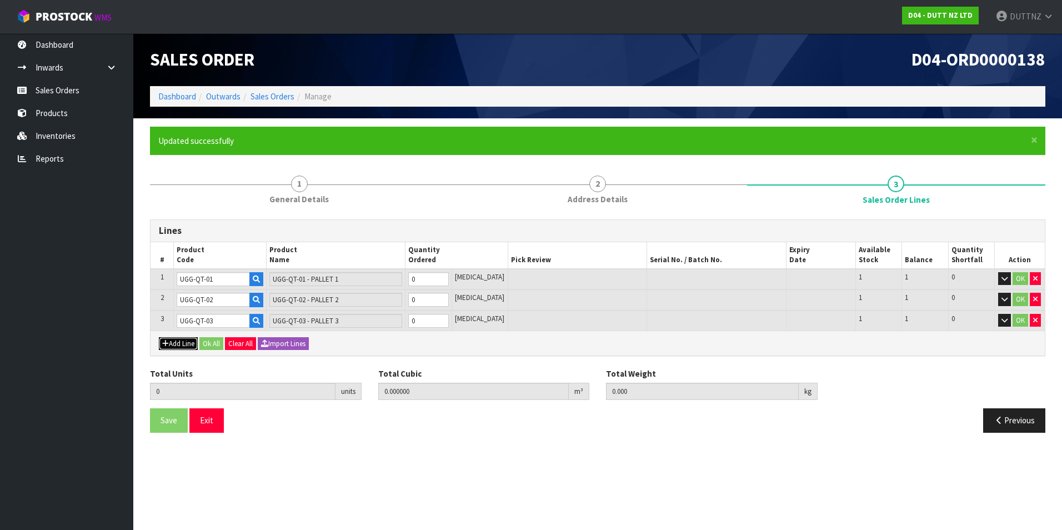
click at [176, 346] on button "Add Line" at bounding box center [178, 343] width 39 height 13
type input "0"
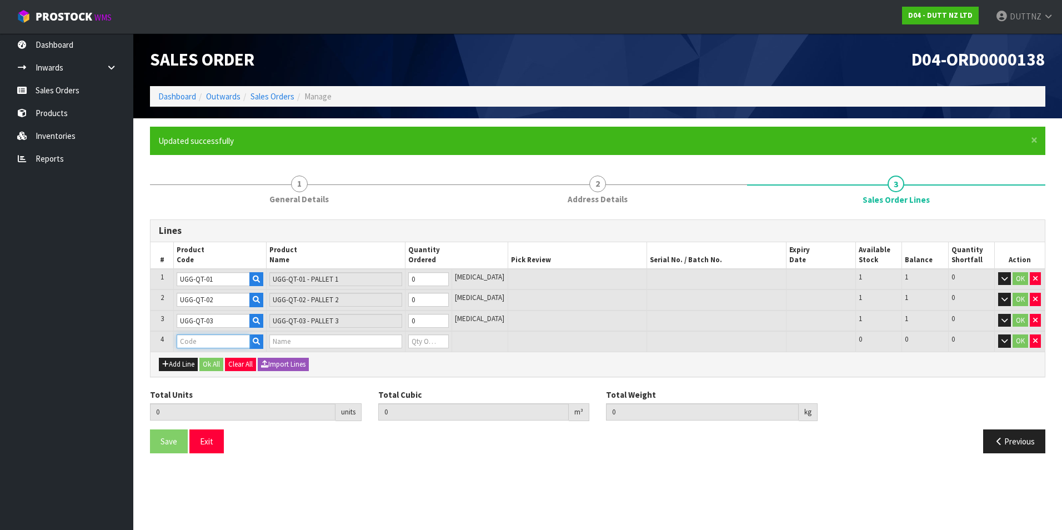
click at [208, 342] on input "text" at bounding box center [213, 341] width 73 height 14
paste input "UGG-QT-0"
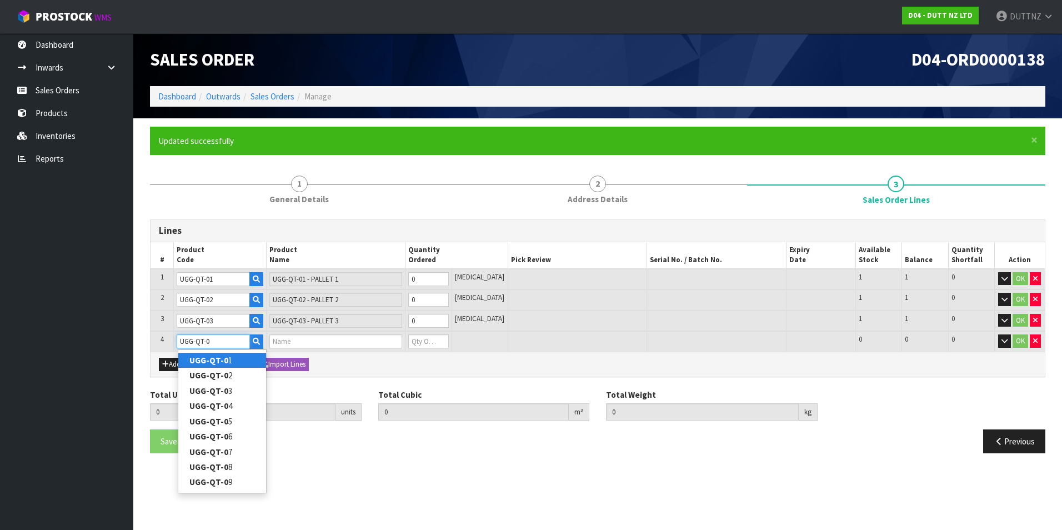
type input "UGG-QT-04"
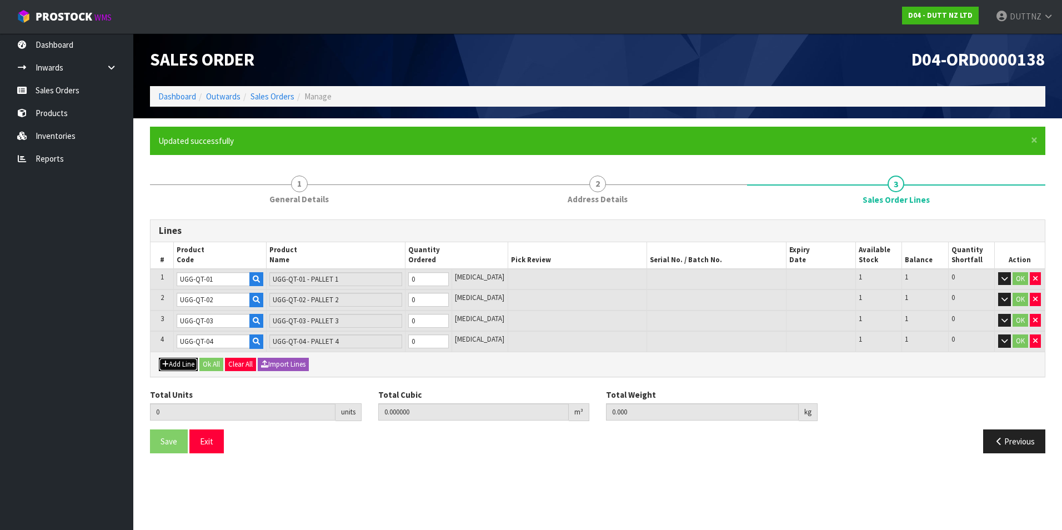
click at [181, 364] on button "Add Line" at bounding box center [178, 364] width 39 height 13
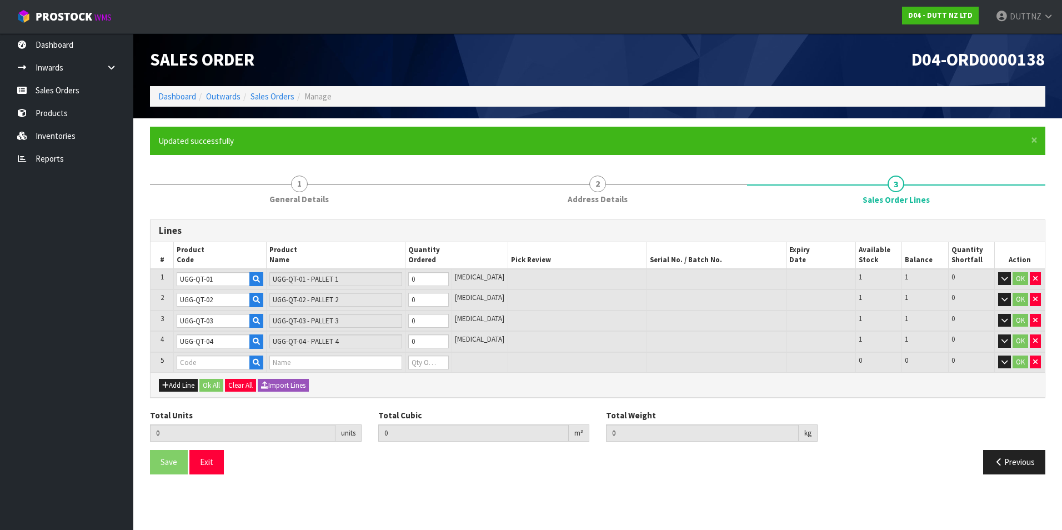
click at [206, 351] on td "UGG-QT-04" at bounding box center [220, 341] width 93 height 21
click at [209, 360] on input "text" at bounding box center [213, 363] width 73 height 14
paste input "UGG-QT-0"
click at [177, 382] on button "Add Line" at bounding box center [178, 385] width 39 height 13
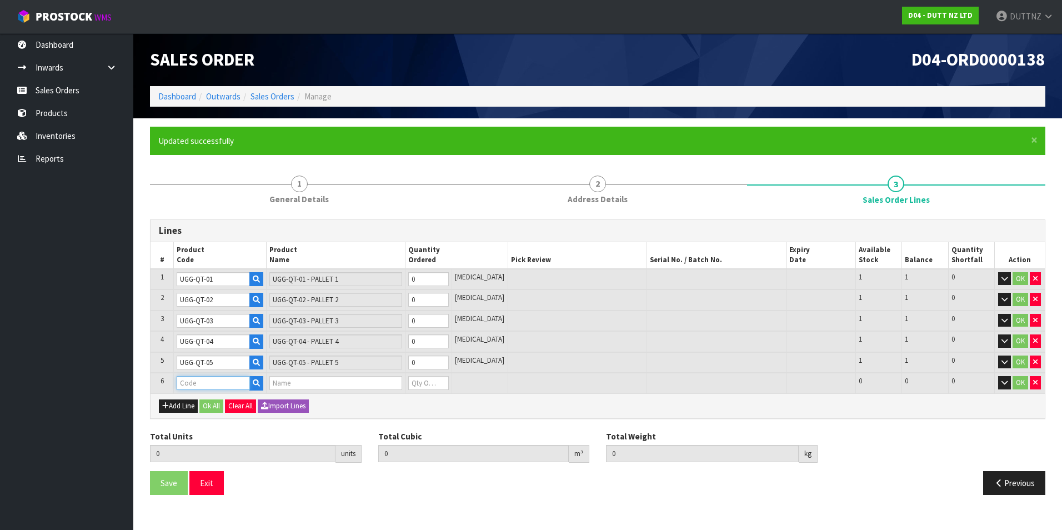
click at [209, 384] on input "text" at bounding box center [213, 383] width 73 height 14
paste input "UGG-QT-0"
click at [189, 408] on button "Add Line" at bounding box center [178, 405] width 39 height 13
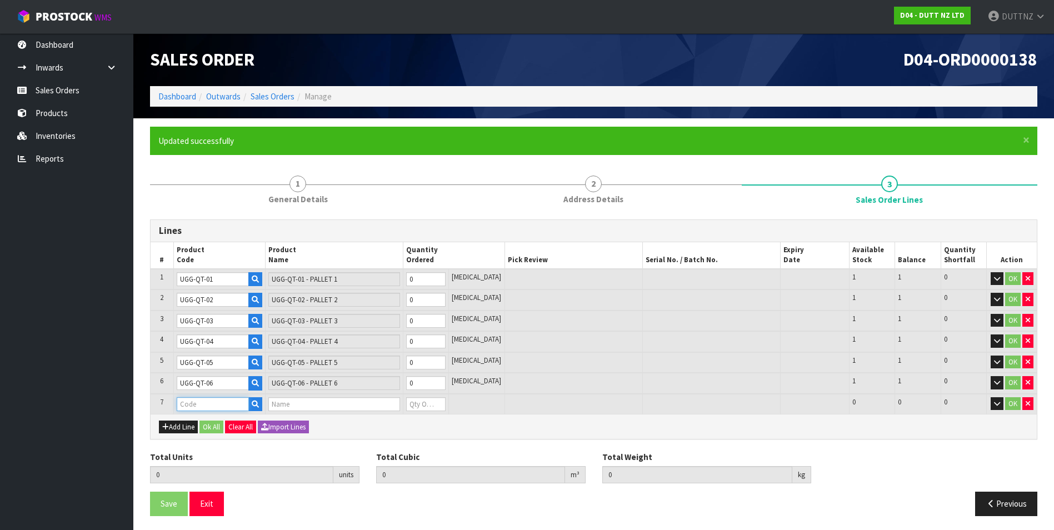
click at [227, 404] on input "text" at bounding box center [213, 404] width 72 height 14
paste input "UGG-QT-0"
click at [184, 425] on button "Add Line" at bounding box center [178, 427] width 39 height 13
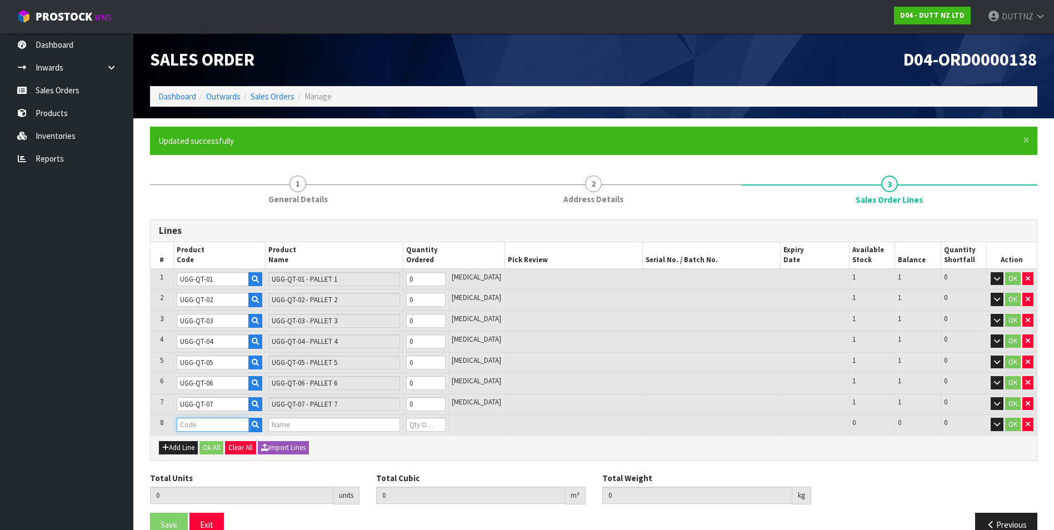
click at [204, 424] on input "text" at bounding box center [213, 425] width 72 height 14
paste input "UGG-QT-0"
click at [172, 453] on button "Add Line" at bounding box center [178, 447] width 39 height 13
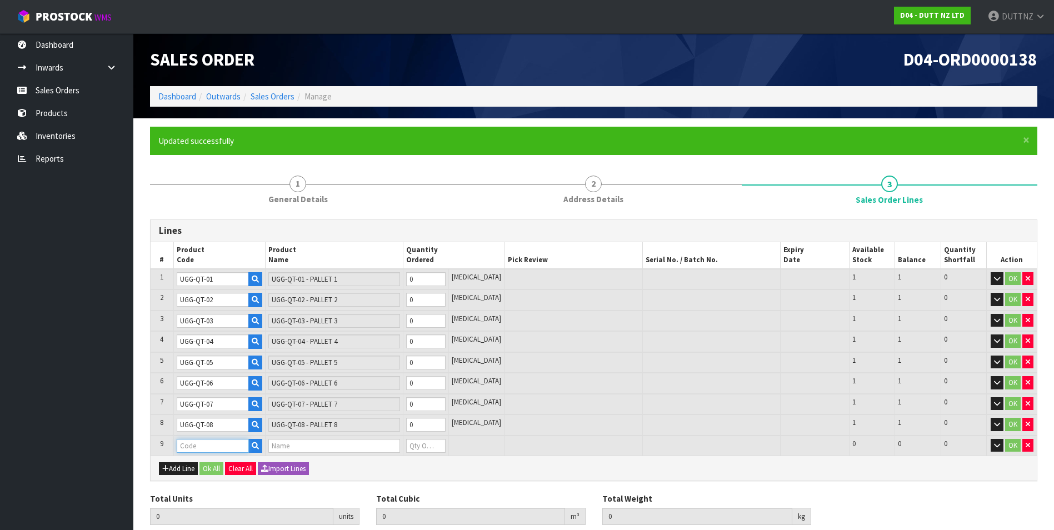
click at [218, 450] on input "text" at bounding box center [213, 446] width 72 height 14
paste input "UGG-QT-0"
click at [182, 469] on button "Add Line" at bounding box center [178, 468] width 39 height 13
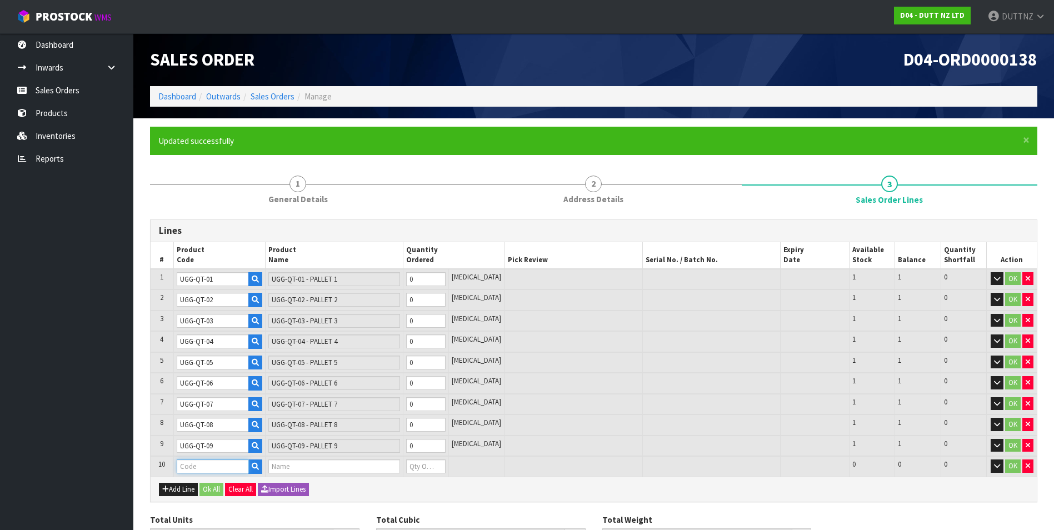
click at [193, 465] on input "text" at bounding box center [213, 466] width 72 height 14
paste input "UGG-QT-0"
paste input "0"
click at [183, 487] on button "Add Line" at bounding box center [178, 489] width 39 height 13
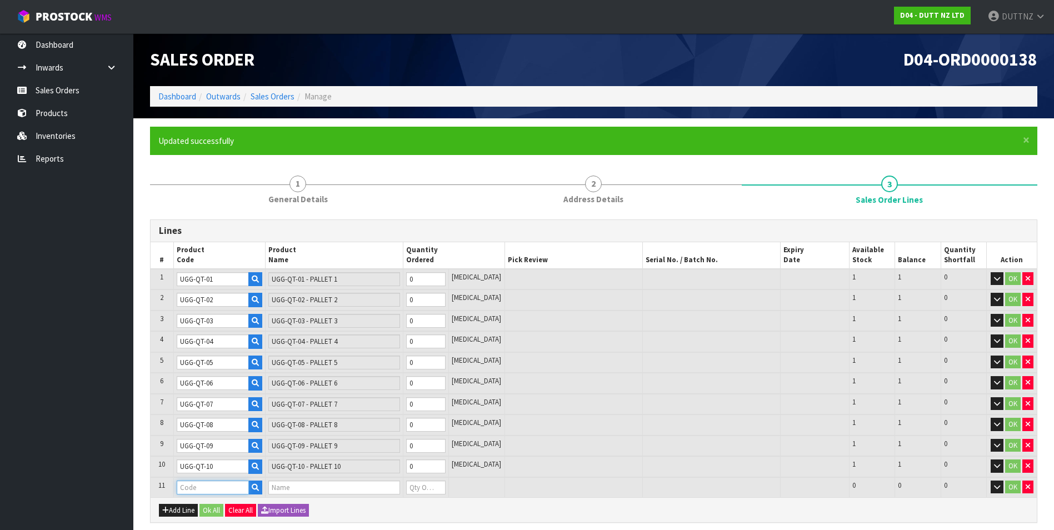
click at [193, 481] on input "text" at bounding box center [213, 488] width 72 height 14
paste input "UGG-QT-1"
click at [181, 513] on button "Add Line" at bounding box center [178, 510] width 39 height 13
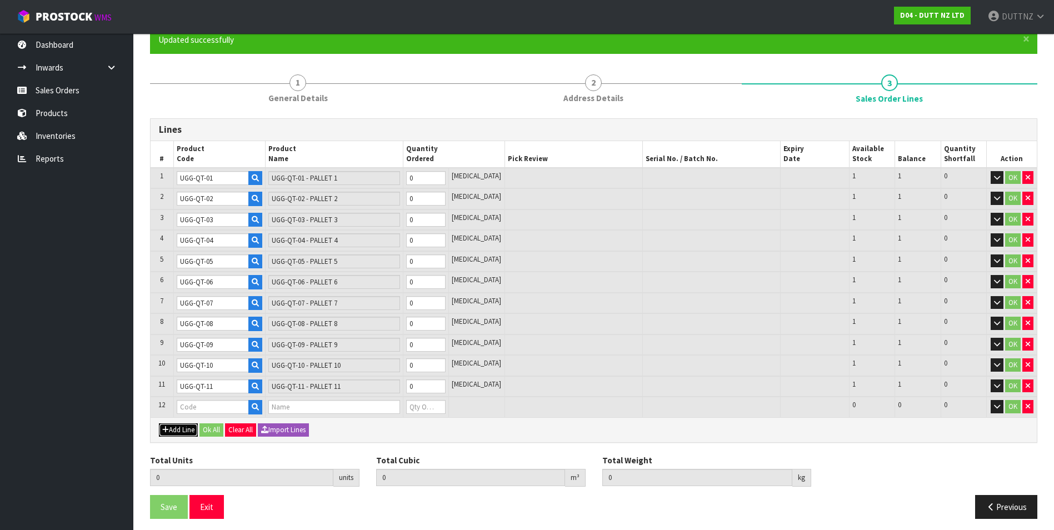
scroll to position [107, 0]
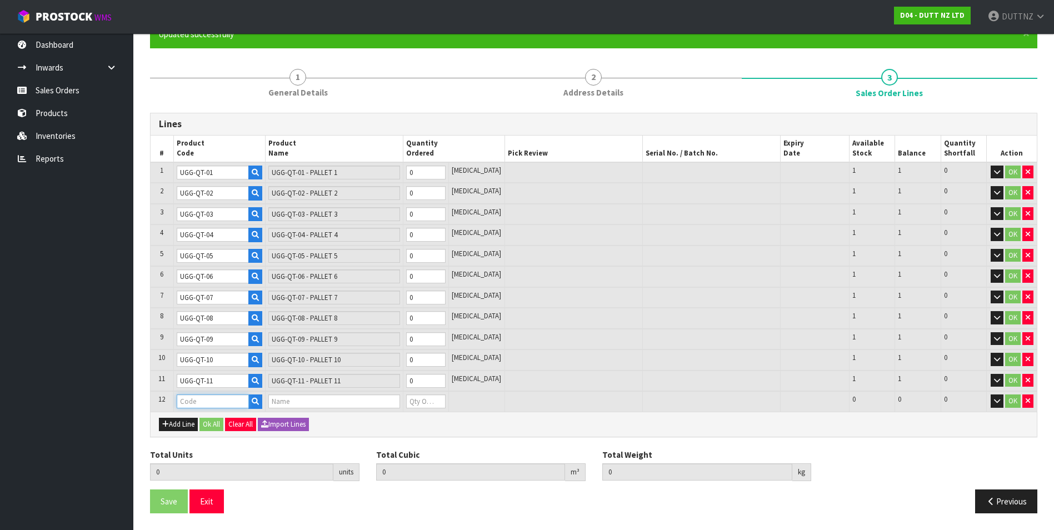
drag, startPoint x: 211, startPoint y: 402, endPoint x: 219, endPoint y: 401, distance: 8.5
click at [214, 402] on input "text" at bounding box center [213, 401] width 72 height 14
paste input "UGG-QT-1"
click at [183, 423] on button "Add Line" at bounding box center [178, 424] width 39 height 13
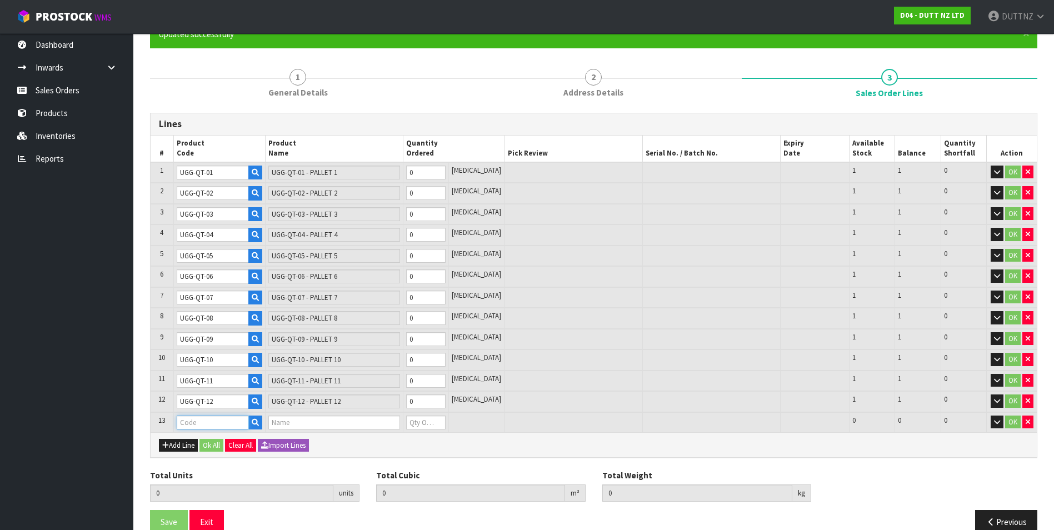
click at [192, 424] on input "text" at bounding box center [213, 423] width 72 height 14
paste input "UGG-QT-1"
click at [182, 444] on button "Add Line" at bounding box center [178, 445] width 39 height 13
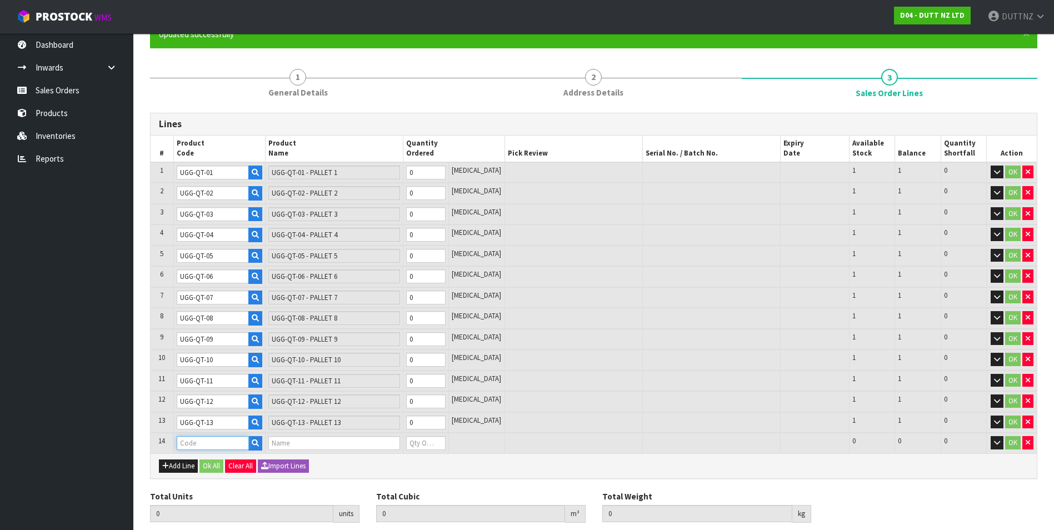
click at [197, 438] on input "text" at bounding box center [213, 443] width 72 height 14
paste input "UGG-QT-1"
click at [189, 466] on button "Add Line" at bounding box center [178, 465] width 39 height 13
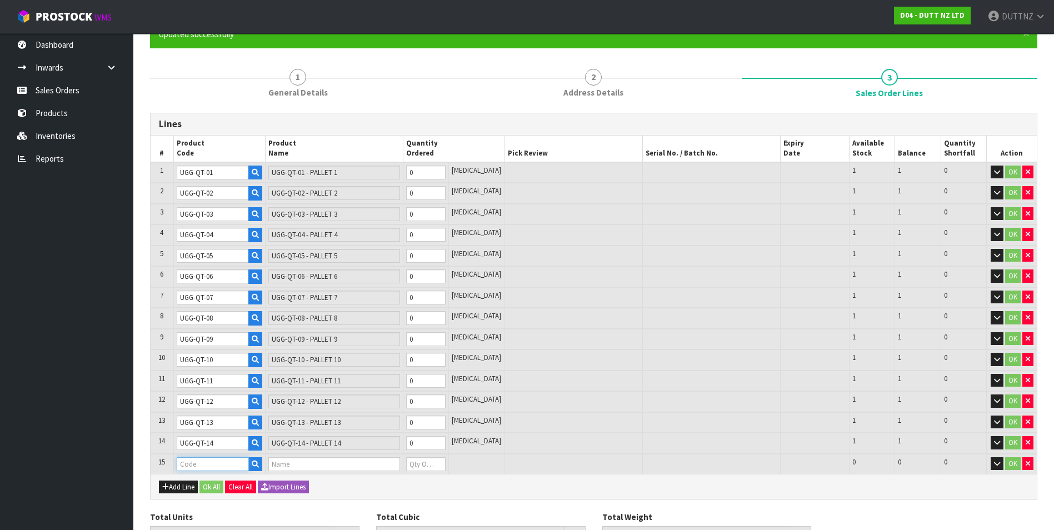
click at [209, 461] on input "text" at bounding box center [213, 464] width 72 height 14
paste input "UGG-QT-1"
click at [179, 482] on button "Add Line" at bounding box center [178, 487] width 39 height 13
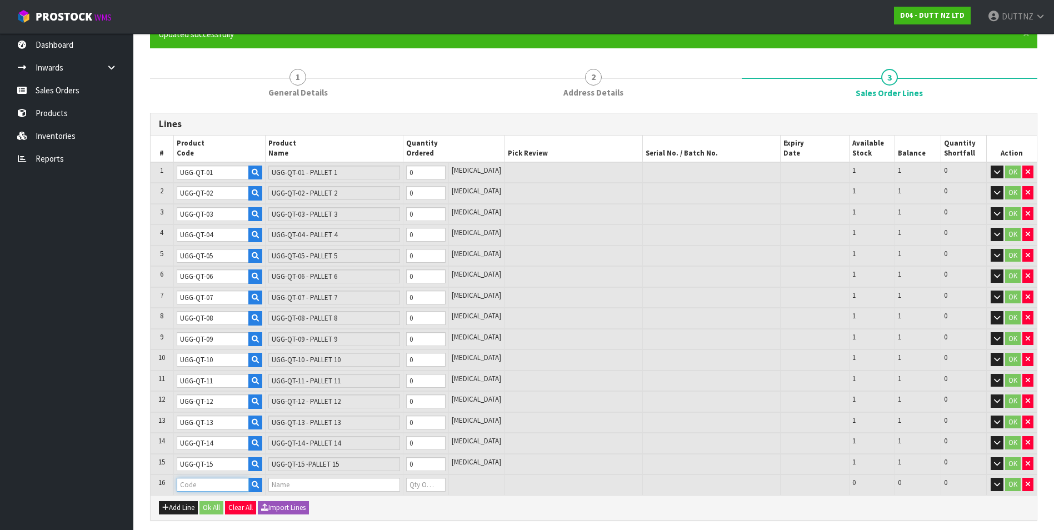
drag, startPoint x: 196, startPoint y: 484, endPoint x: 202, endPoint y: 482, distance: 5.8
click at [197, 484] on input "text" at bounding box center [213, 485] width 72 height 14
paste input "UGG-QT-1"
click at [171, 511] on button "Add Line" at bounding box center [178, 507] width 39 height 13
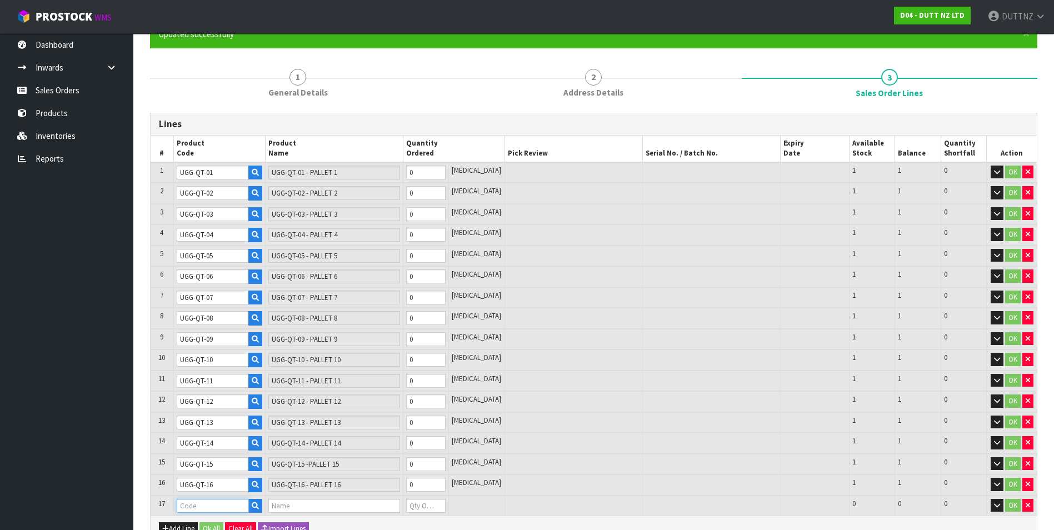
click at [198, 504] on input "text" at bounding box center [213, 506] width 72 height 14
paste input "UGG-QT-1"
drag, startPoint x: 222, startPoint y: 502, endPoint x: 232, endPoint y: 503, distance: 10.1
click at [224, 502] on input "UGG-QT-17" at bounding box center [213, 506] width 72 height 14
click at [328, 508] on input "text" at bounding box center [334, 506] width 132 height 14
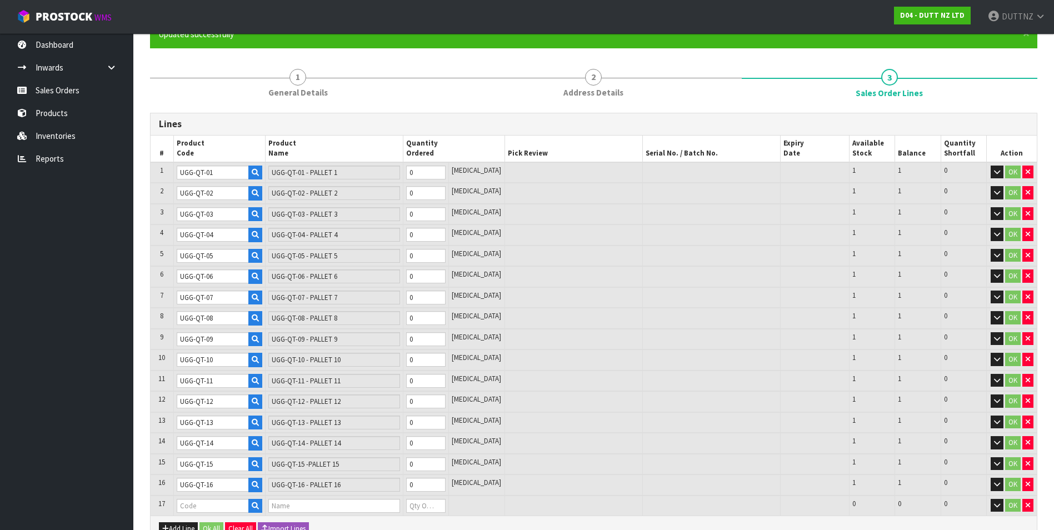
click at [1032, 505] on td "OK" at bounding box center [1012, 506] width 50 height 21
click at [1032, 507] on button "button" at bounding box center [1027, 505] width 11 height 13
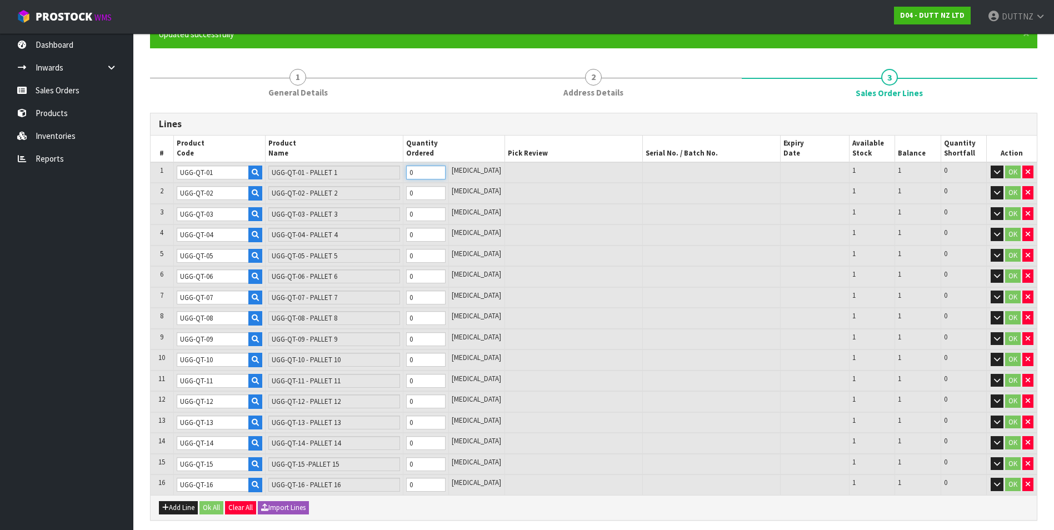
click at [444, 171] on input "0" at bounding box center [426, 173] width 40 height 14
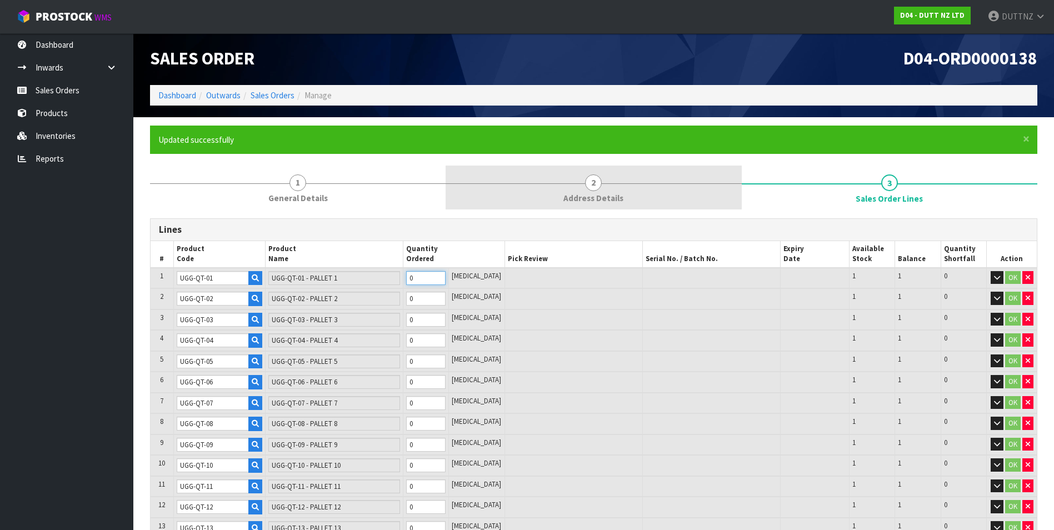
scroll to position [0, 0]
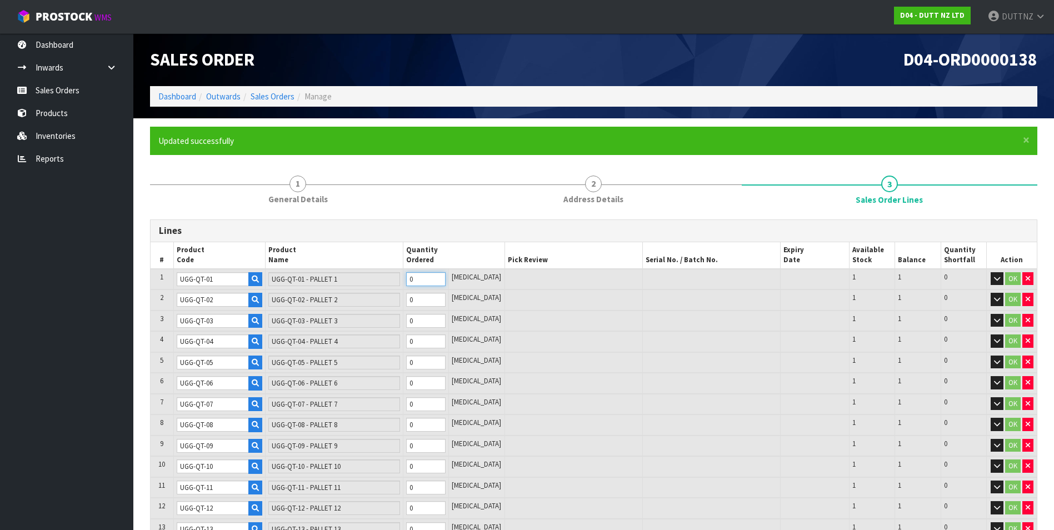
click at [442, 277] on input "0" at bounding box center [426, 279] width 40 height 14
click at [433, 304] on input "0" at bounding box center [426, 300] width 40 height 14
drag, startPoint x: 434, startPoint y: 317, endPoint x: 435, endPoint y: 328, distance: 11.1
click at [434, 318] on input "0" at bounding box center [426, 321] width 40 height 14
click at [438, 345] on input "0" at bounding box center [426, 341] width 40 height 14
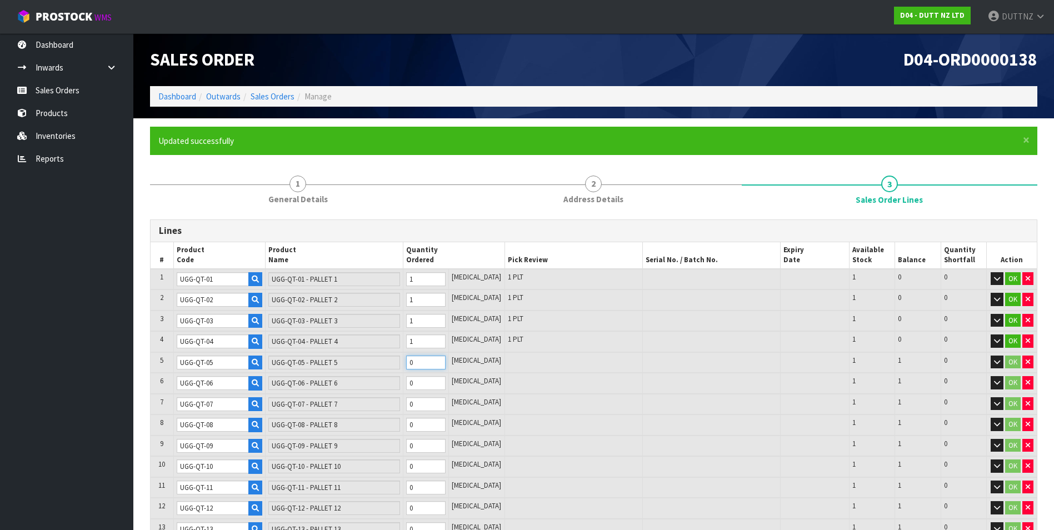
click at [438, 358] on input "0" at bounding box center [426, 363] width 40 height 14
click at [439, 384] on input "0" at bounding box center [426, 383] width 40 height 14
click at [436, 408] on input "0" at bounding box center [426, 404] width 40 height 14
click at [437, 432] on input "0" at bounding box center [426, 425] width 40 height 14
click at [436, 403] on input "0" at bounding box center [426, 404] width 40 height 14
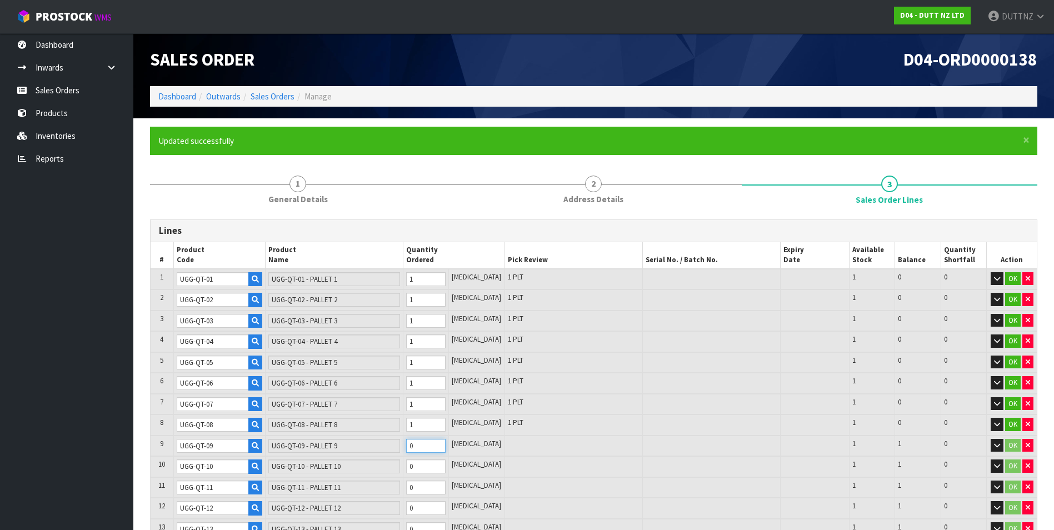
click at [434, 442] on input "0" at bounding box center [426, 446] width 40 height 14
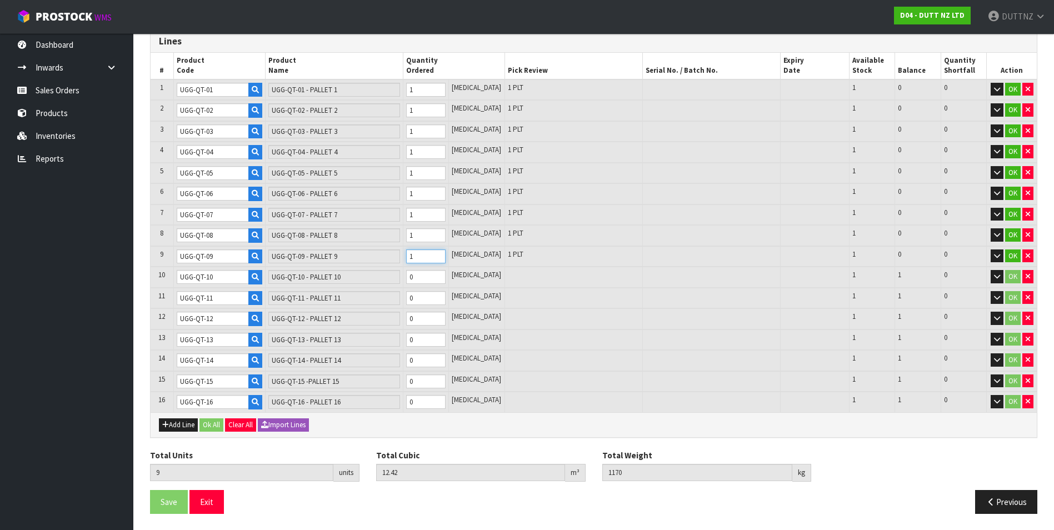
scroll to position [190, 0]
click at [429, 277] on input "0" at bounding box center [426, 276] width 40 height 14
click at [438, 299] on input "0" at bounding box center [426, 298] width 40 height 14
click at [437, 319] on input "0" at bounding box center [426, 318] width 40 height 14
click at [439, 339] on input "0" at bounding box center [426, 339] width 40 height 14
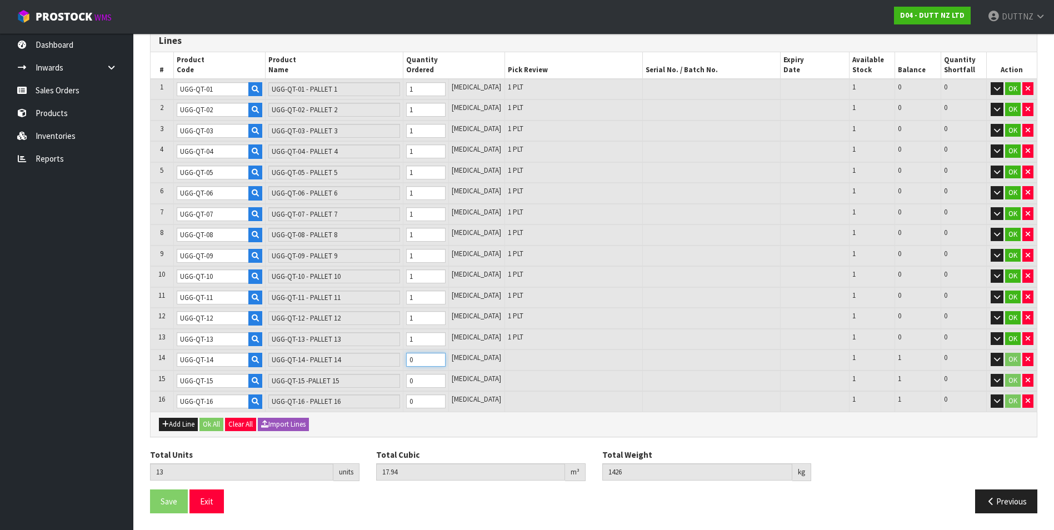
click at [438, 361] on input "0" at bounding box center [426, 360] width 40 height 14
click at [435, 383] on input "0" at bounding box center [426, 381] width 40 height 14
click at [443, 408] on input "0" at bounding box center [426, 401] width 40 height 14
click at [216, 426] on button "Ok All" at bounding box center [211, 424] width 24 height 13
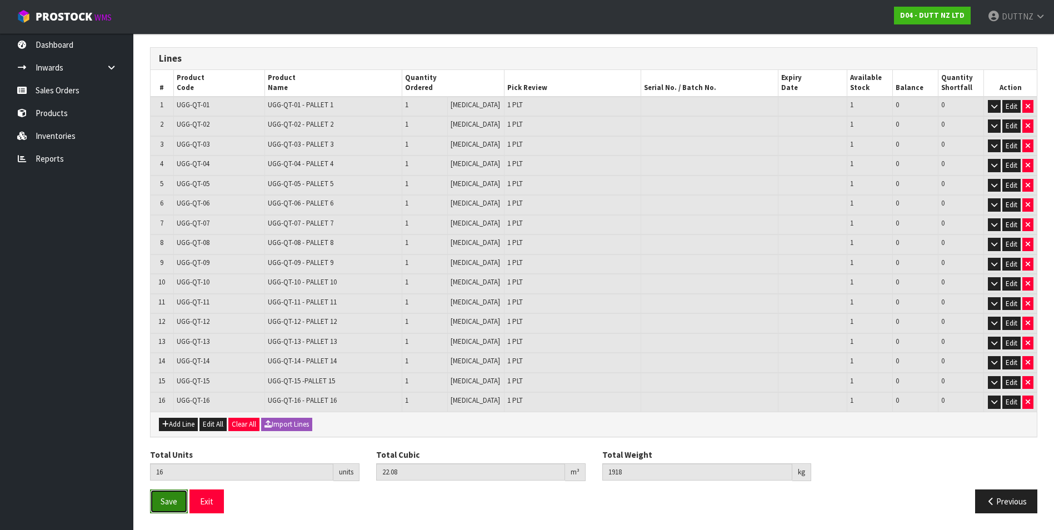
click at [161, 506] on button "Save" at bounding box center [169, 501] width 38 height 24
drag, startPoint x: 208, startPoint y: 502, endPoint x: 201, endPoint y: 502, distance: 6.7
click at [208, 502] on button "Exit" at bounding box center [206, 501] width 34 height 24
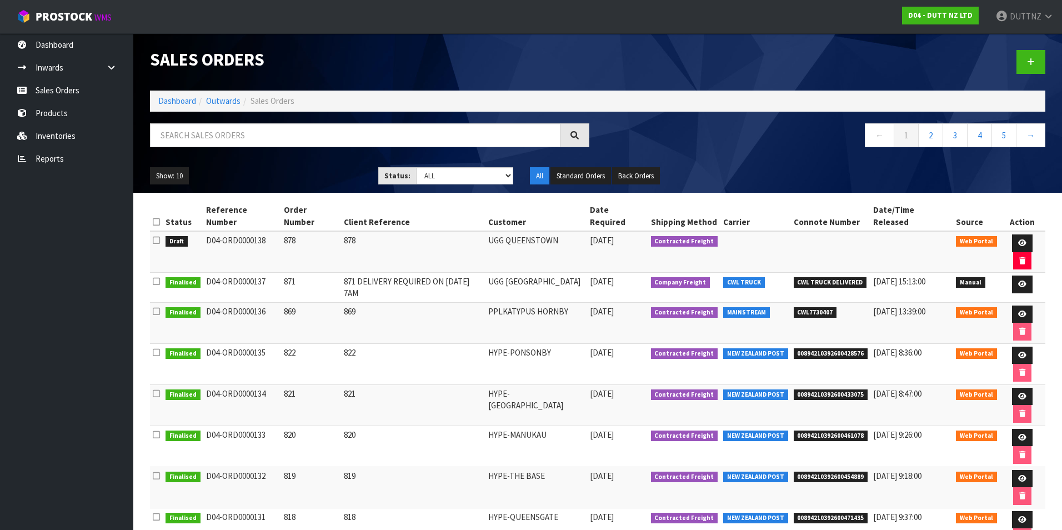
click at [259, 231] on td "D04-ORD0000138" at bounding box center [242, 252] width 78 height 42
drag, startPoint x: 266, startPoint y: 229, endPoint x: 194, endPoint y: 225, distance: 71.2
click at [194, 231] on tr "Draft D04-ORD0000138 878 878 UGG [GEOGRAPHIC_DATA] [DATE] Contracted Freight We…" at bounding box center [597, 252] width 895 height 42
copy tr "D04-ORD0000138"
drag, startPoint x: 1010, startPoint y: 229, endPoint x: 820, endPoint y: 233, distance: 190.6
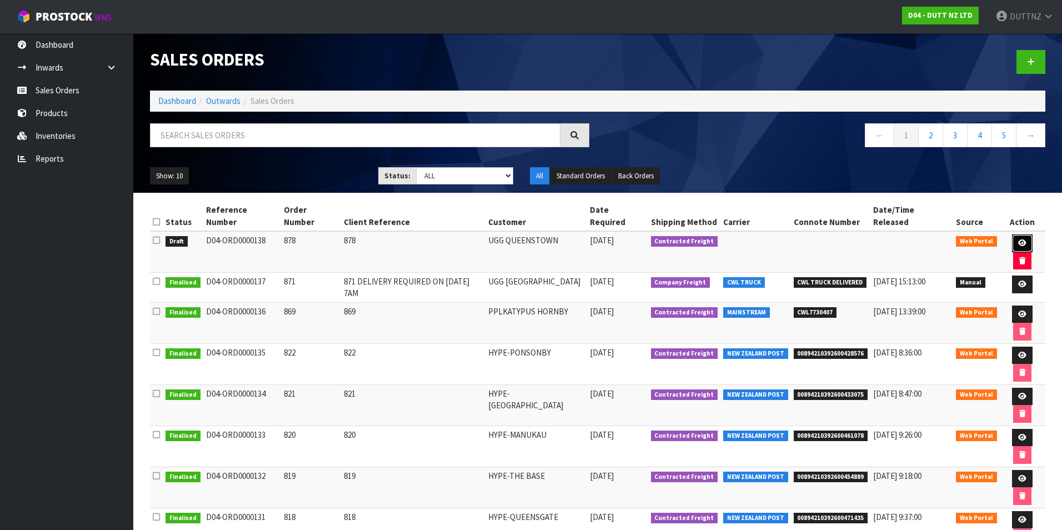
click at [1018, 239] on icon at bounding box center [1022, 242] width 8 height 7
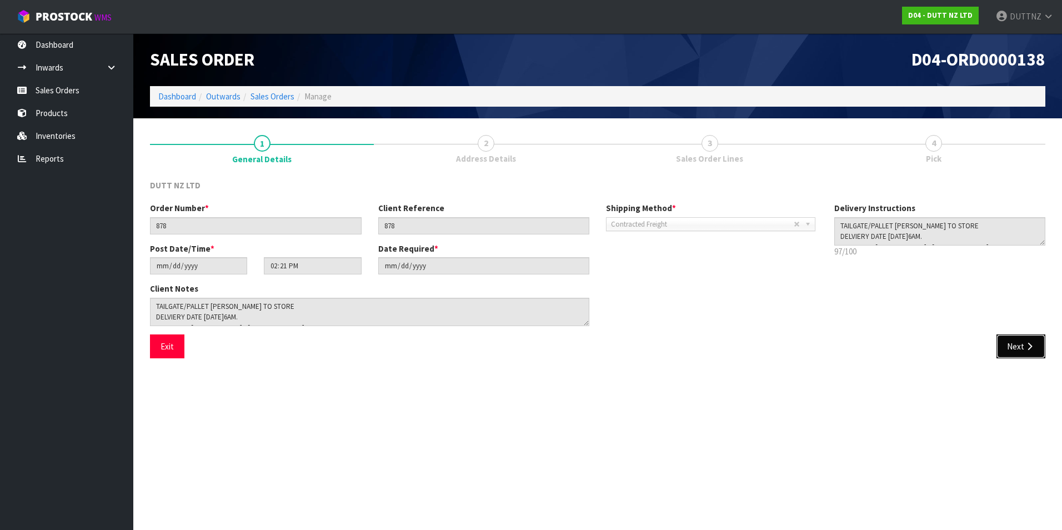
click at [1008, 346] on button "Next" at bounding box center [1021, 346] width 49 height 24
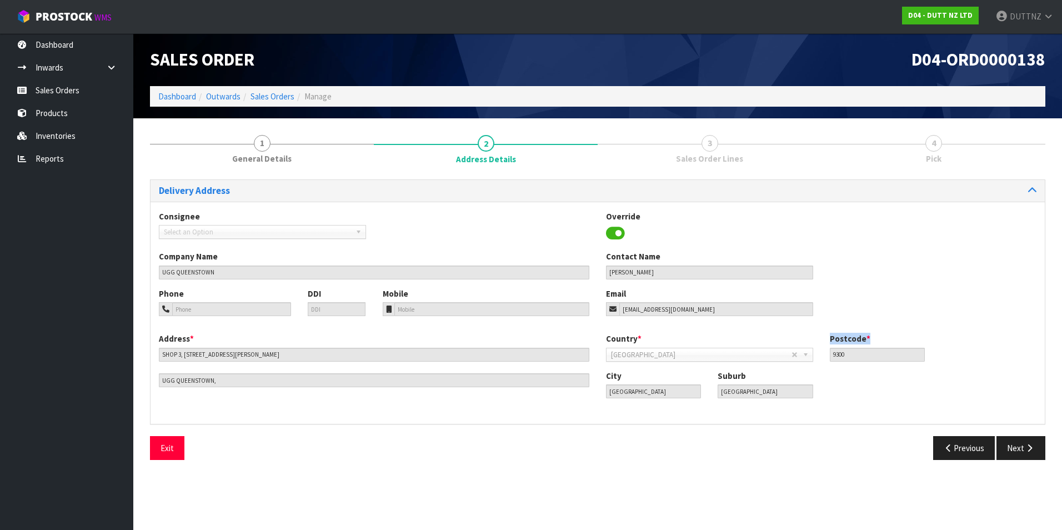
click at [1008, 346] on div "Country * [GEOGRAPHIC_DATA] [GEOGRAPHIC_DATA] [GEOGRAPHIC_DATA] [GEOGRAPHIC_DAT…" at bounding box center [821, 351] width 447 height 37
drag, startPoint x: 1008, startPoint y: 346, endPoint x: 1018, endPoint y: 441, distance: 96.1
click at [1018, 441] on button "Next" at bounding box center [1021, 448] width 49 height 24
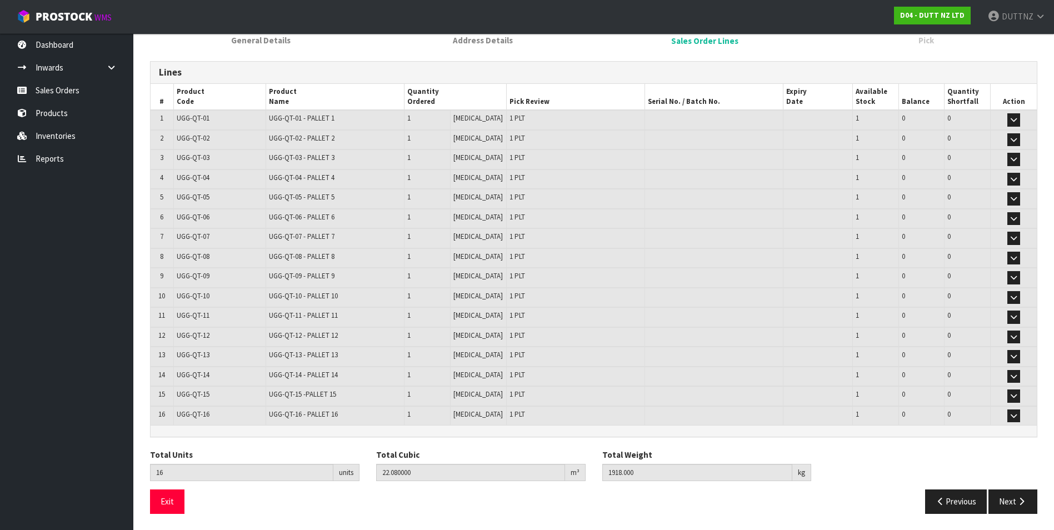
scroll to position [119, 0]
